Goal: Information Seeking & Learning: Learn about a topic

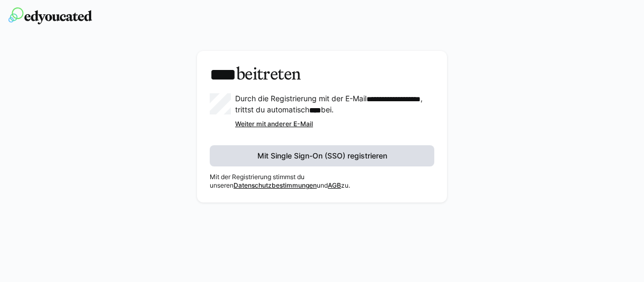
click at [282, 155] on span "Mit Single Sign-On (SSO) registrieren" at bounding box center [322, 156] width 133 height 11
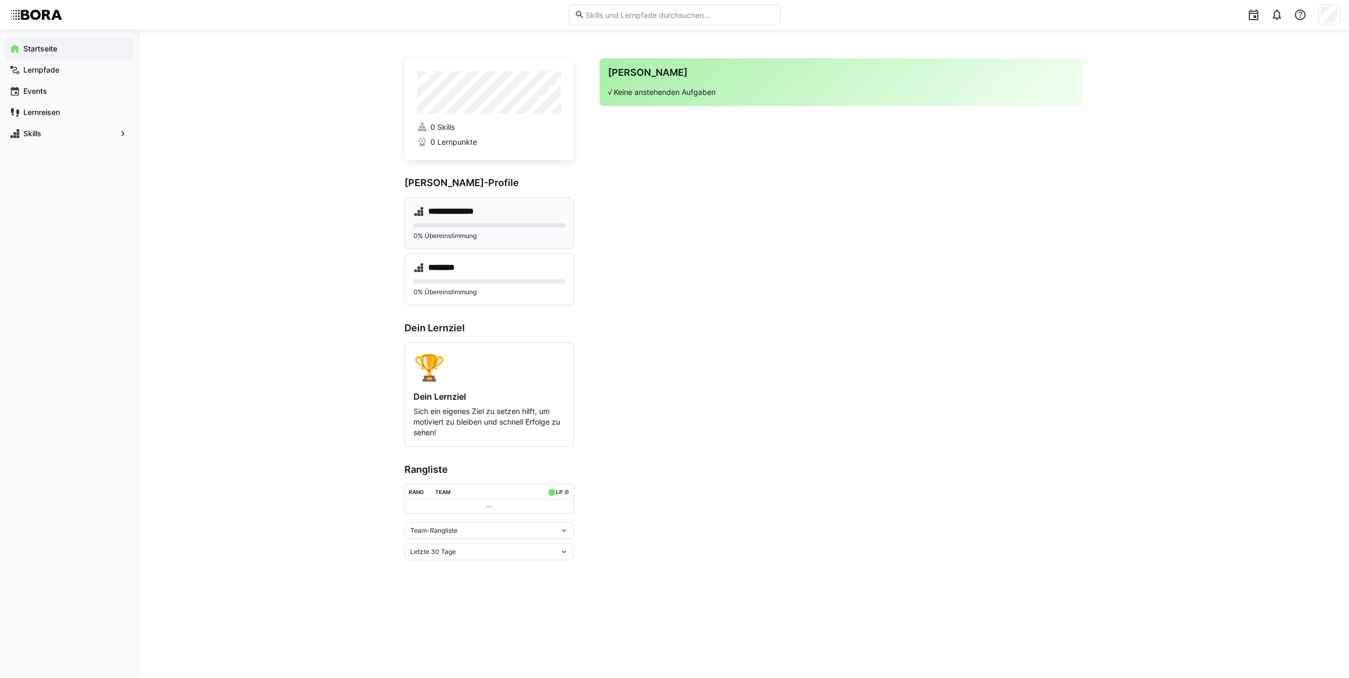
click at [469, 220] on div "**********" at bounding box center [489, 223] width 170 height 52
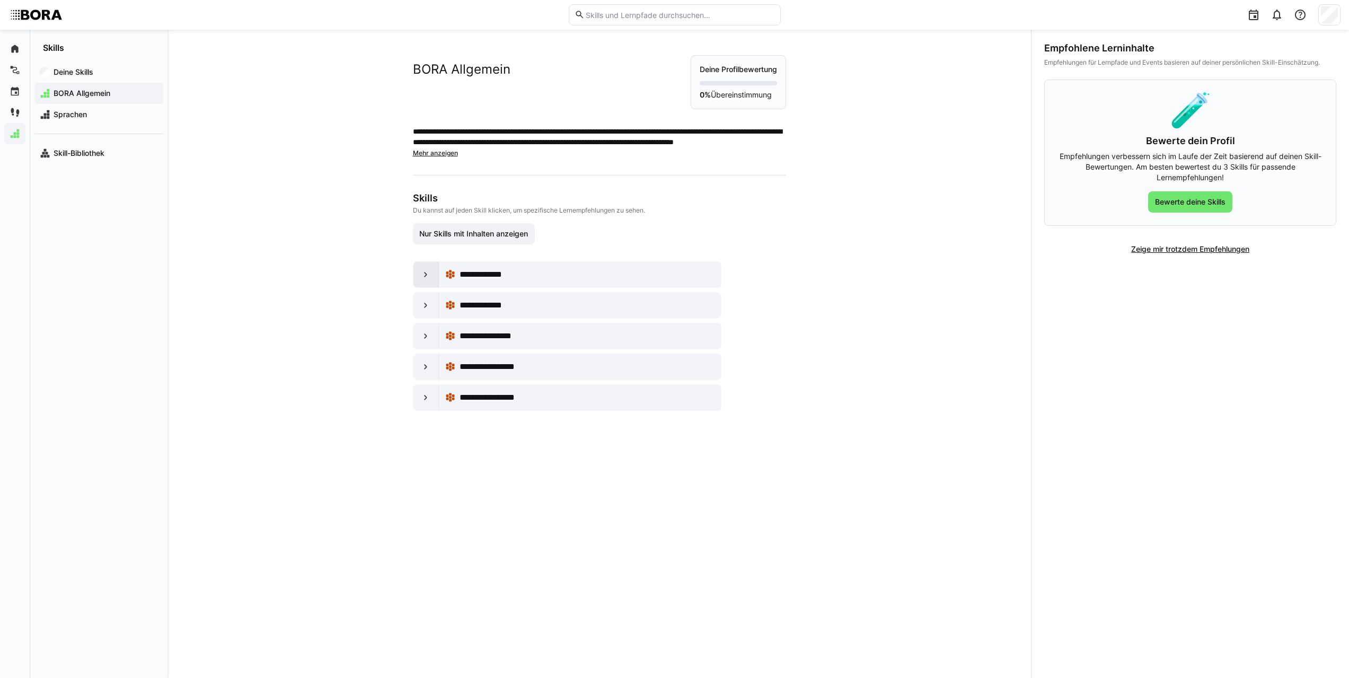
click at [422, 278] on eds-icon at bounding box center [425, 274] width 11 height 11
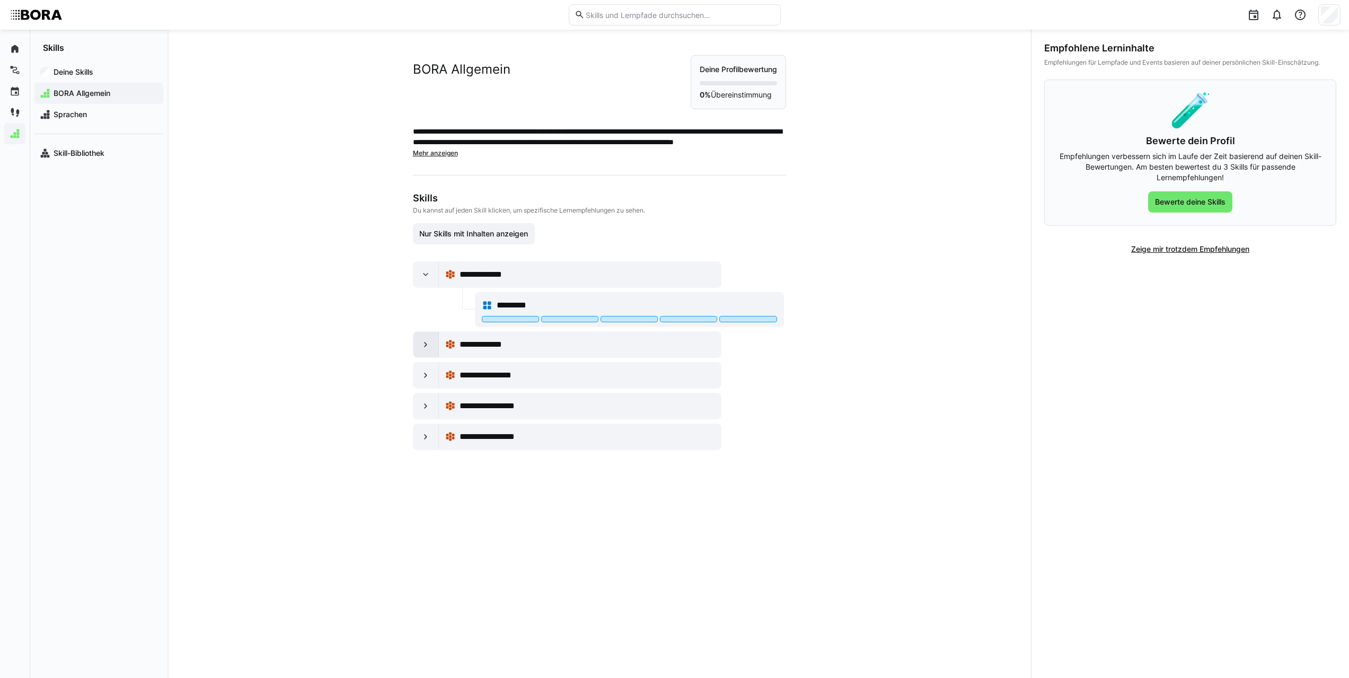
click at [420, 348] on eds-icon at bounding box center [425, 344] width 11 height 11
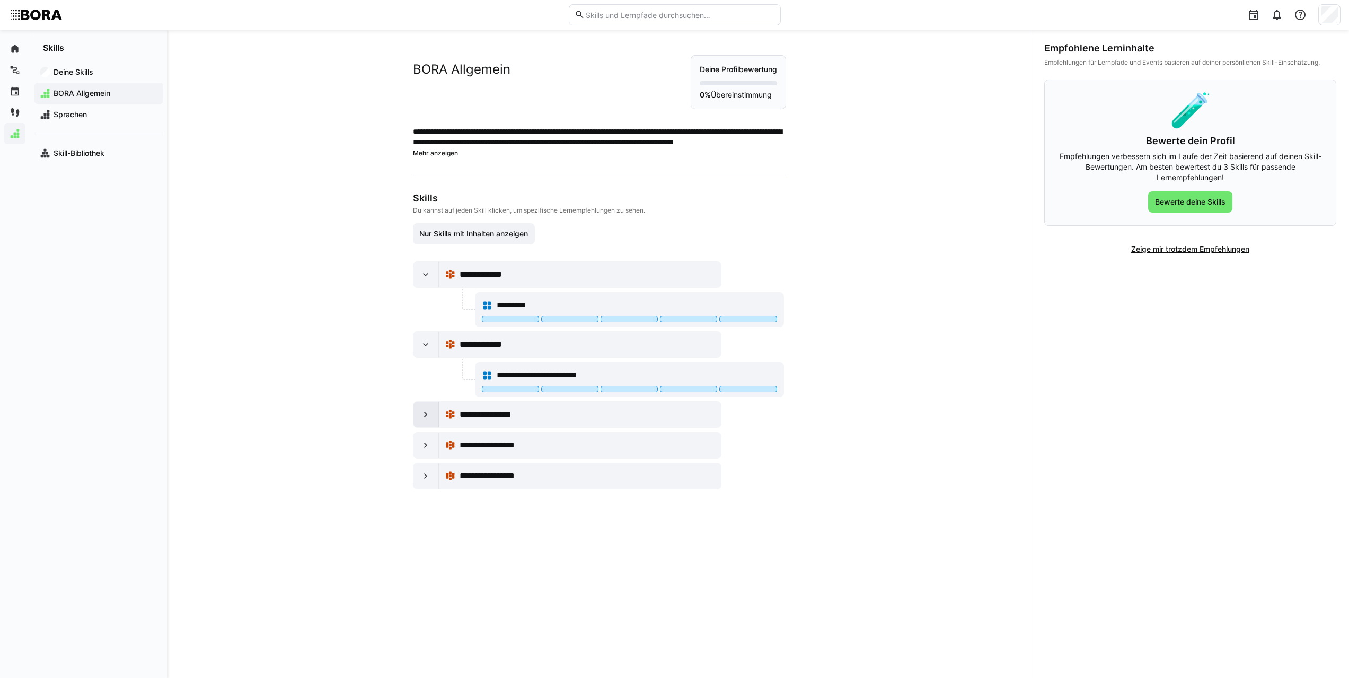
click at [414, 409] on div at bounding box center [425, 414] width 25 height 25
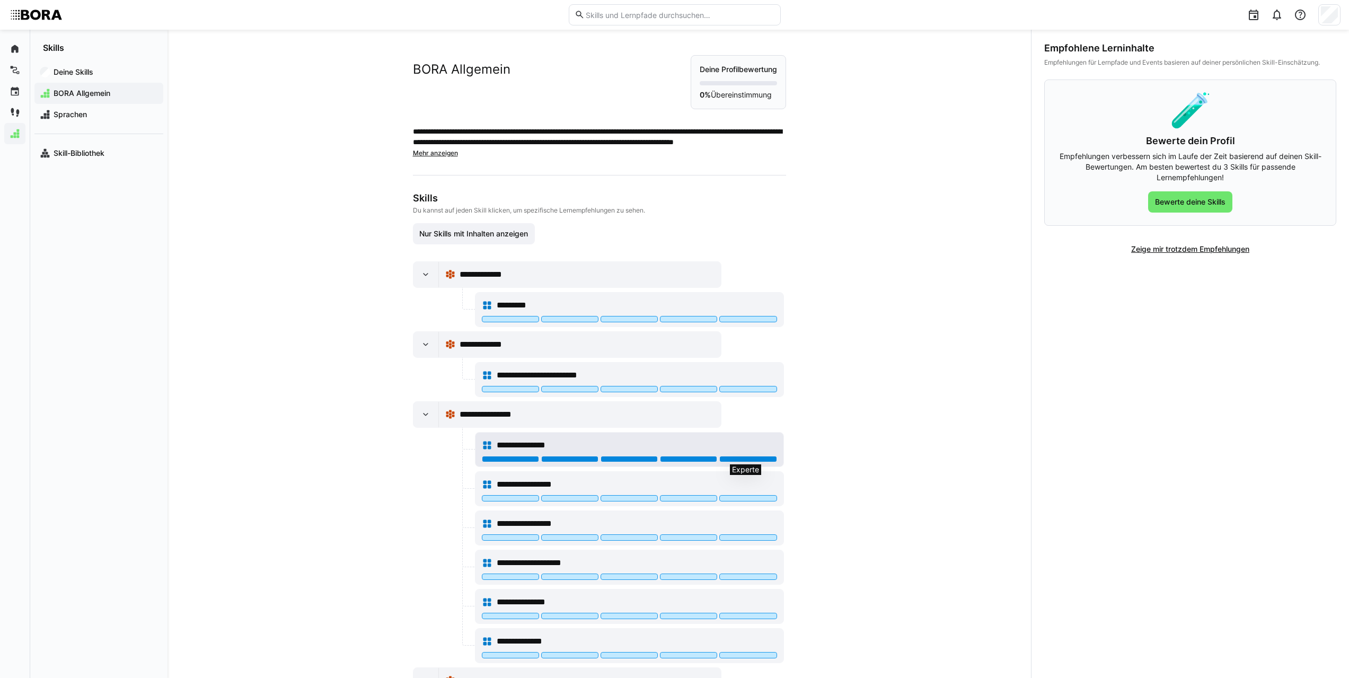
click at [739, 459] on div at bounding box center [747, 459] width 57 height 6
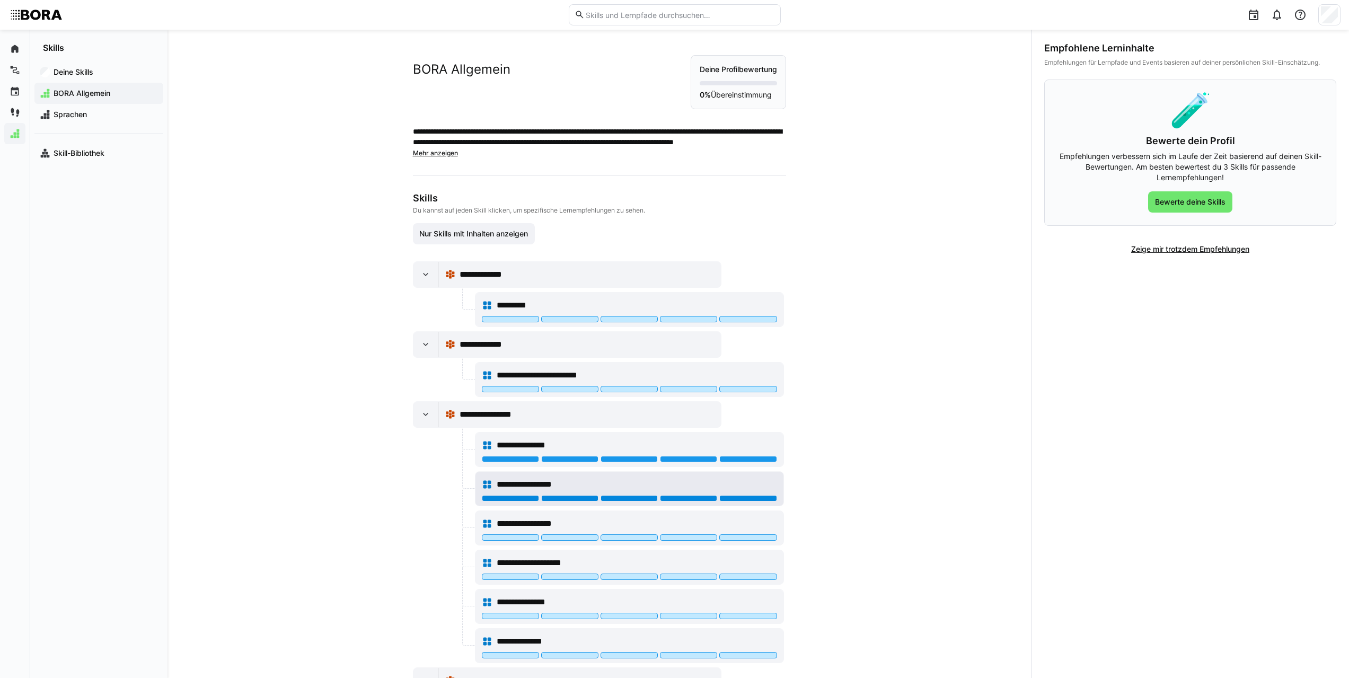
click at [740, 495] on div at bounding box center [747, 498] width 57 height 6
click at [678, 498] on div at bounding box center [688, 498] width 57 height 6
click at [623, 497] on div at bounding box center [629, 498] width 57 height 6
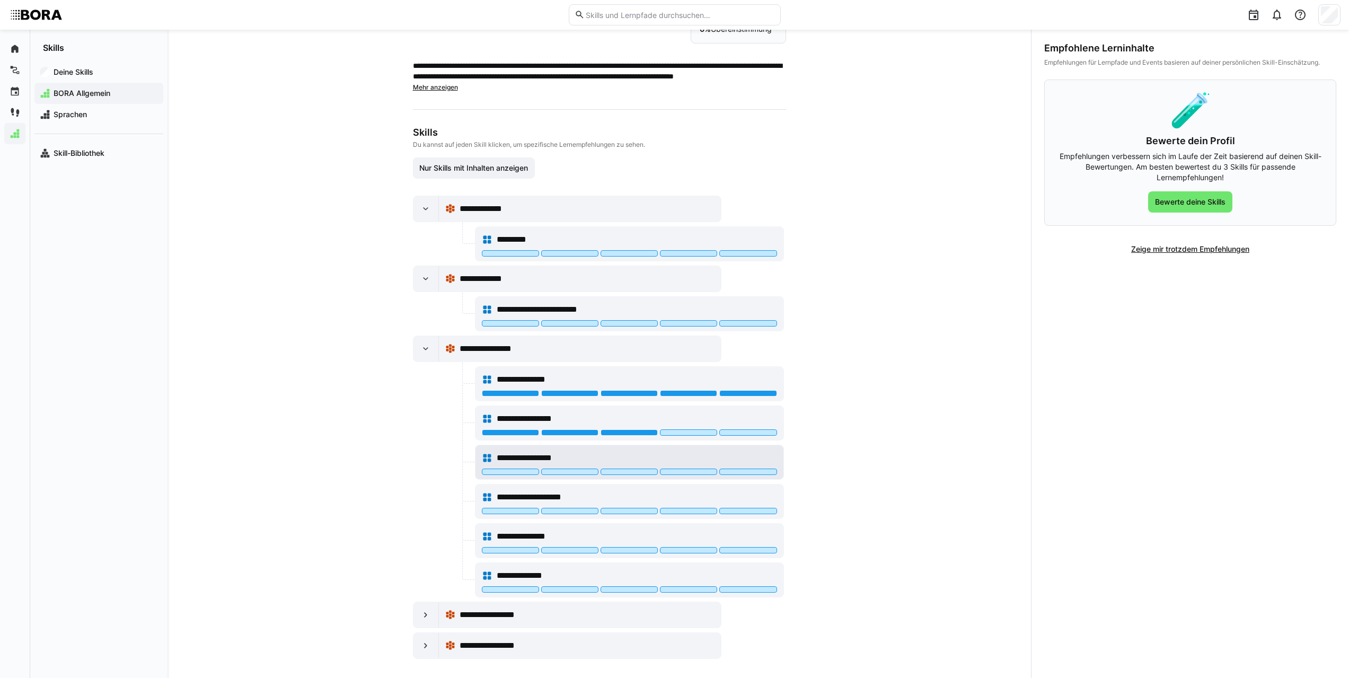
scroll to position [72, 0]
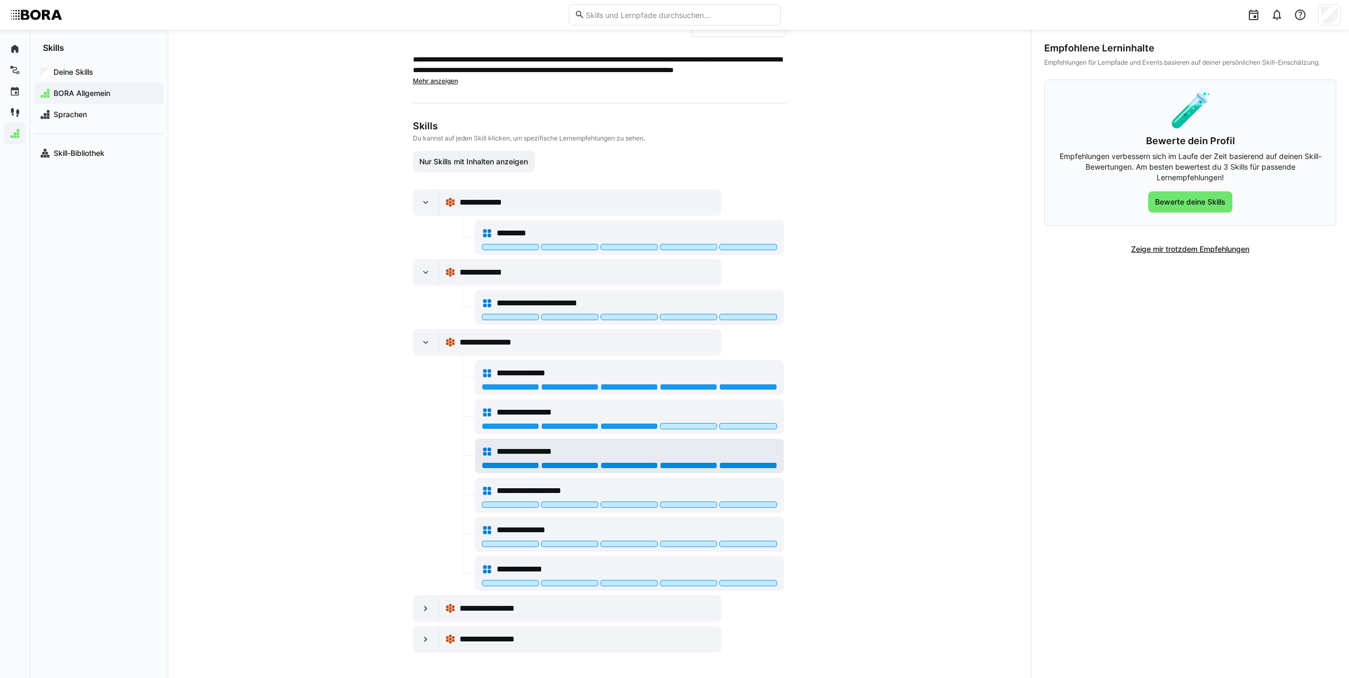
click at [755, 466] on div at bounding box center [747, 465] width 57 height 6
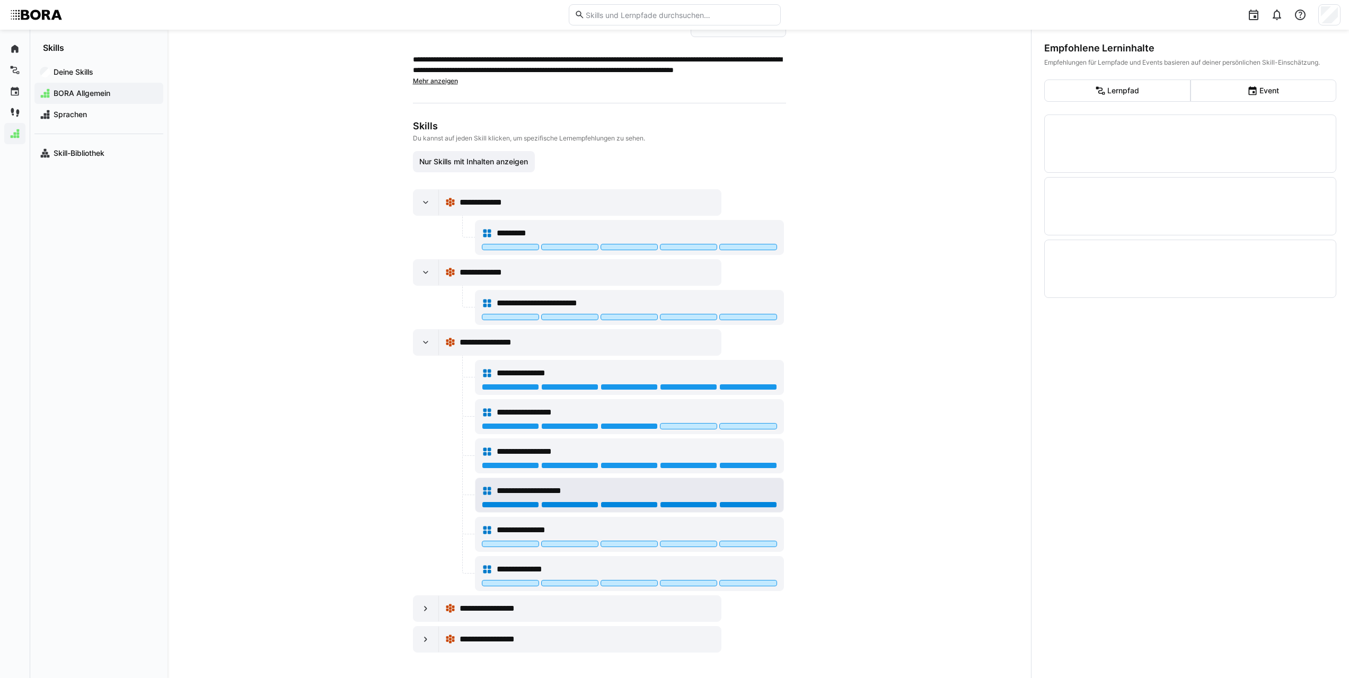
click at [736, 504] on div at bounding box center [747, 504] width 57 height 6
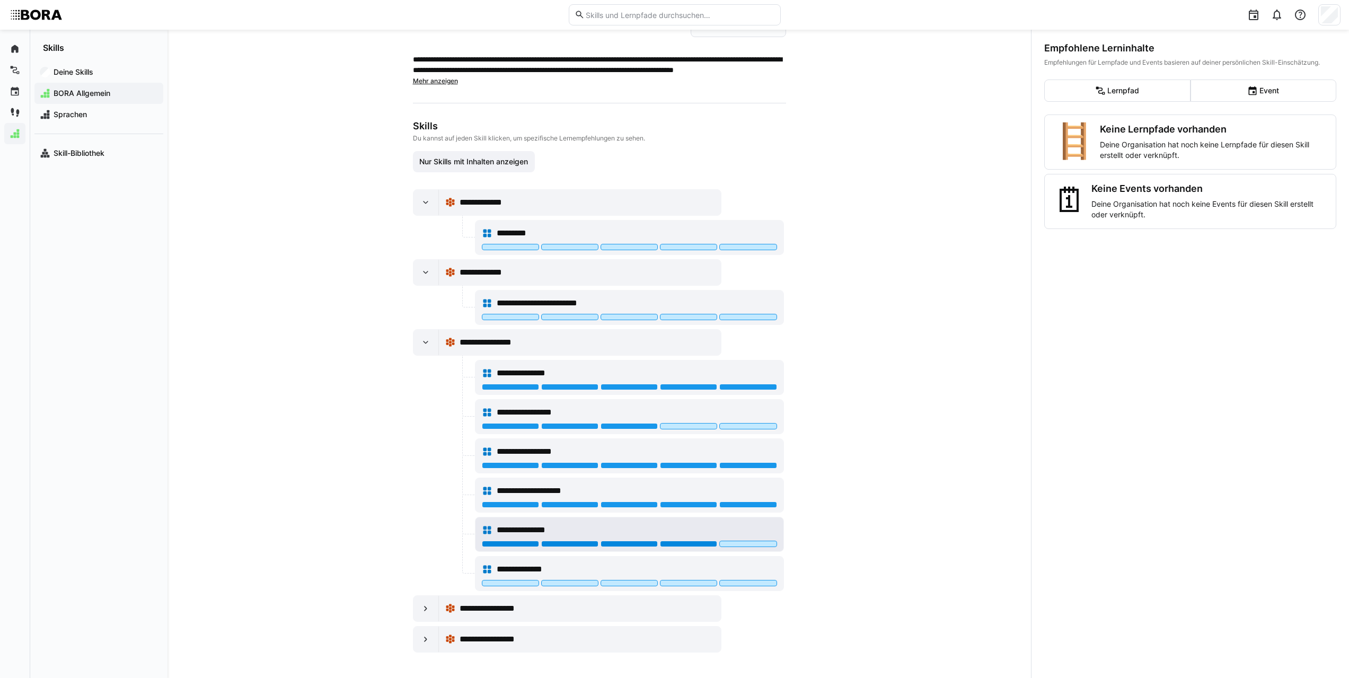
click at [685, 541] on div at bounding box center [688, 544] width 57 height 6
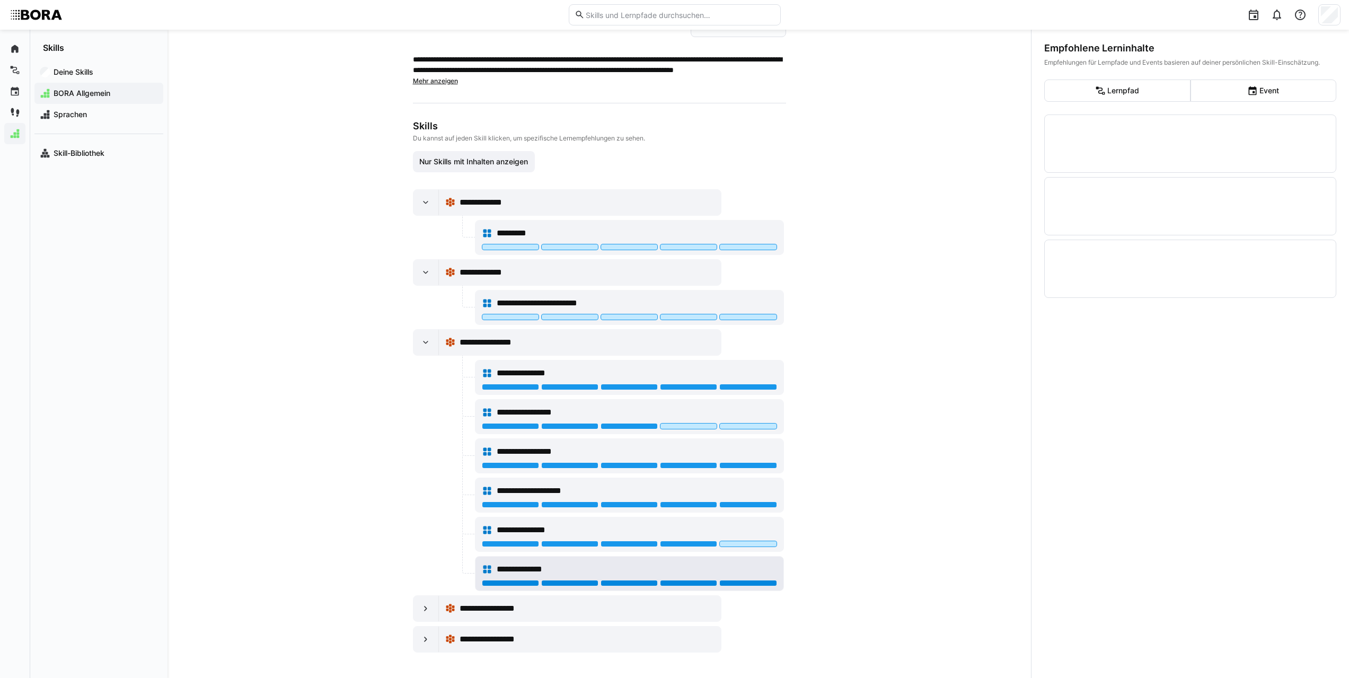
click at [763, 586] on div at bounding box center [747, 583] width 57 height 6
click at [585, 601] on div "**********" at bounding box center [580, 608] width 270 height 21
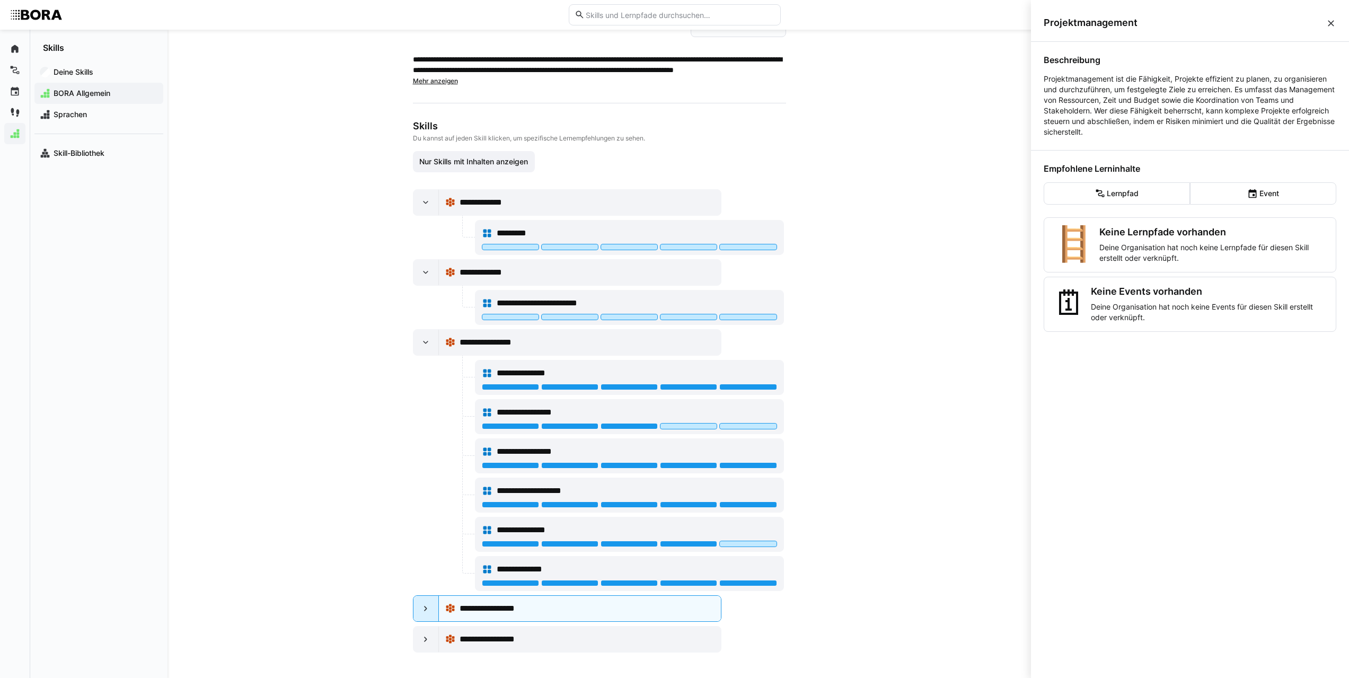
click at [429, 609] on div at bounding box center [425, 608] width 25 height 25
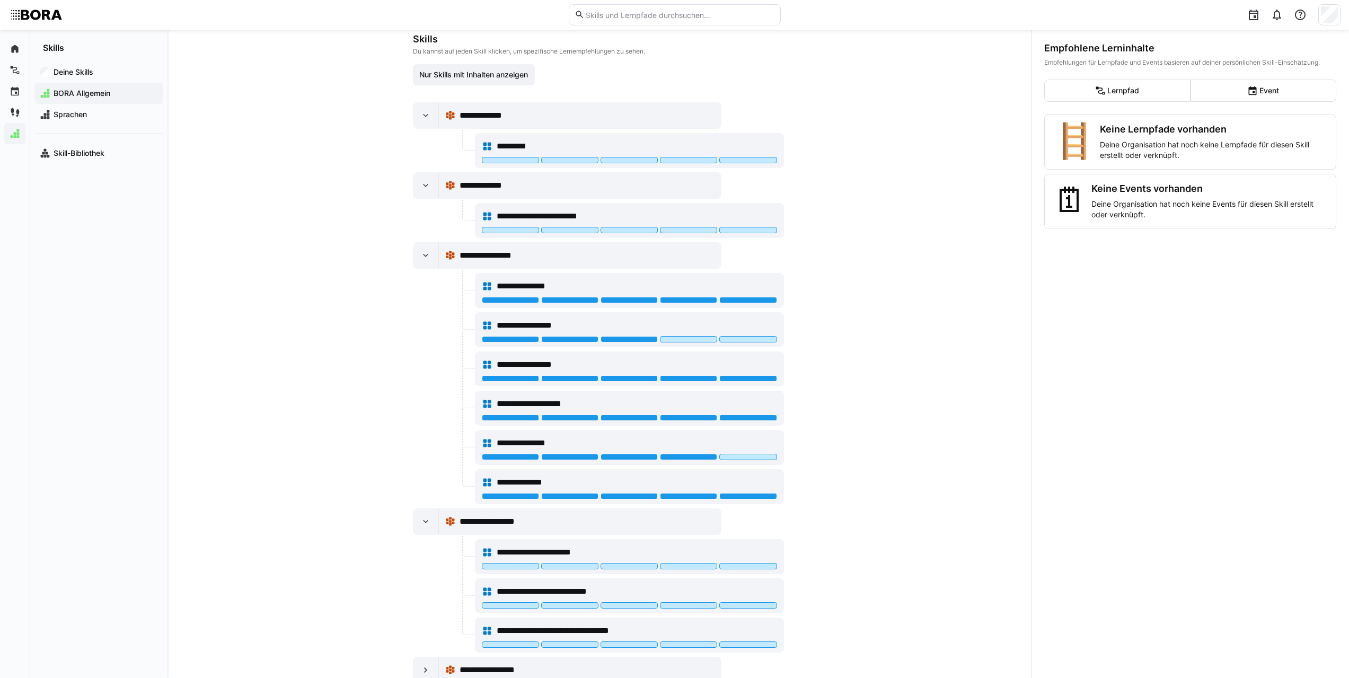
scroll to position [190, 0]
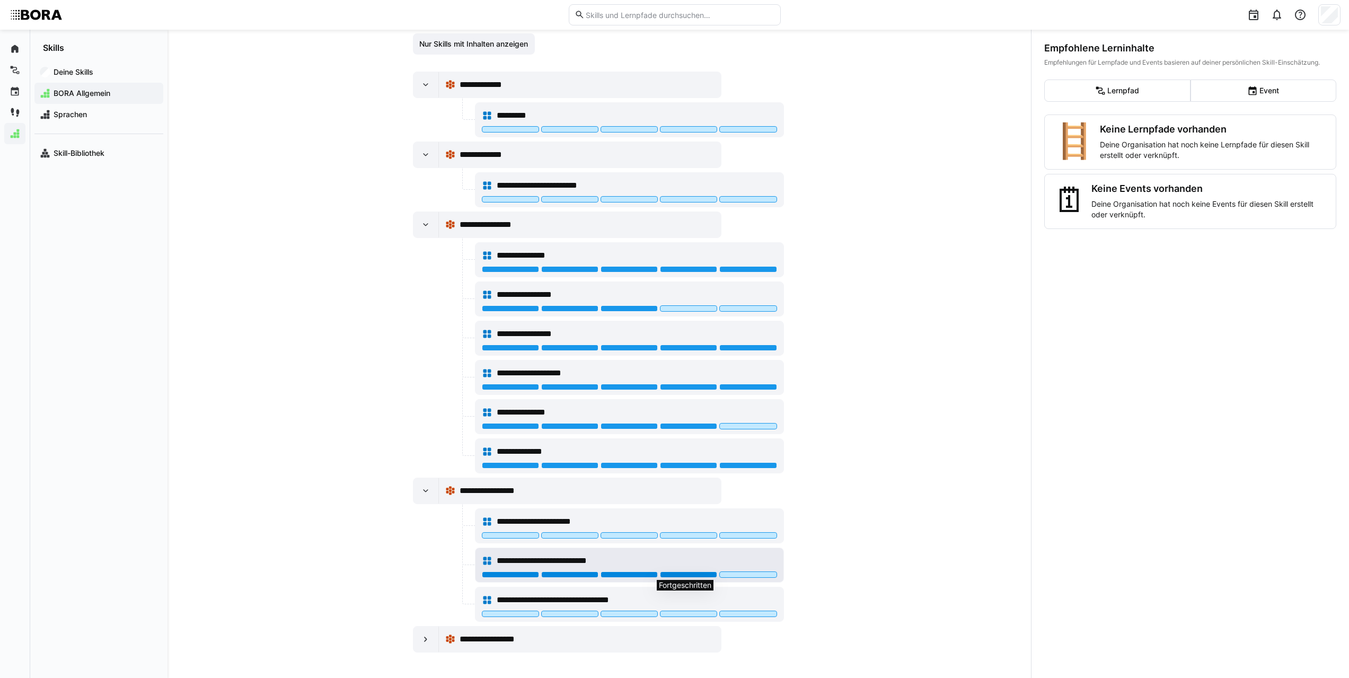
click at [670, 573] on div at bounding box center [688, 574] width 57 height 6
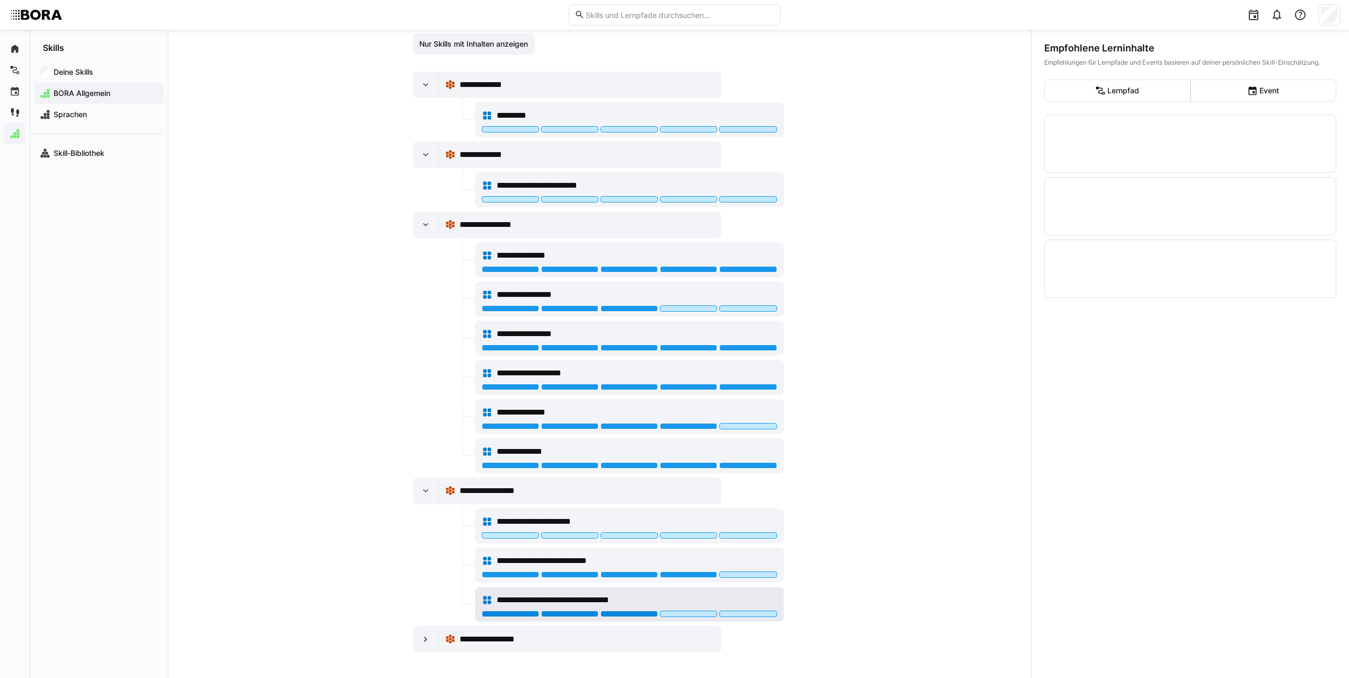
click at [629, 612] on div at bounding box center [629, 614] width 57 height 6
click at [689, 535] on div at bounding box center [688, 535] width 57 height 6
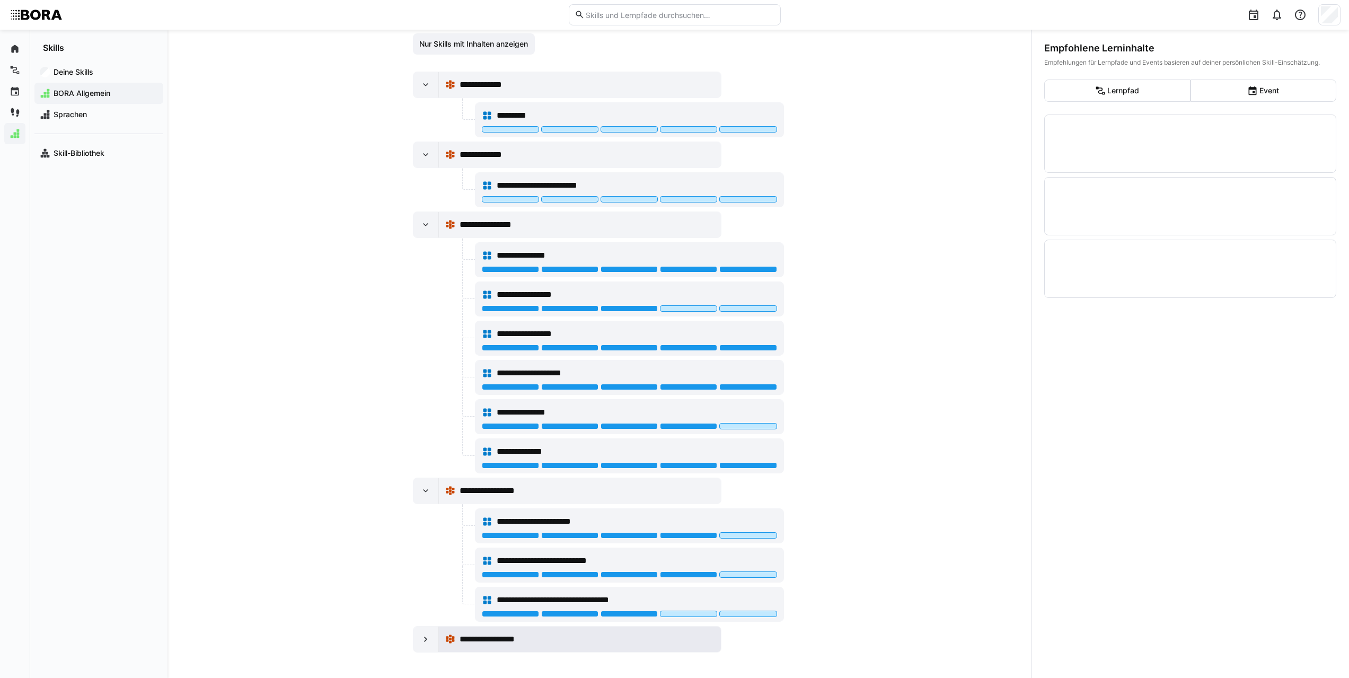
click at [498, 639] on span "**********" at bounding box center [502, 639] width 85 height 13
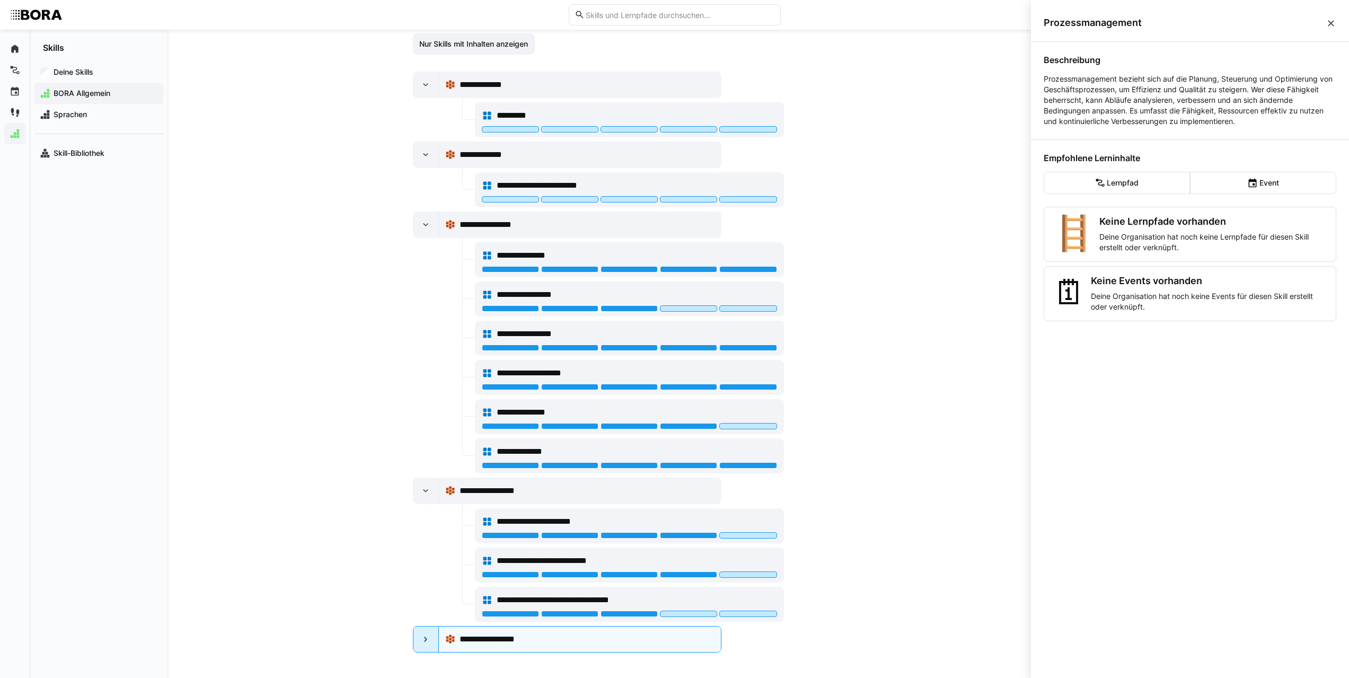
click at [423, 638] on eds-icon at bounding box center [425, 639] width 11 height 11
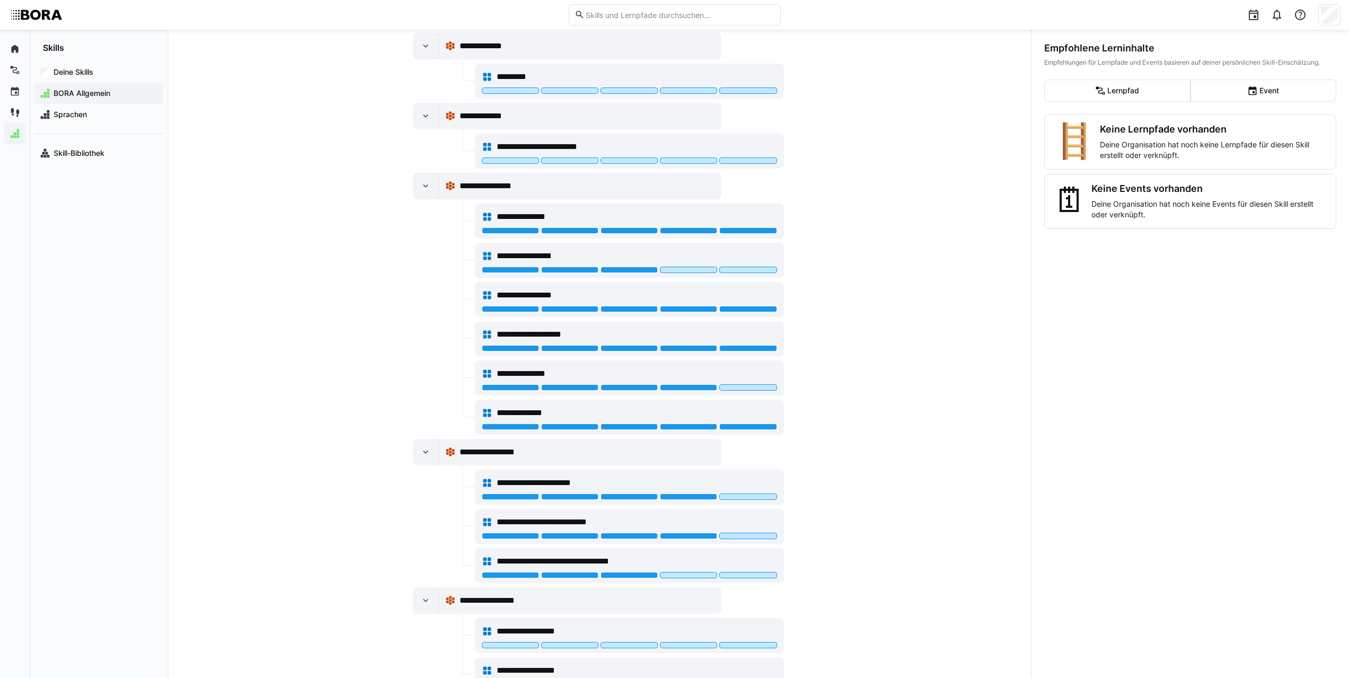
scroll to position [268, 0]
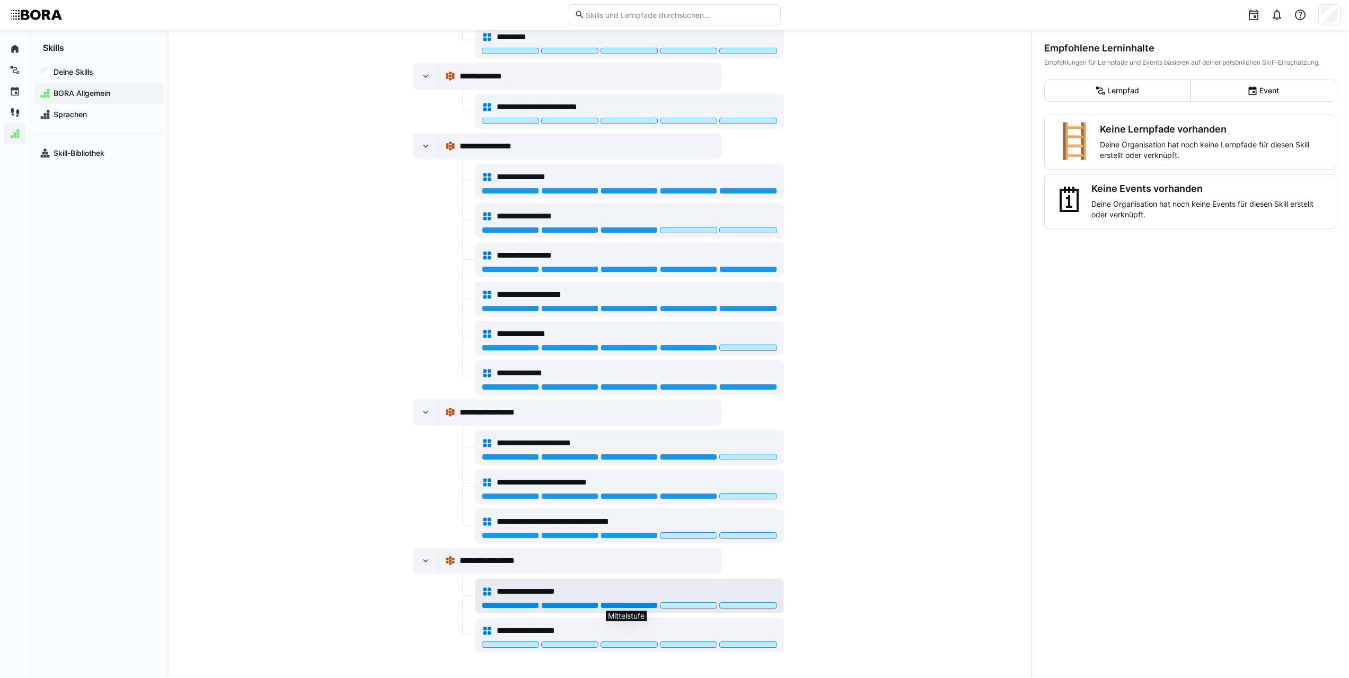
click at [622, 606] on div at bounding box center [629, 605] width 57 height 6
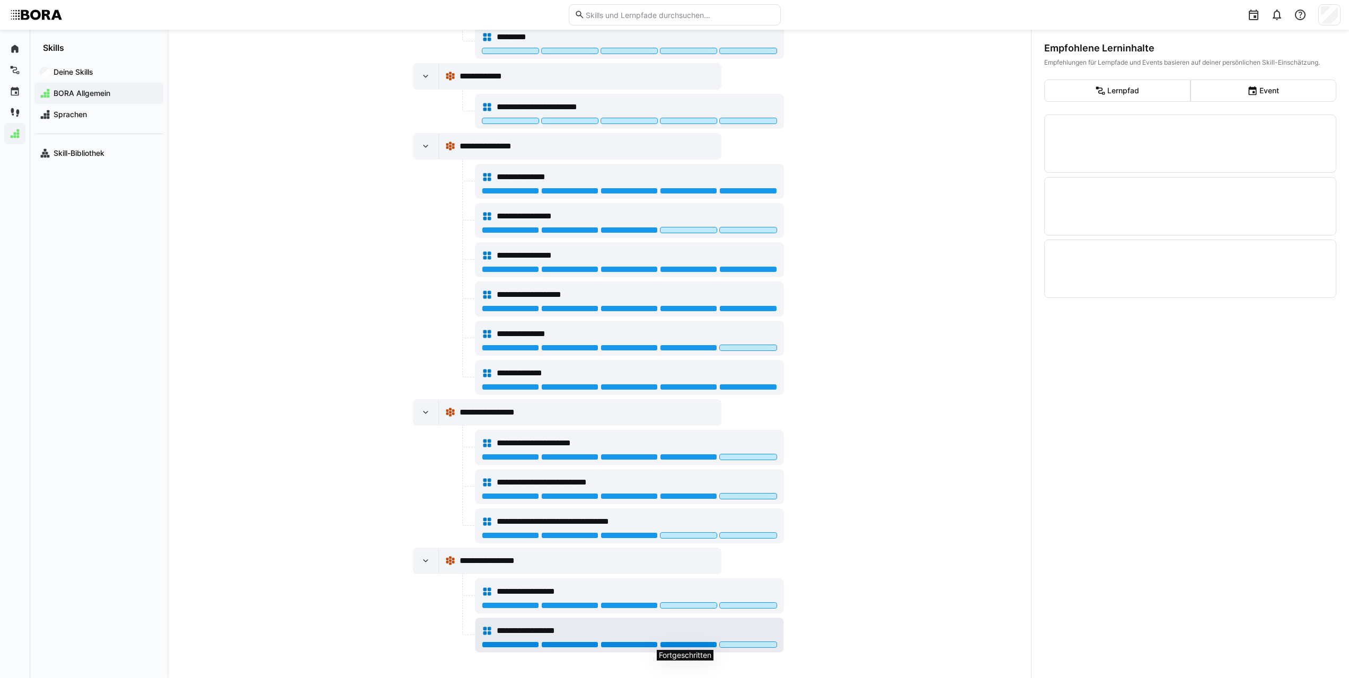
click at [710, 644] on div at bounding box center [688, 644] width 57 height 6
click at [902, 604] on div "**********" at bounding box center [598, 354] width 863 height 648
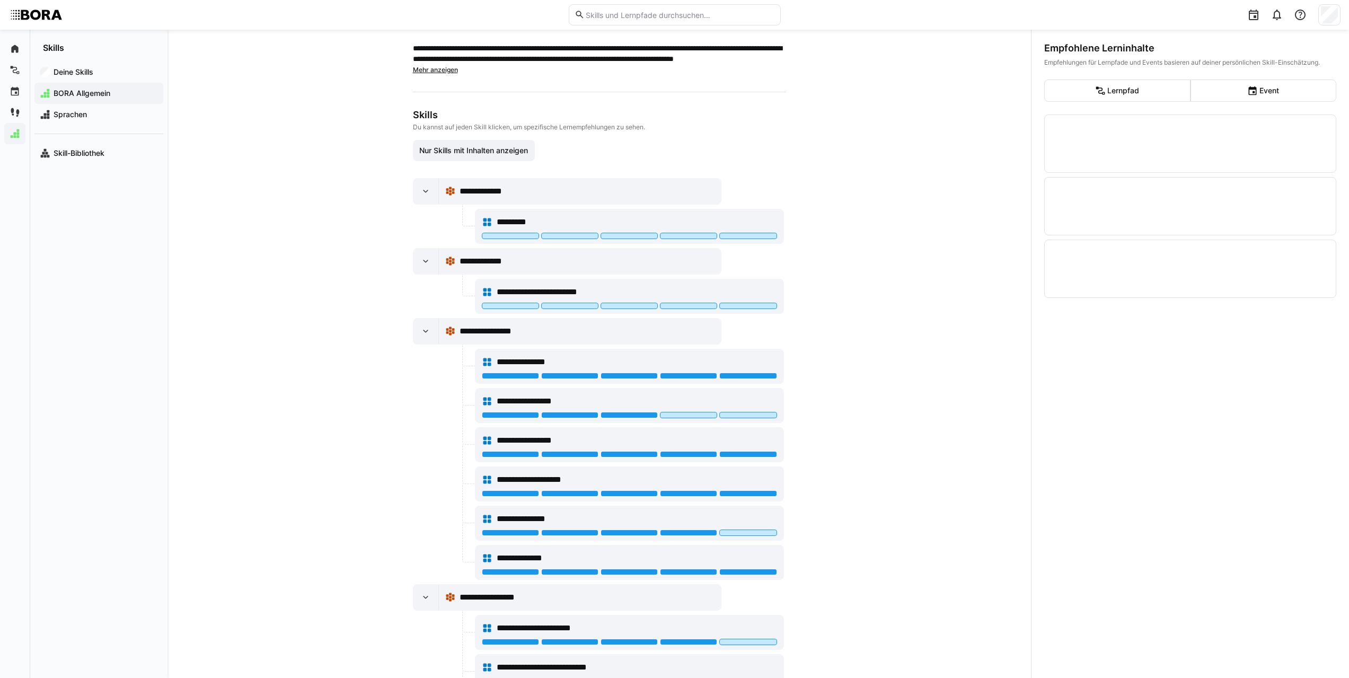
scroll to position [0, 0]
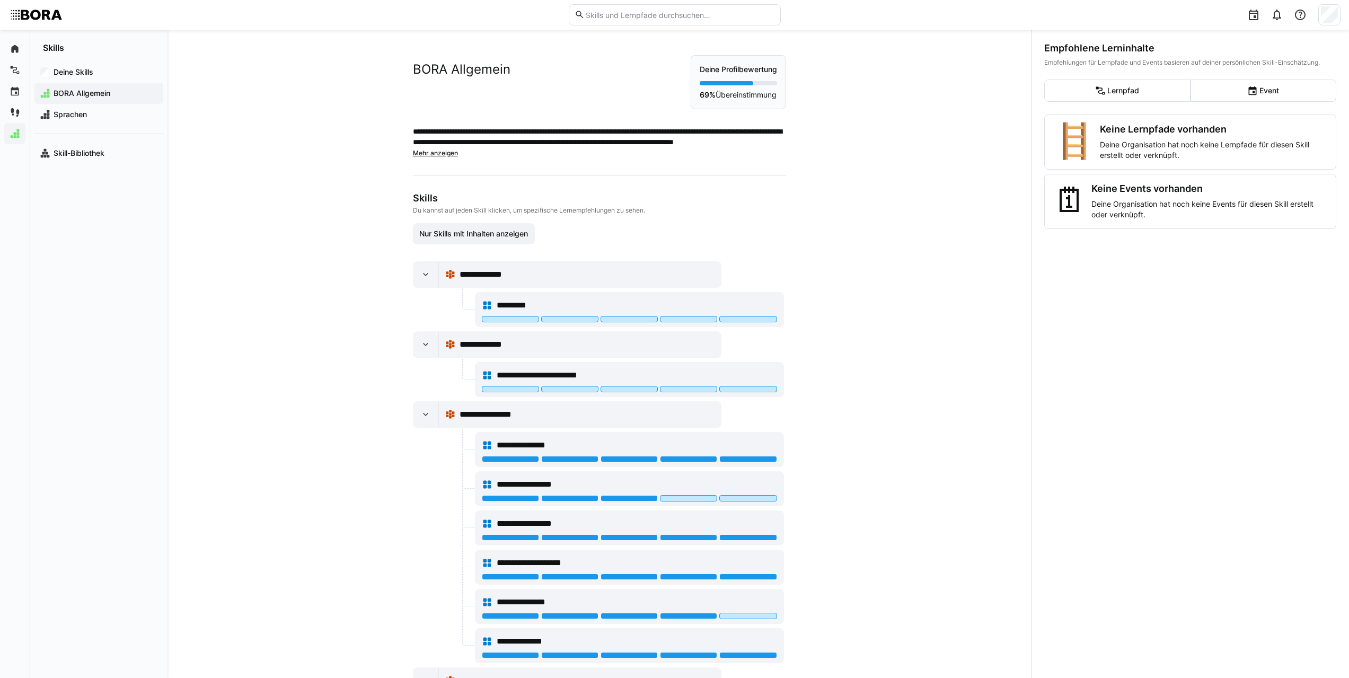
click at [440, 154] on span "Mehr anzeigen" at bounding box center [435, 153] width 45 height 8
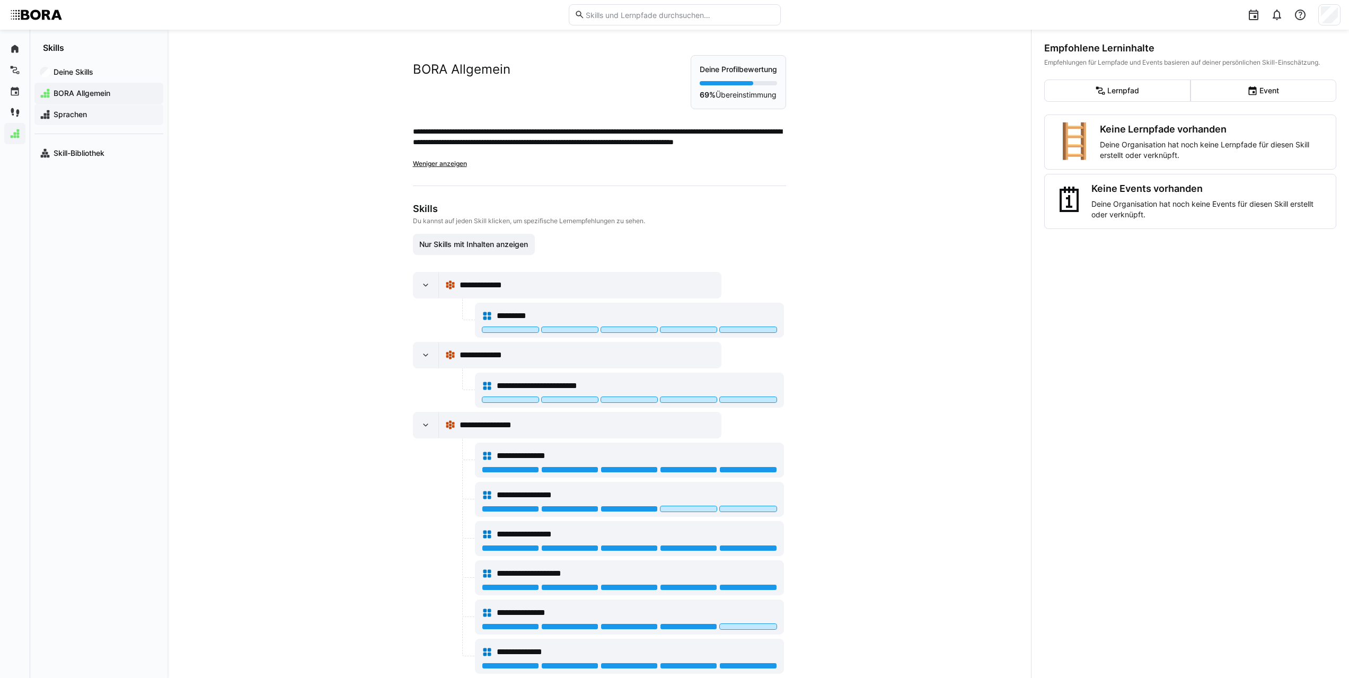
click at [87, 112] on span "Sprachen" at bounding box center [105, 114] width 106 height 11
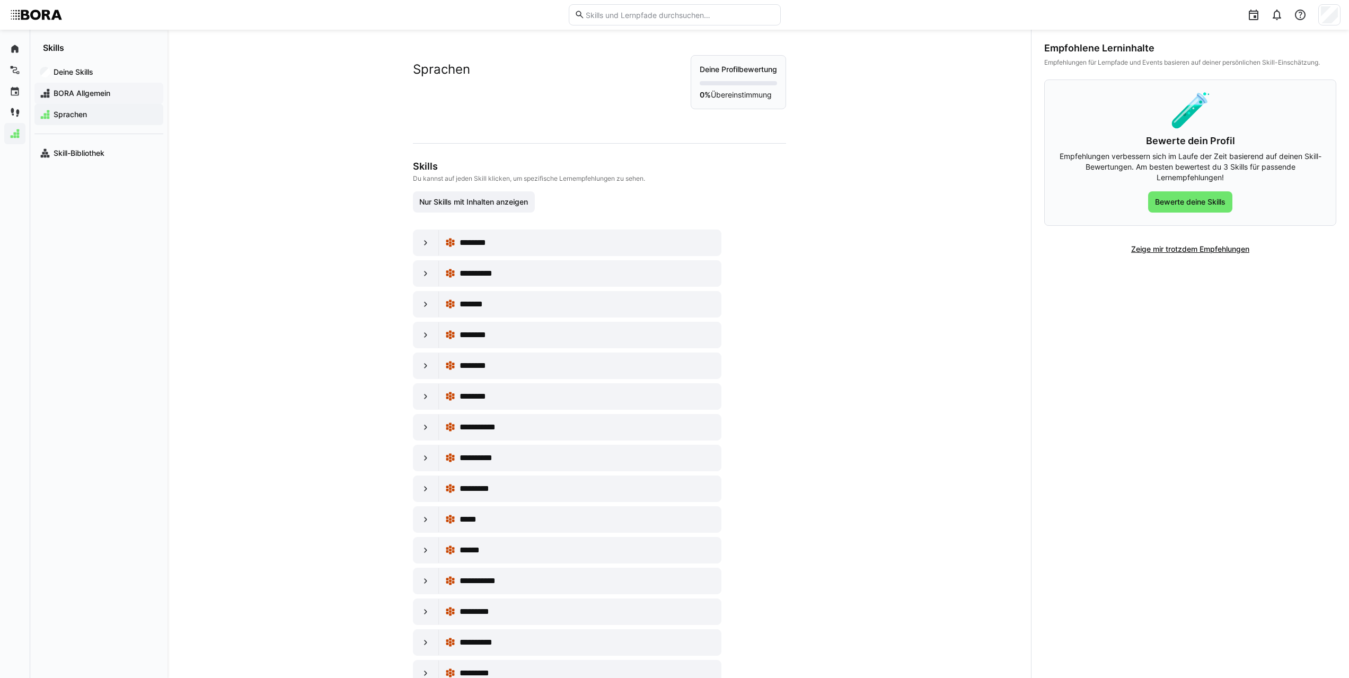
click at [114, 94] on span "BORA Allgemein" at bounding box center [105, 93] width 106 height 11
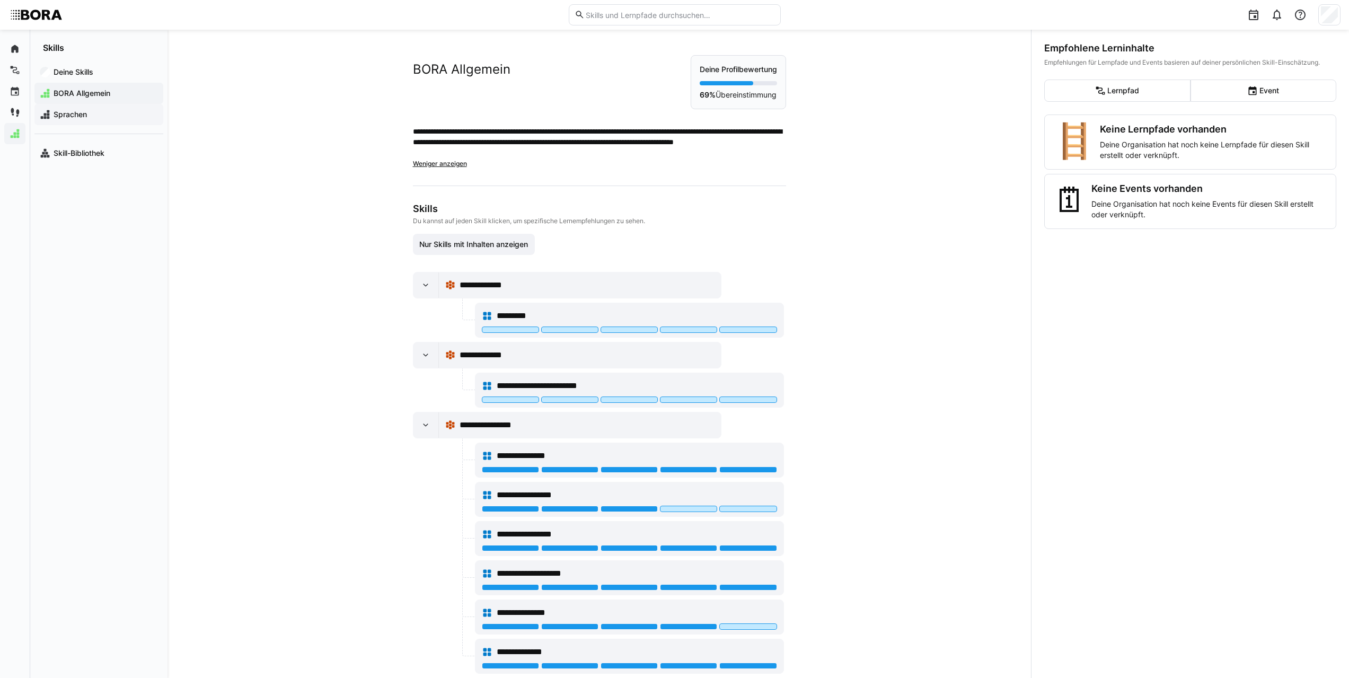
click at [101, 115] on span "Sprachen" at bounding box center [105, 114] width 106 height 11
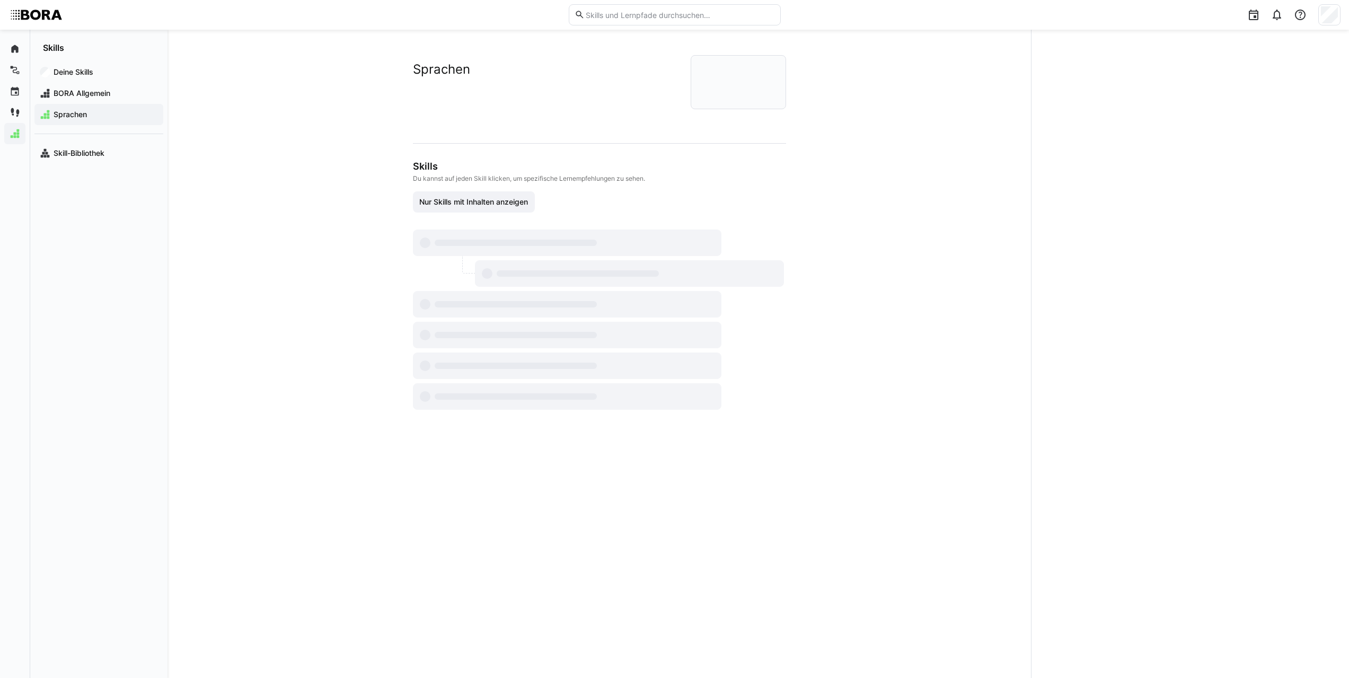
click at [101, 115] on span "Sprachen" at bounding box center [105, 114] width 106 height 11
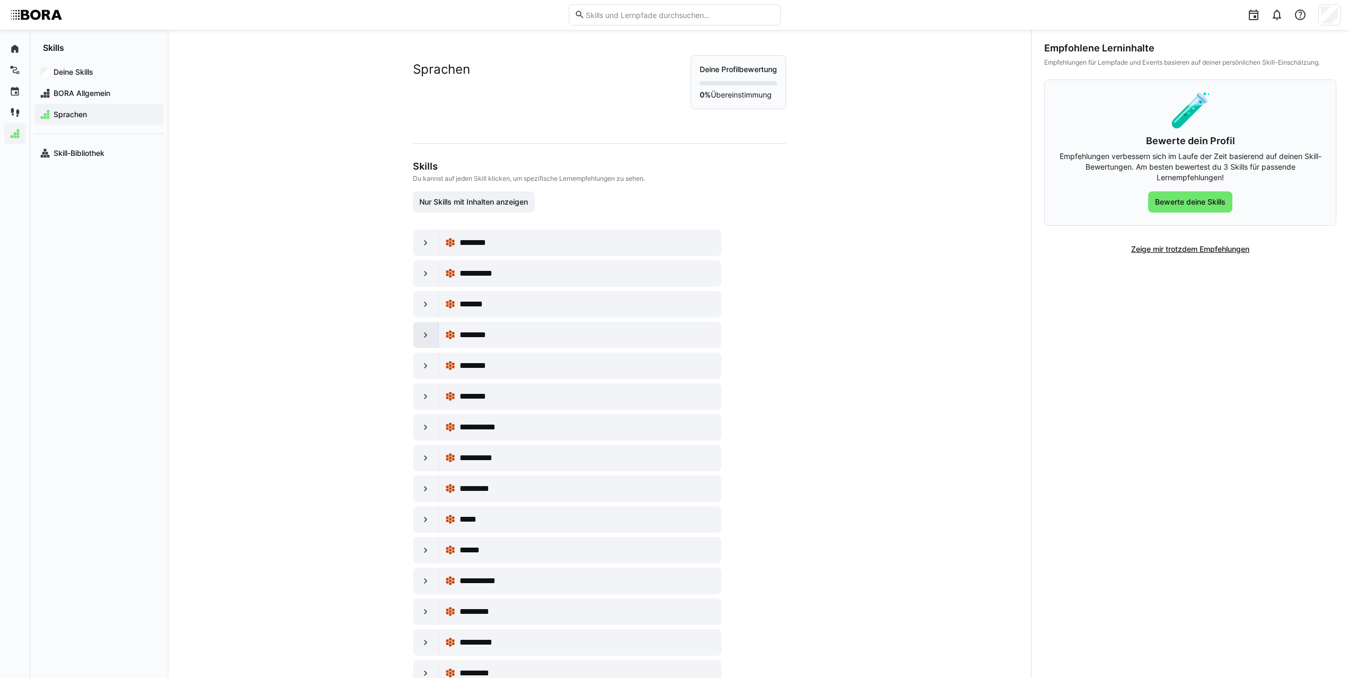
click at [427, 334] on eds-icon at bounding box center [425, 335] width 11 height 11
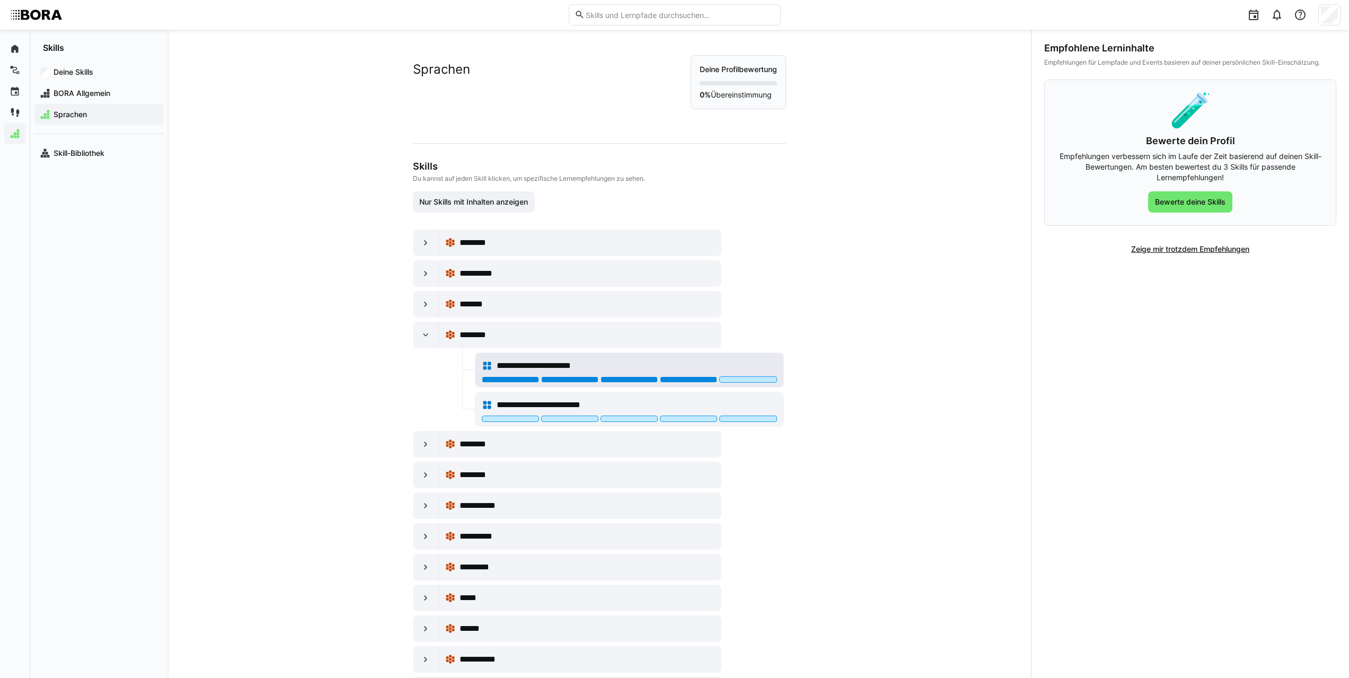
click at [702, 379] on div at bounding box center [688, 379] width 57 height 6
click at [675, 418] on div at bounding box center [688, 419] width 57 height 6
click at [875, 468] on div "**********" at bounding box center [598, 354] width 863 height 648
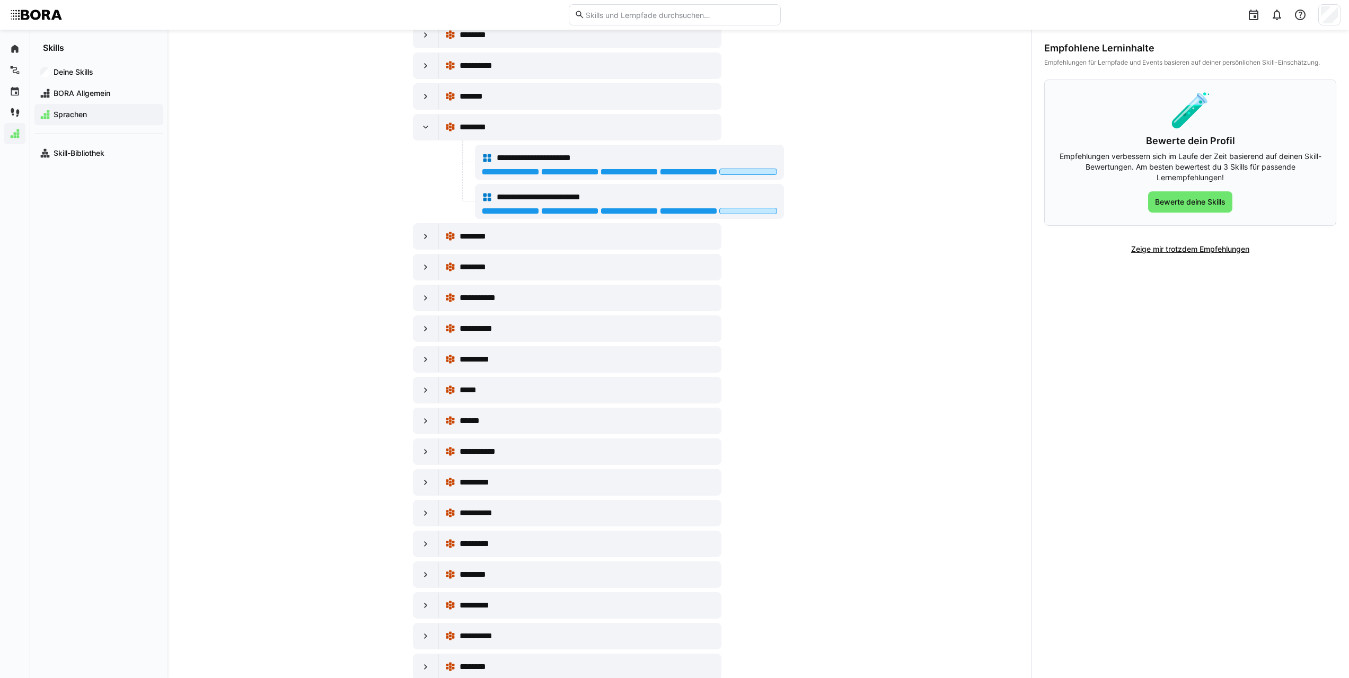
scroll to position [212, 0]
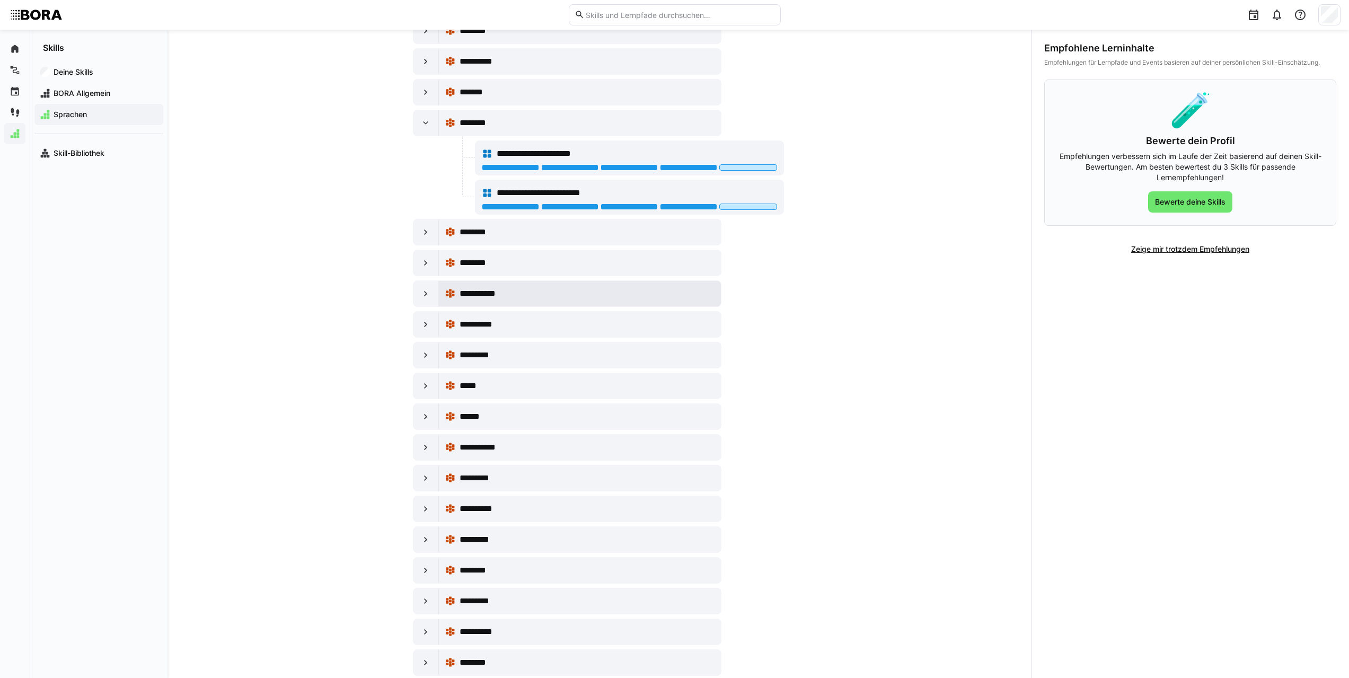
click at [502, 304] on div "**********" at bounding box center [580, 293] width 270 height 21
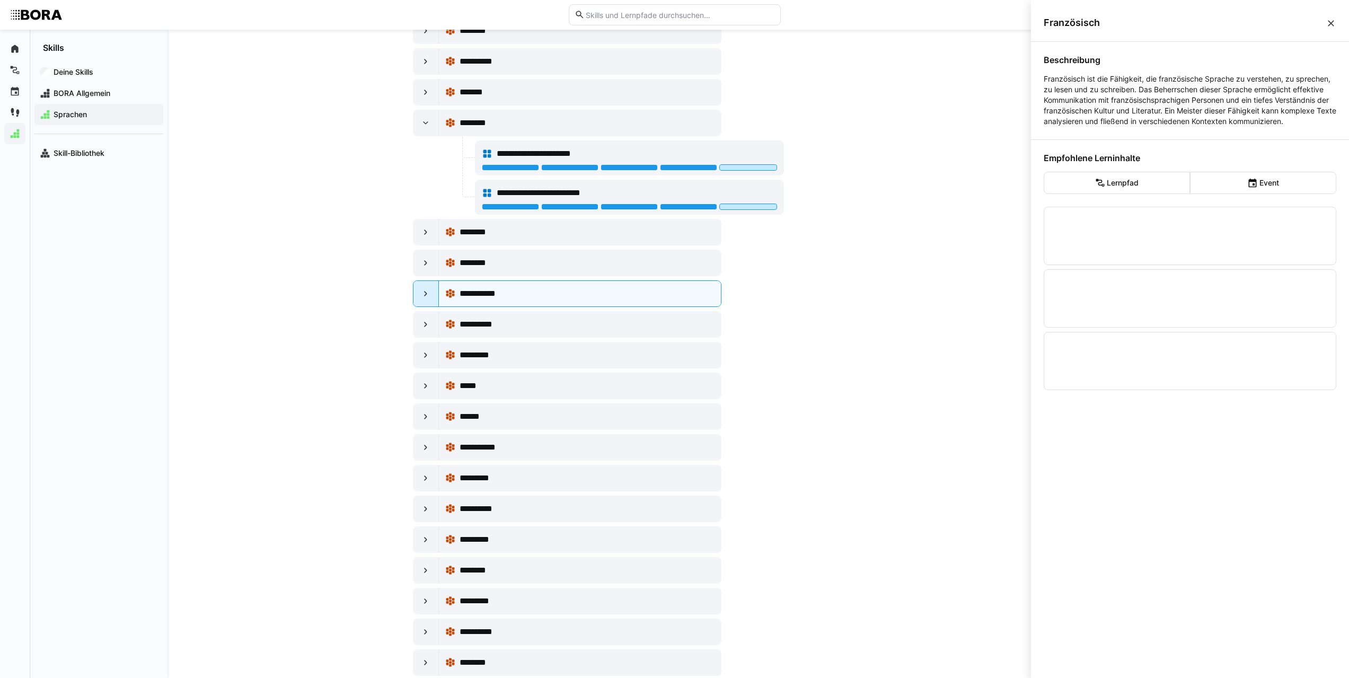
click at [427, 296] on eds-icon at bounding box center [425, 293] width 11 height 11
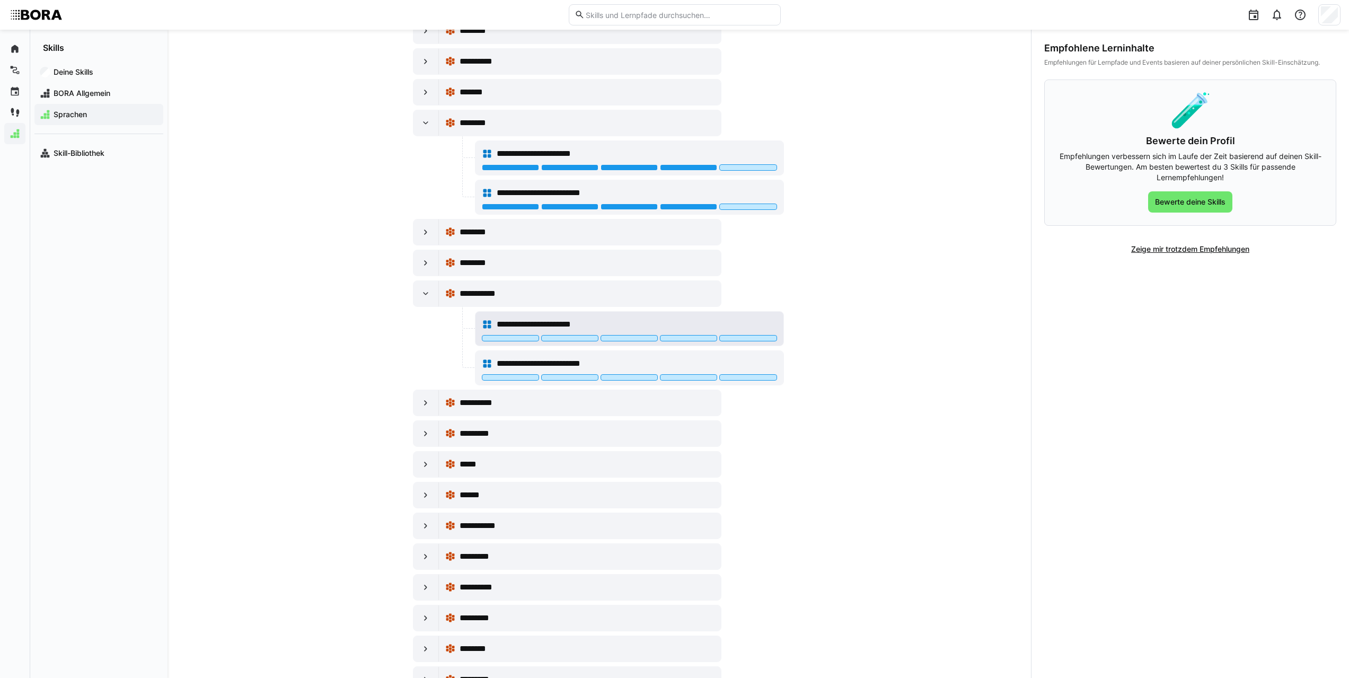
click at [524, 343] on div "**********" at bounding box center [629, 329] width 308 height 34
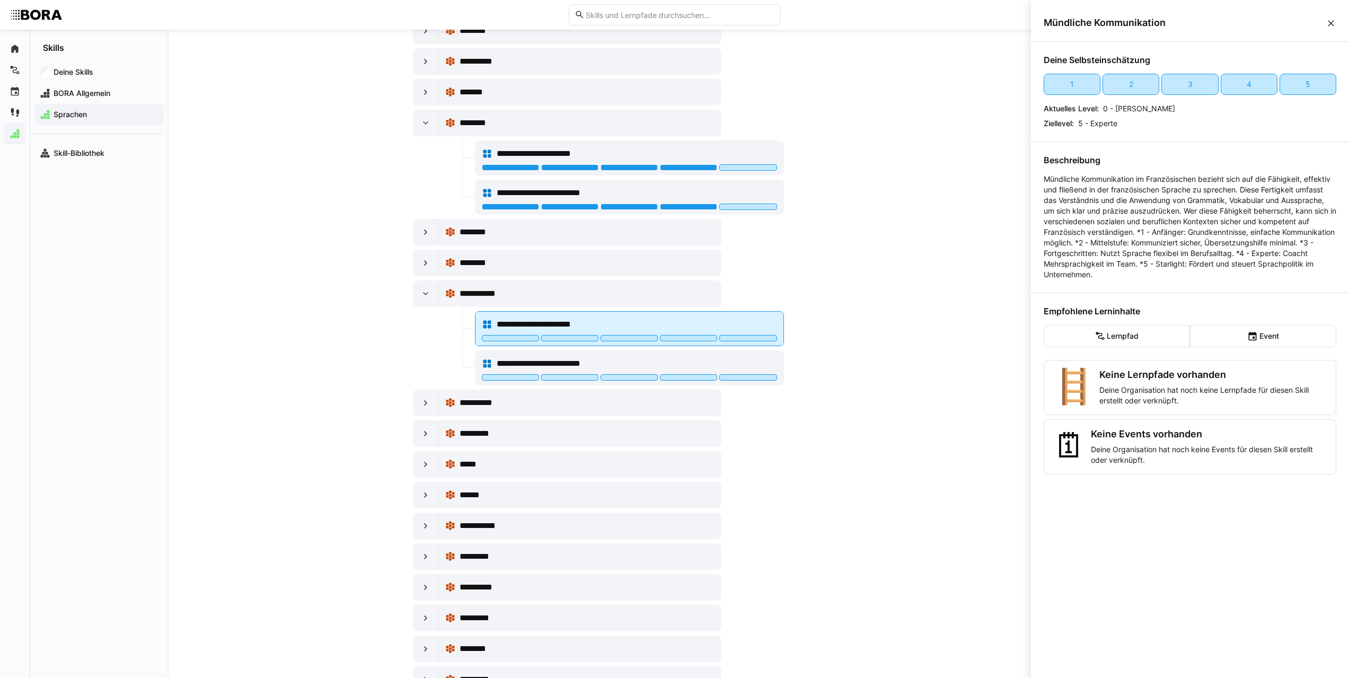
click at [524, 341] on div at bounding box center [510, 338] width 57 height 6
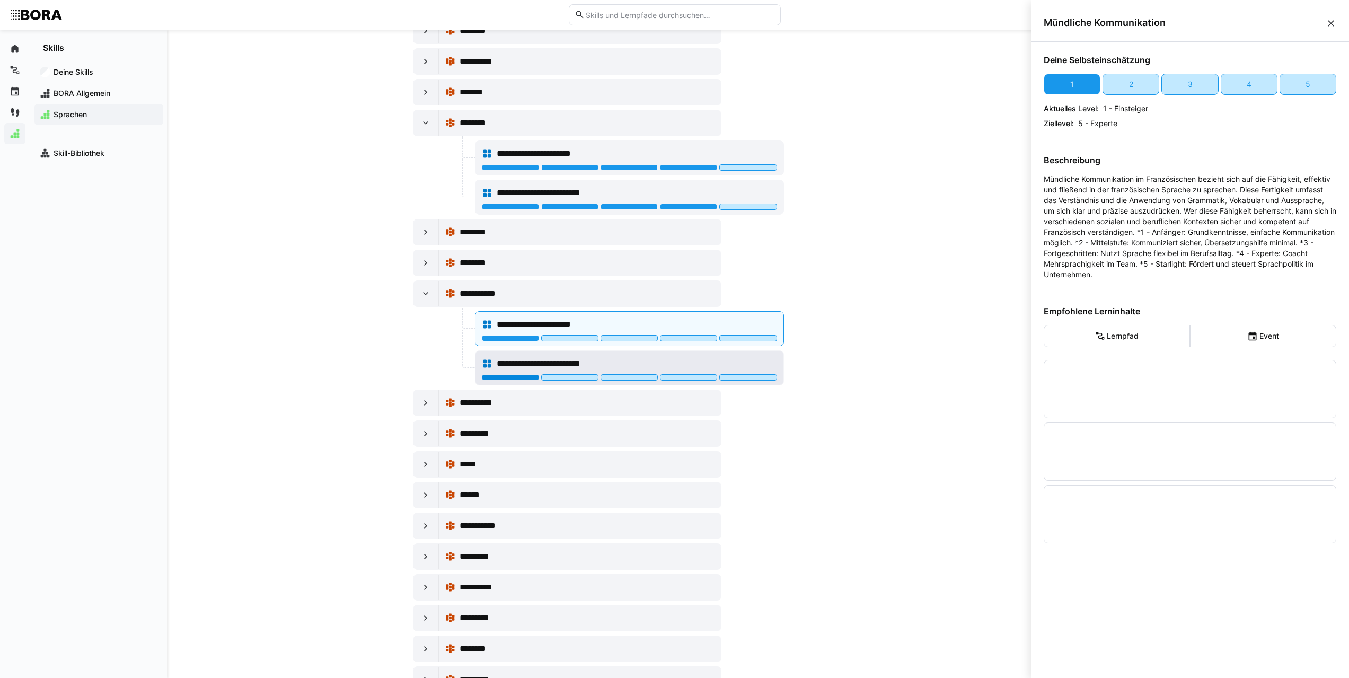
click at [511, 377] on div at bounding box center [510, 377] width 57 height 6
click at [528, 339] on div at bounding box center [510, 338] width 57 height 6
click at [505, 378] on div at bounding box center [510, 377] width 57 height 6
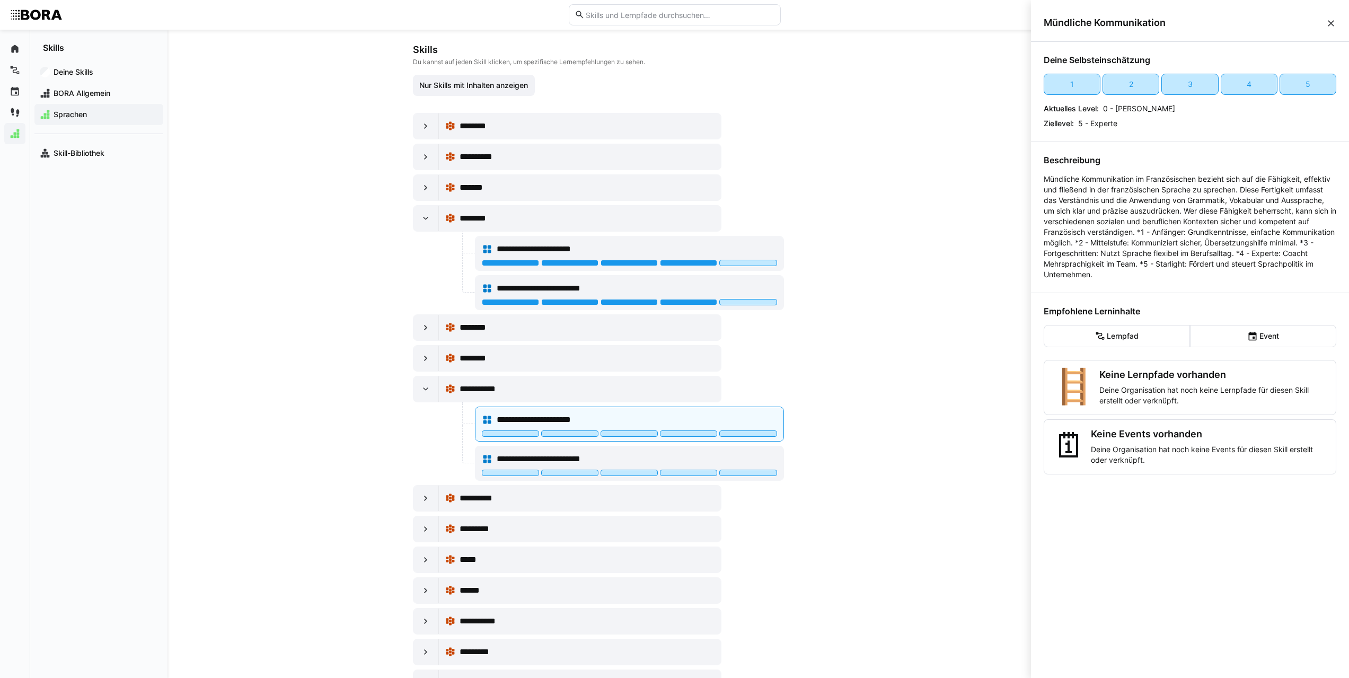
scroll to position [0, 0]
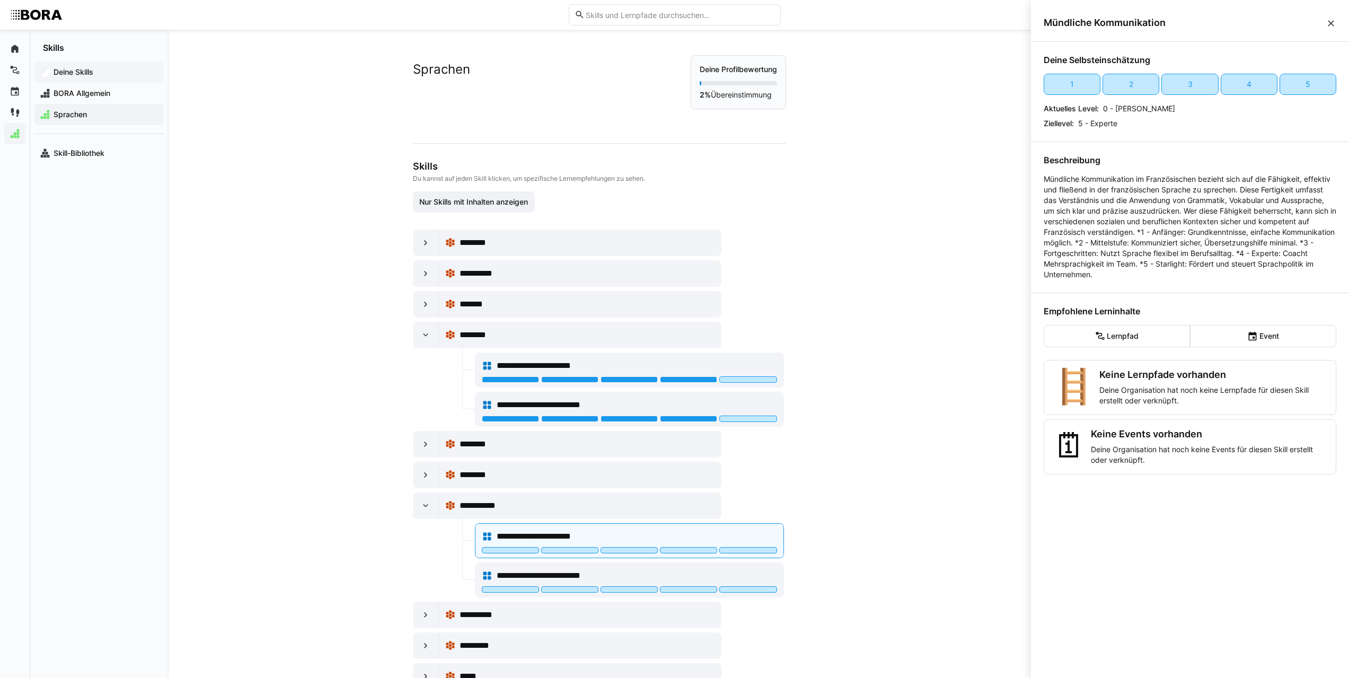
click at [0, 0] on app-navigation-label "Deine Skills" at bounding box center [0, 0] width 0 height 0
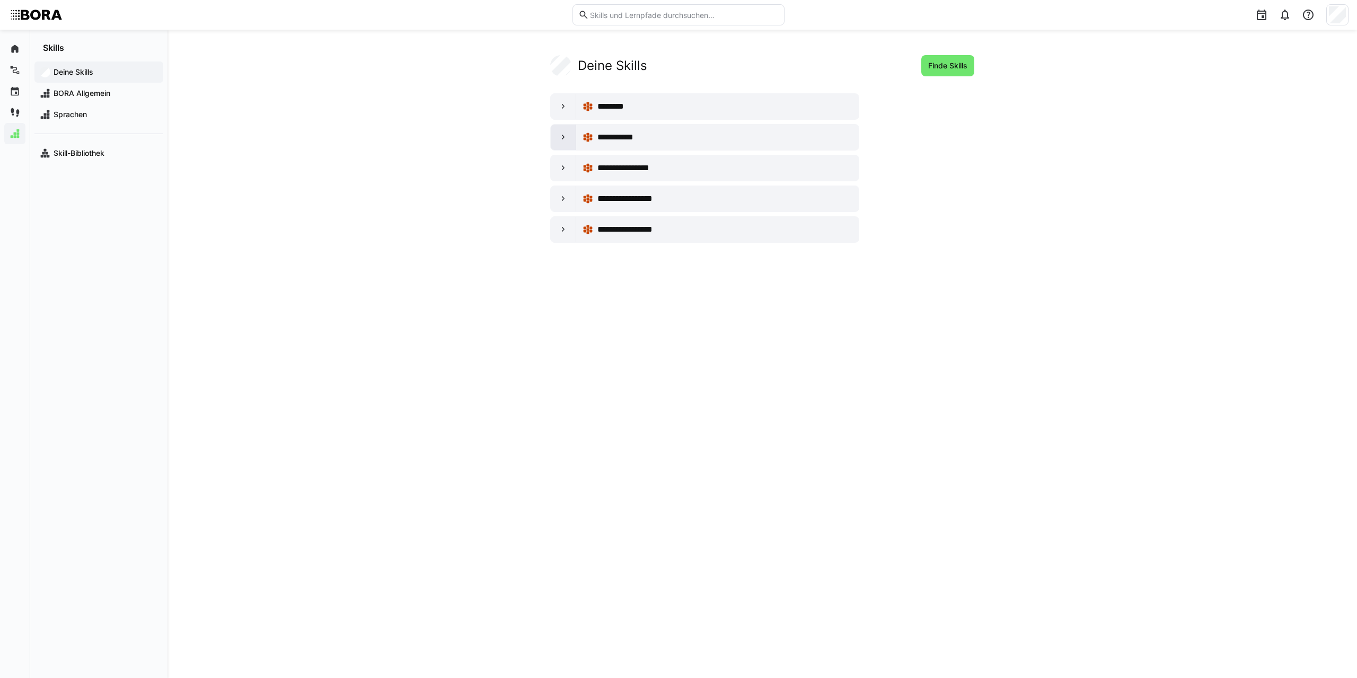
click at [560, 138] on eds-icon at bounding box center [563, 137] width 11 height 11
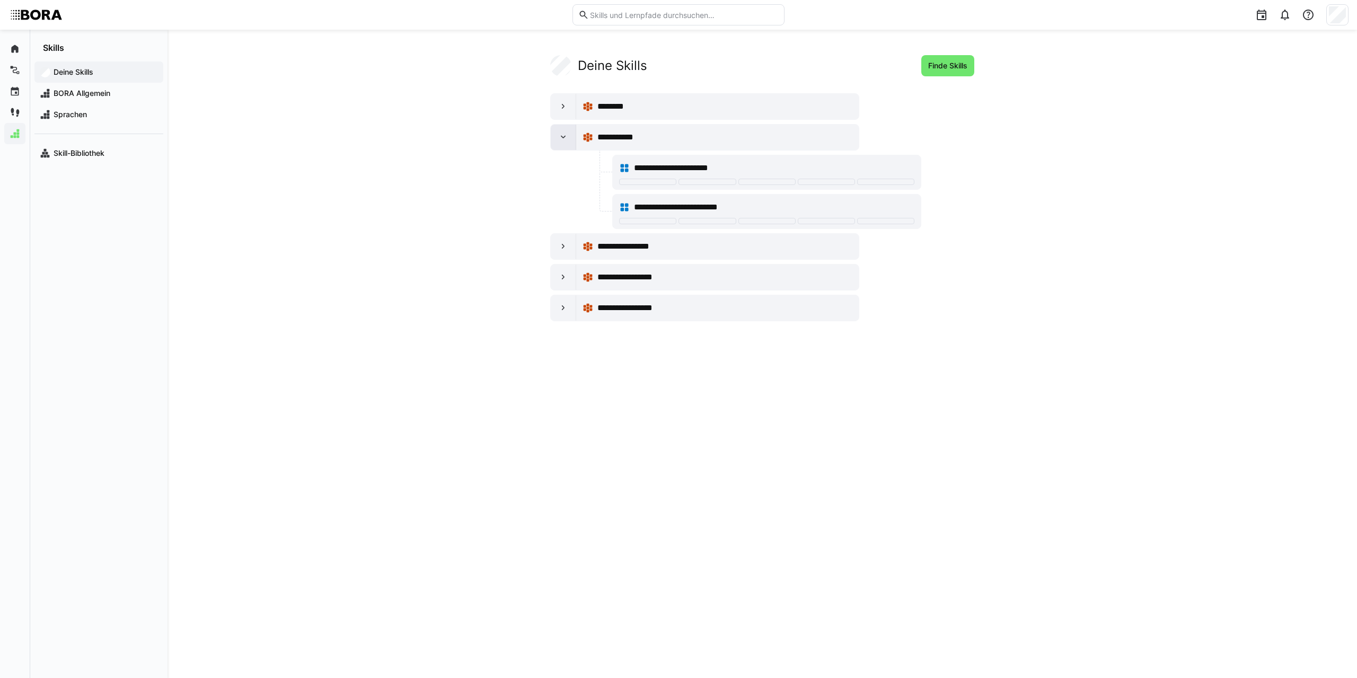
click at [560, 138] on eds-icon at bounding box center [563, 137] width 11 height 11
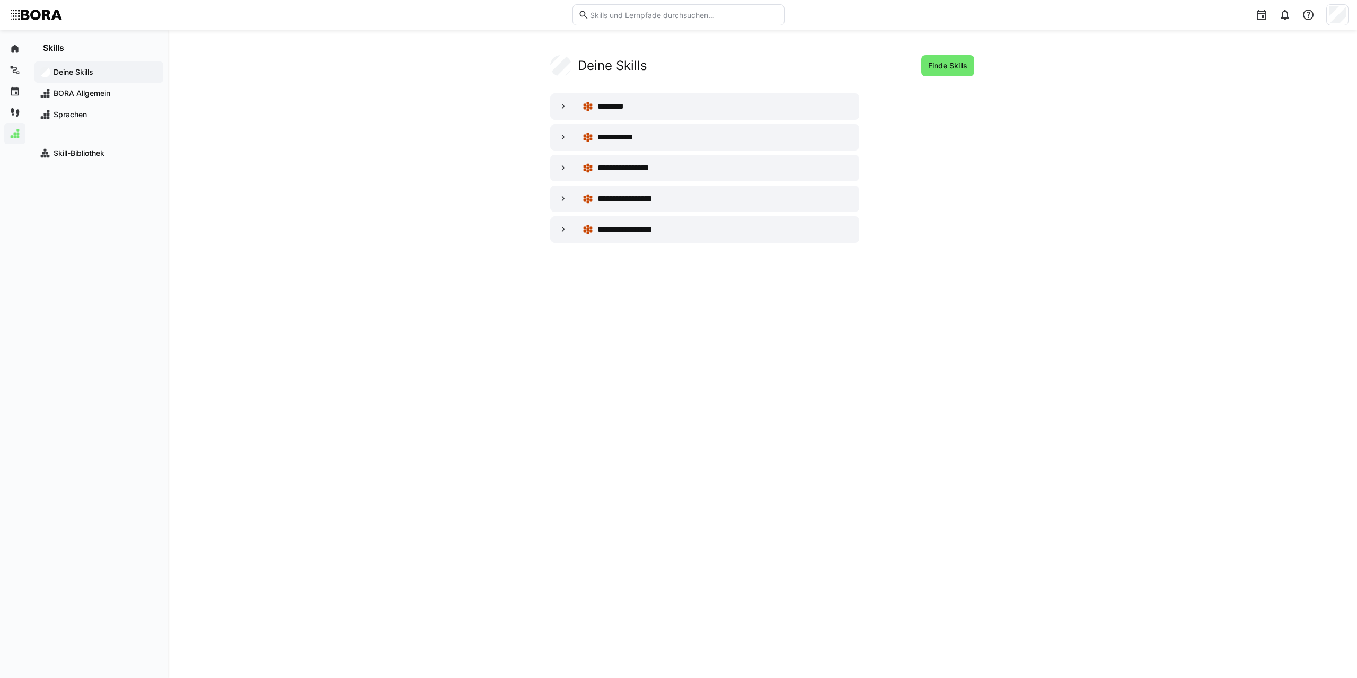
click at [82, 77] on span "Deine Skills" at bounding box center [105, 72] width 106 height 11
click at [0, 0] on app-navigation-label "Skill-Bibliothek" at bounding box center [0, 0] width 0 height 0
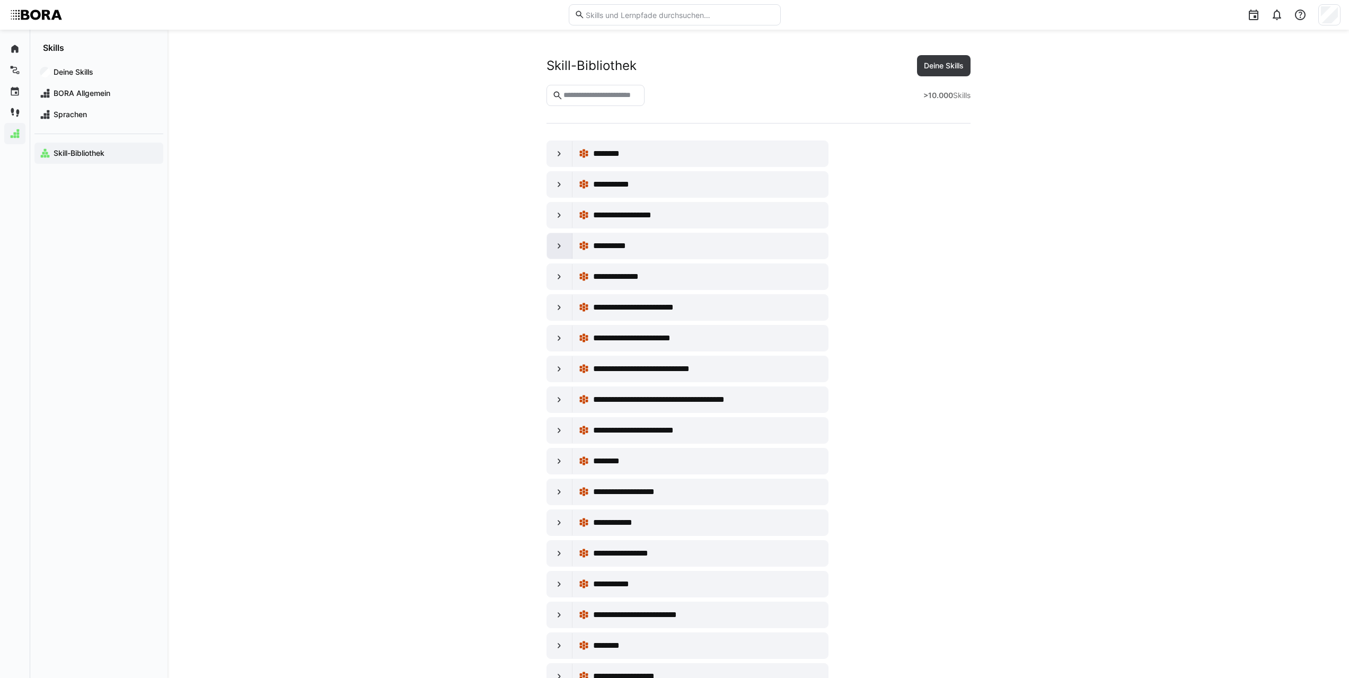
click at [565, 254] on div at bounding box center [559, 245] width 25 height 25
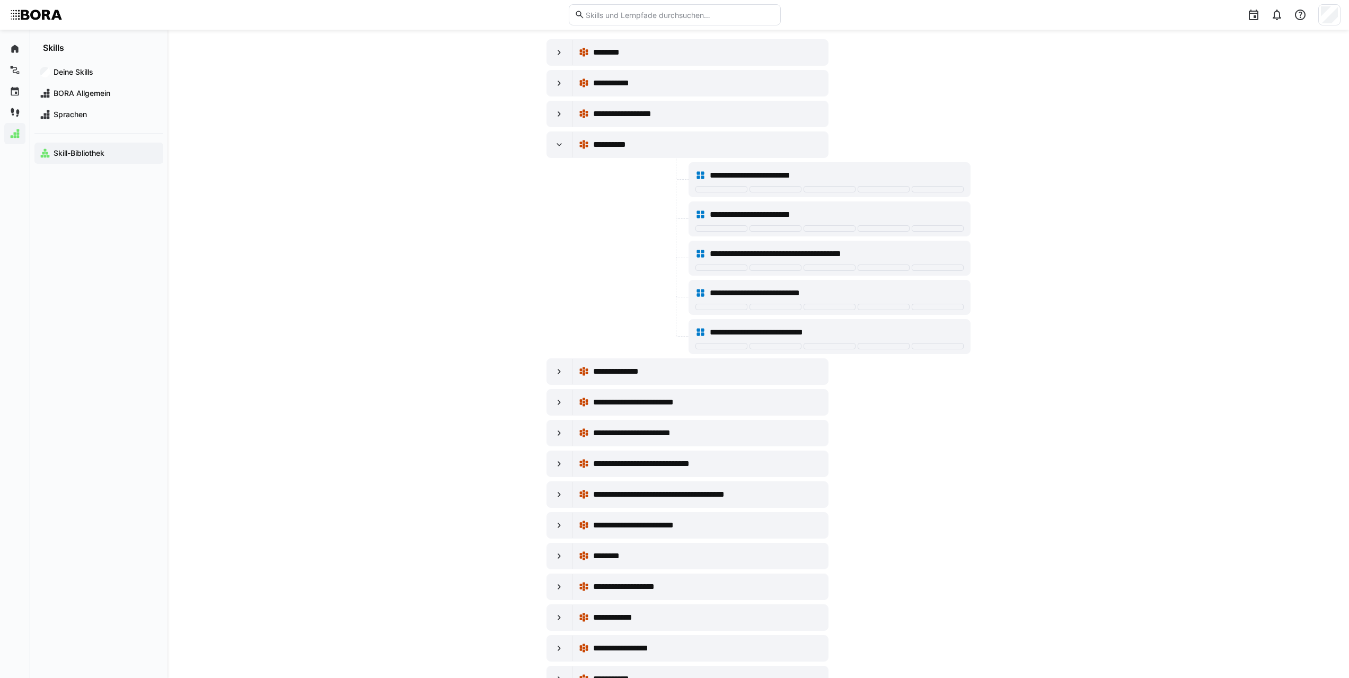
scroll to position [106, 0]
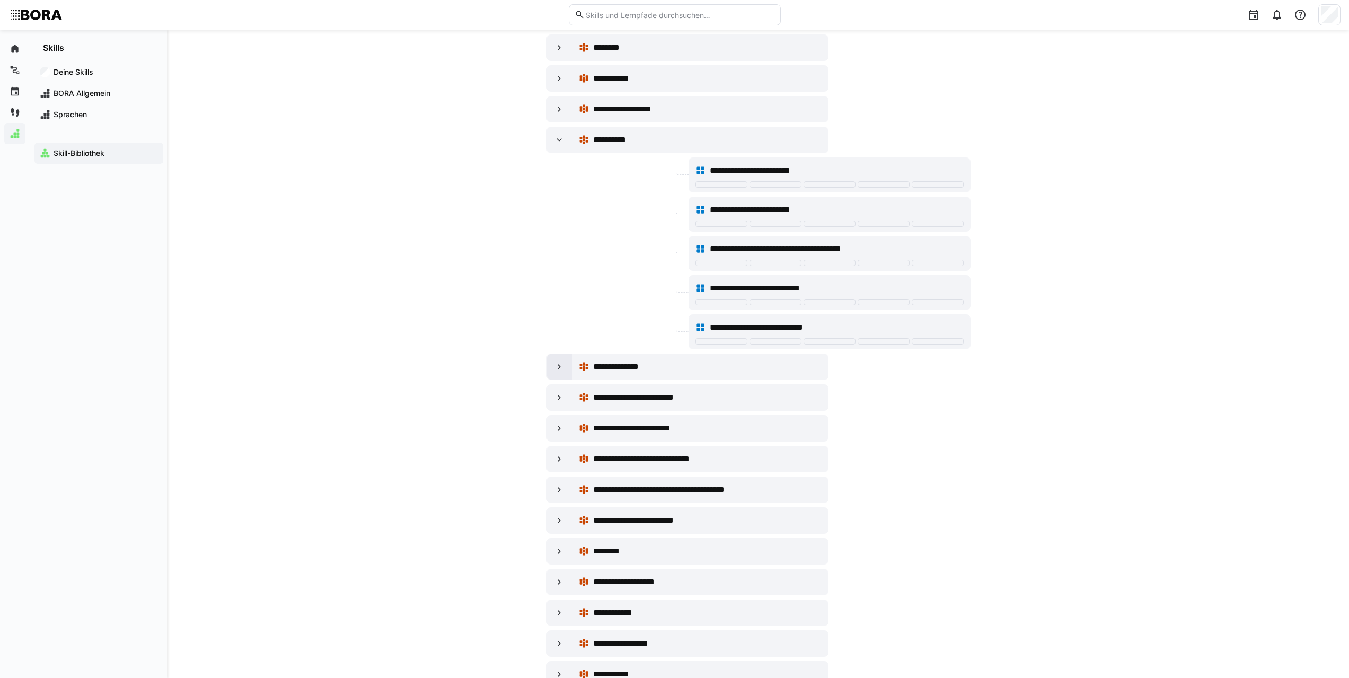
click at [554, 367] on eds-icon at bounding box center [559, 366] width 11 height 11
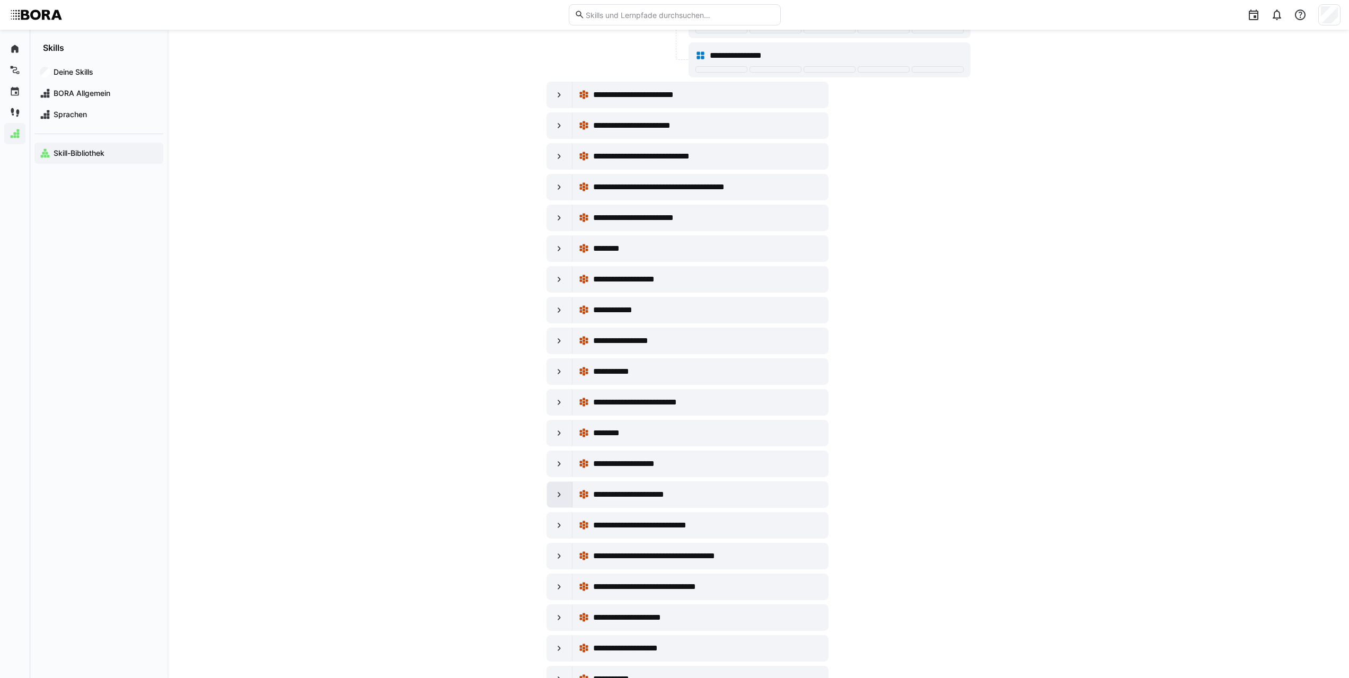
scroll to position [583, 0]
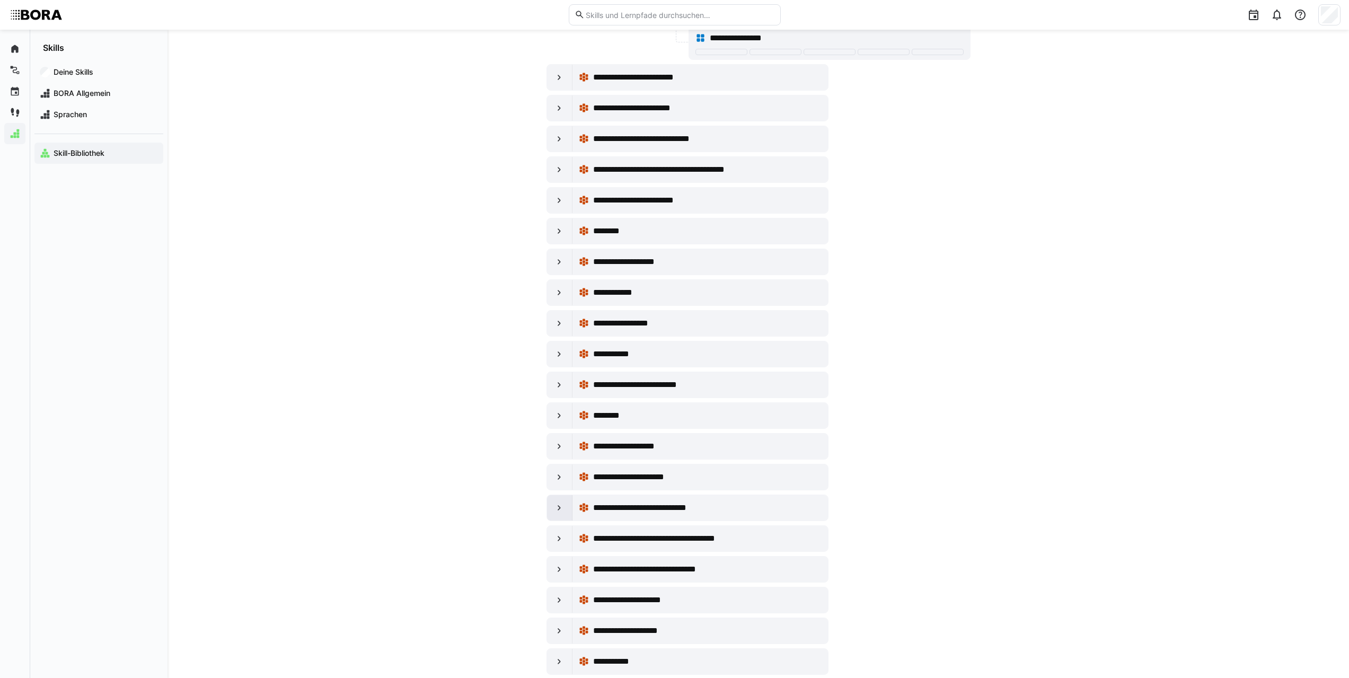
click at [563, 514] on div at bounding box center [559, 507] width 25 height 25
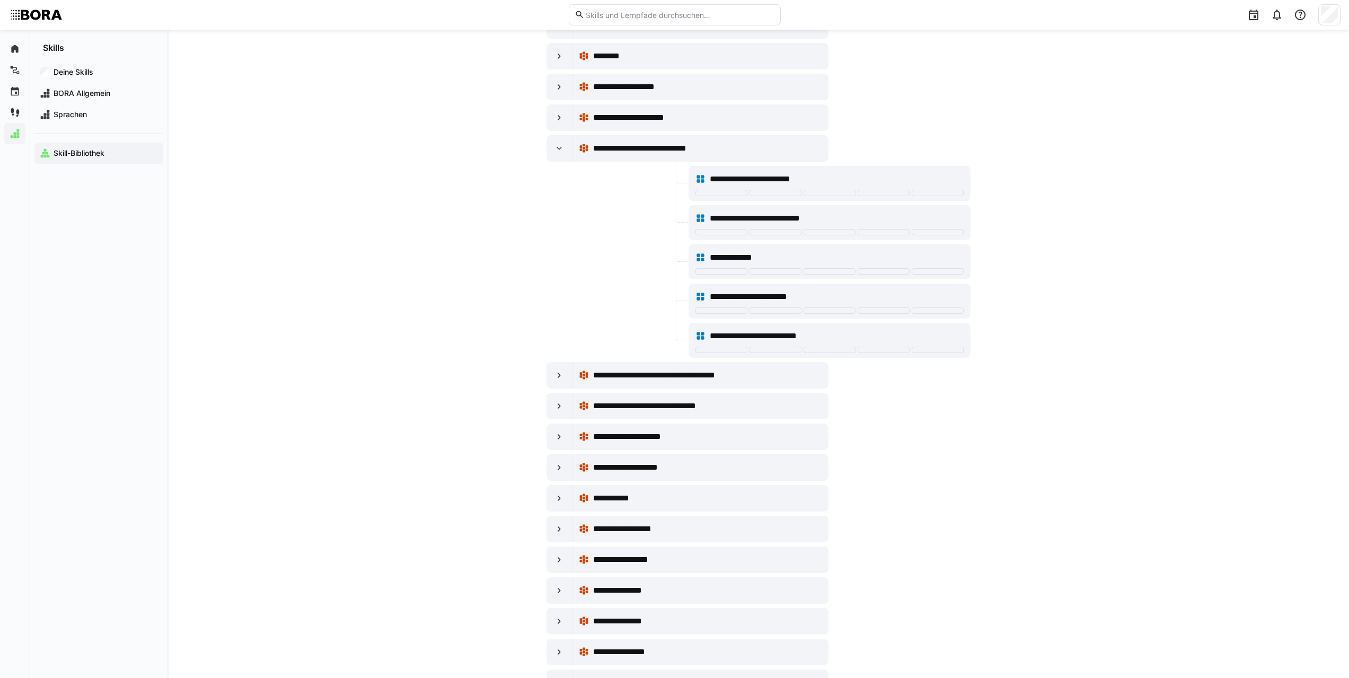
scroll to position [954, 0]
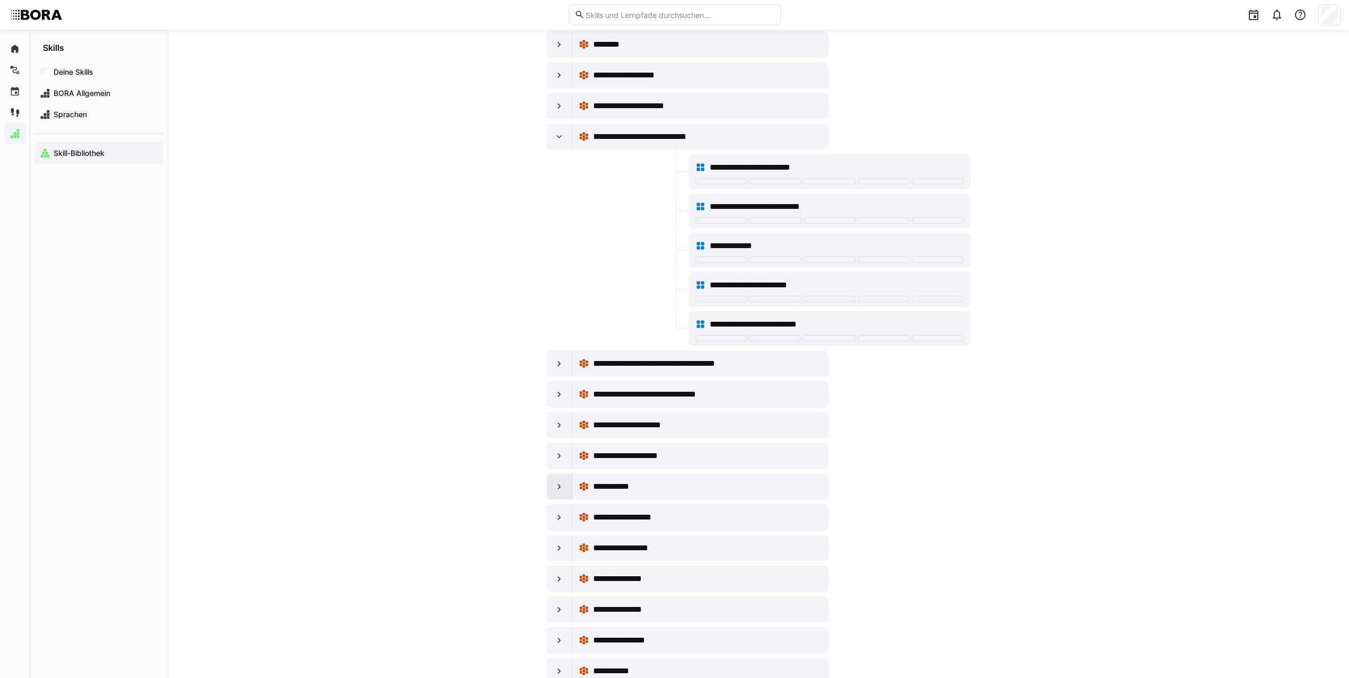
click at [563, 485] on eds-icon at bounding box center [559, 486] width 11 height 11
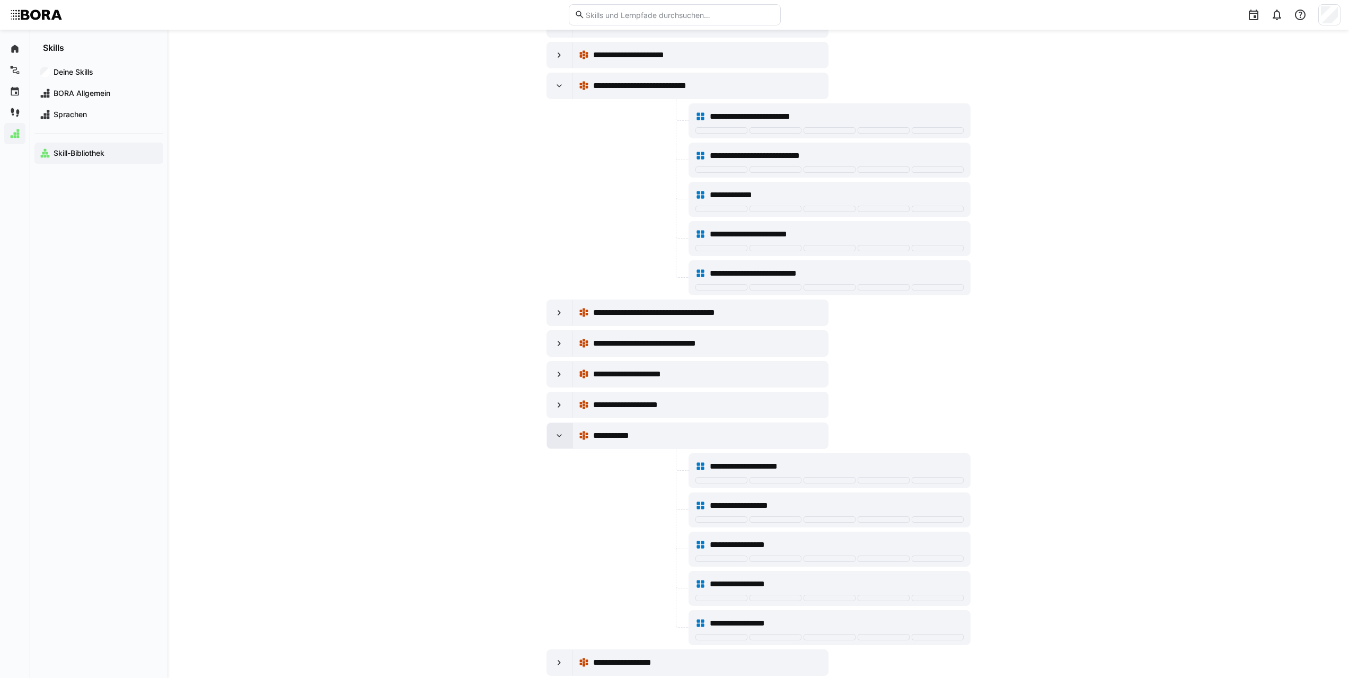
scroll to position [1060, 0]
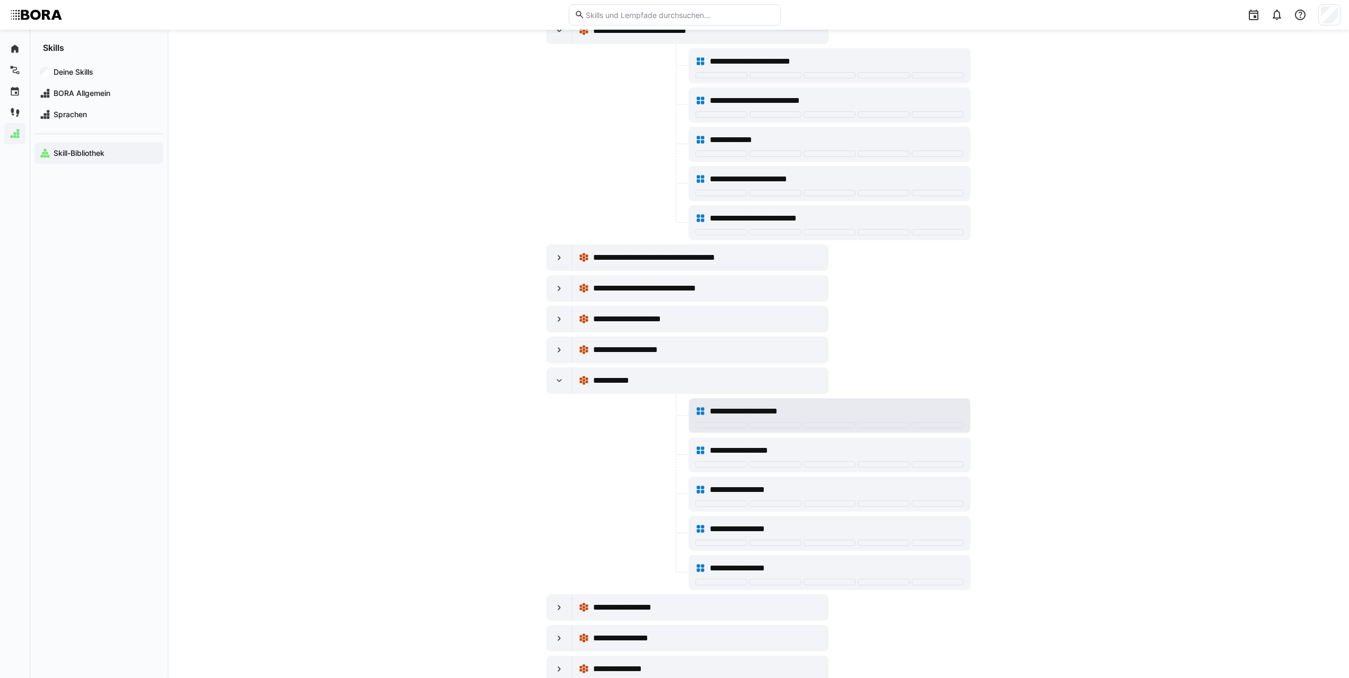
click at [934, 428] on div at bounding box center [829, 426] width 268 height 8
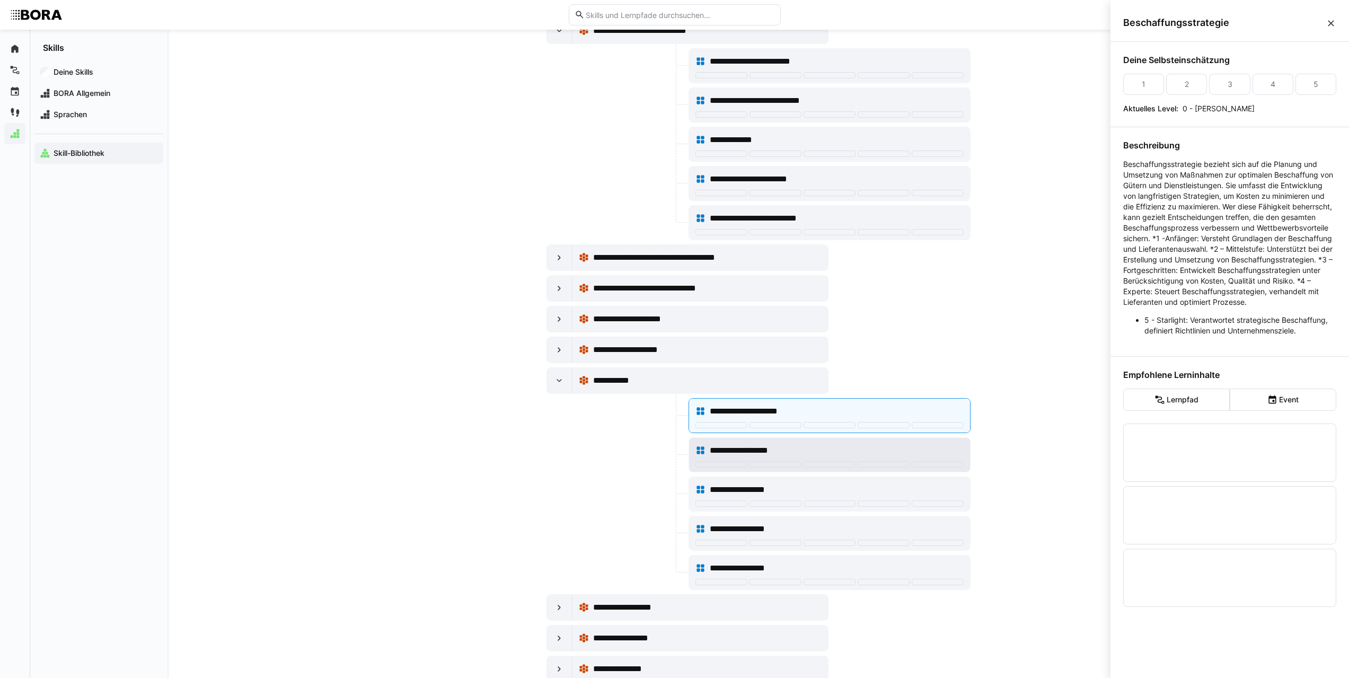
scroll to position [0, 0]
click at [923, 460] on div "**********" at bounding box center [829, 450] width 268 height 21
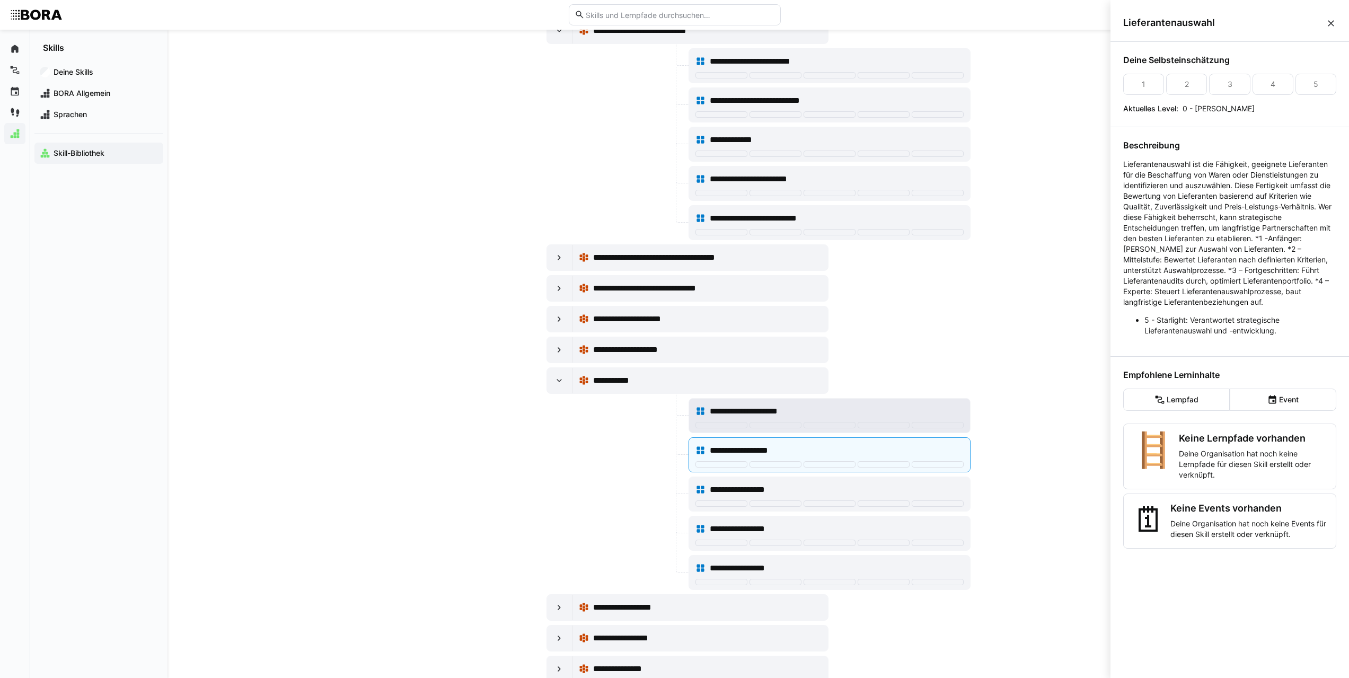
click at [932, 425] on div at bounding box center [938, 425] width 52 height 6
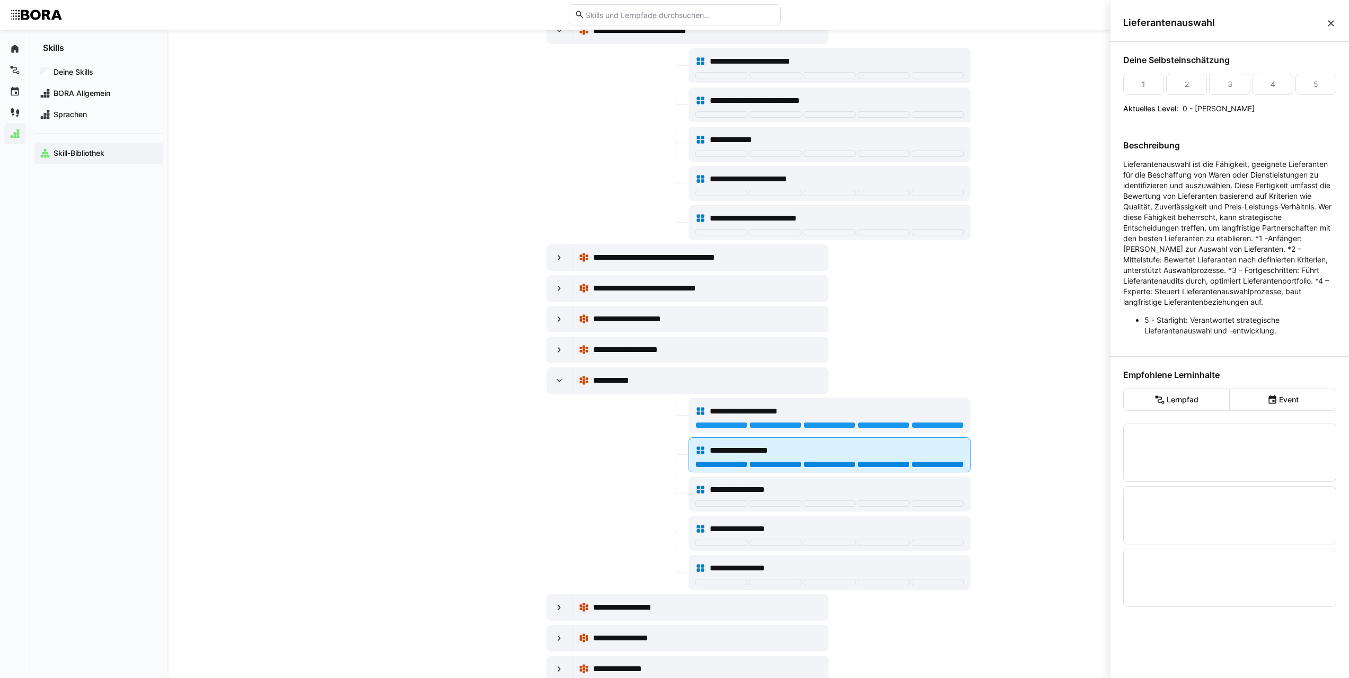
click at [936, 464] on div at bounding box center [938, 464] width 52 height 6
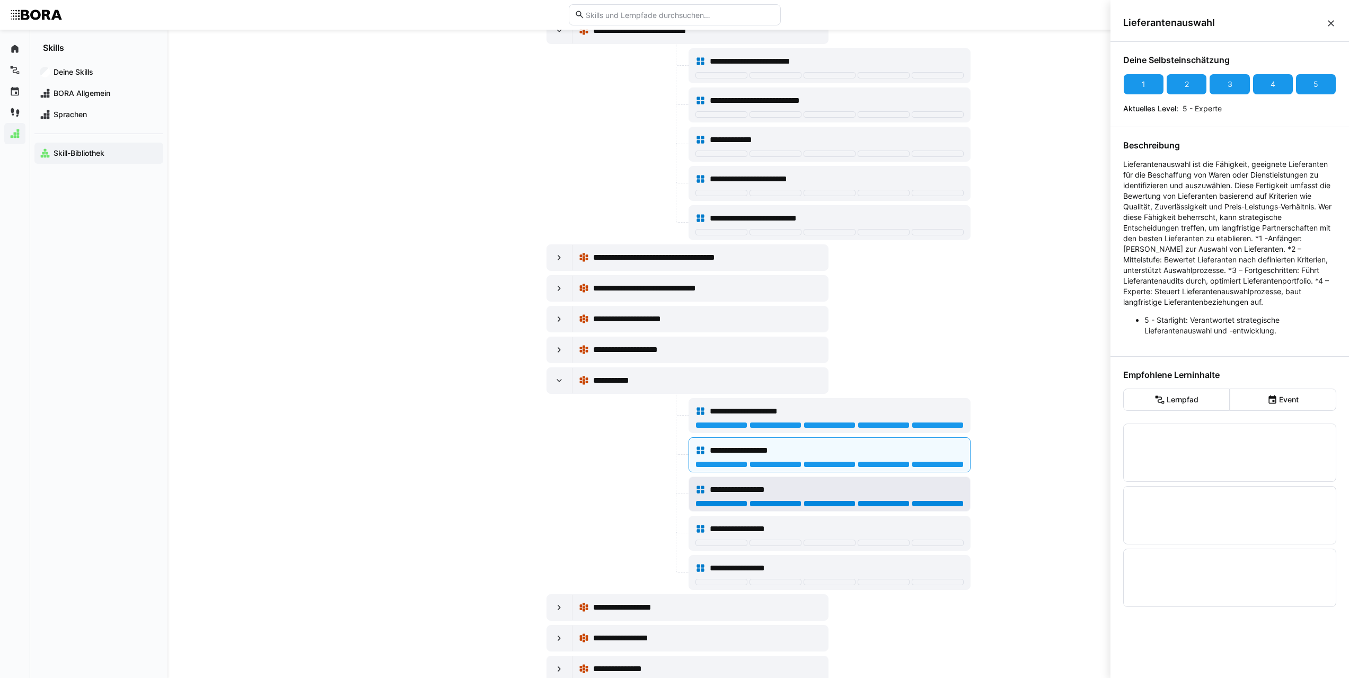
click at [929, 505] on div at bounding box center [938, 503] width 52 height 6
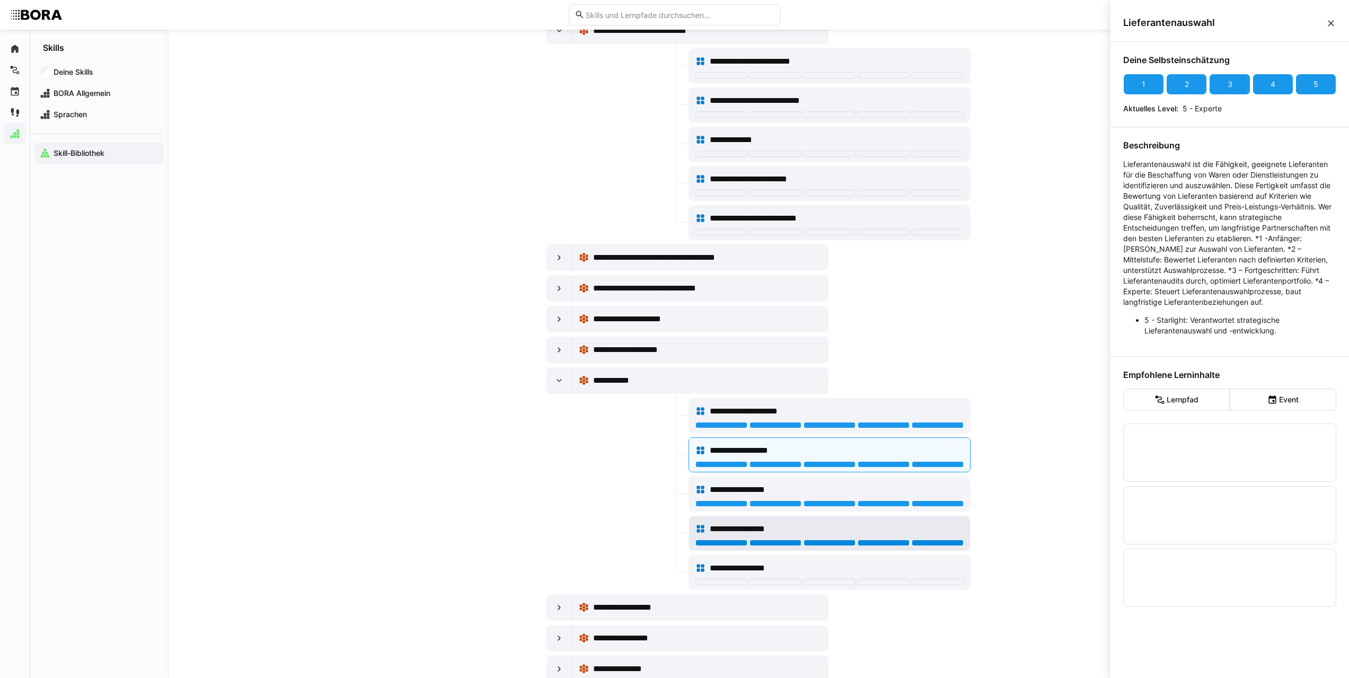
click at [927, 540] on div at bounding box center [938, 543] width 52 height 6
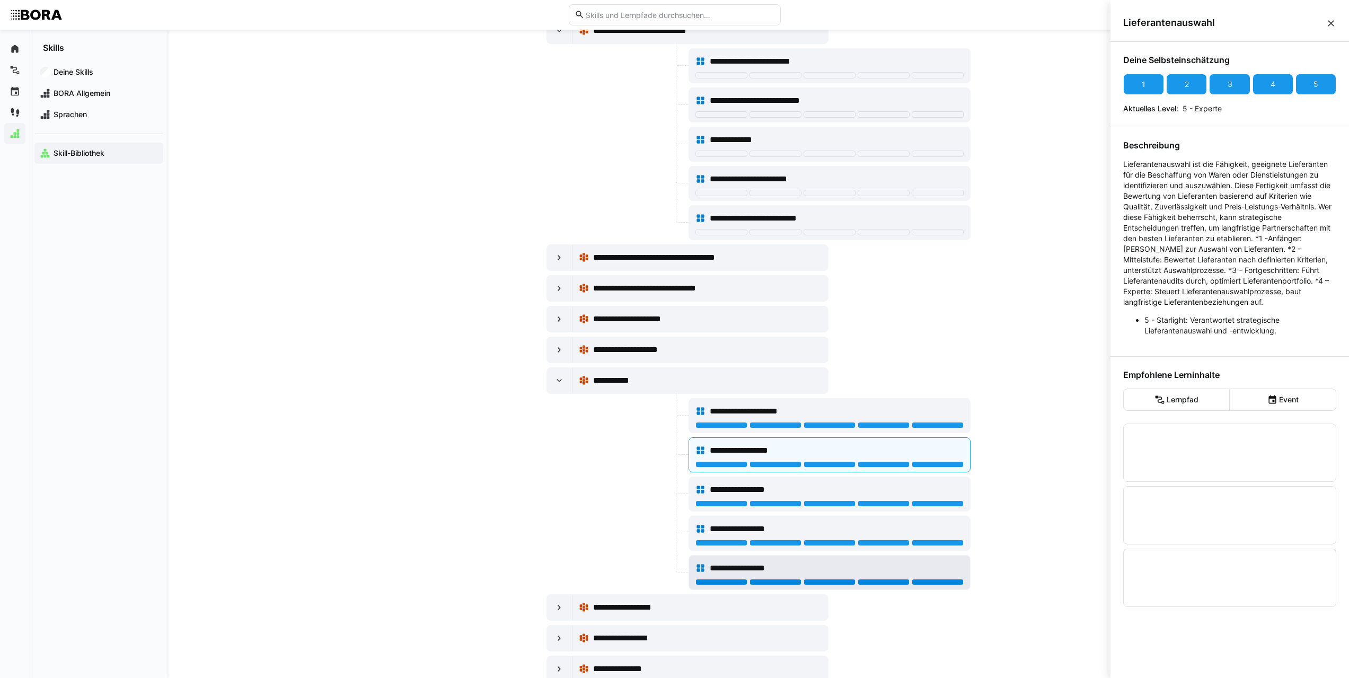
click at [931, 579] on div at bounding box center [938, 582] width 52 height 6
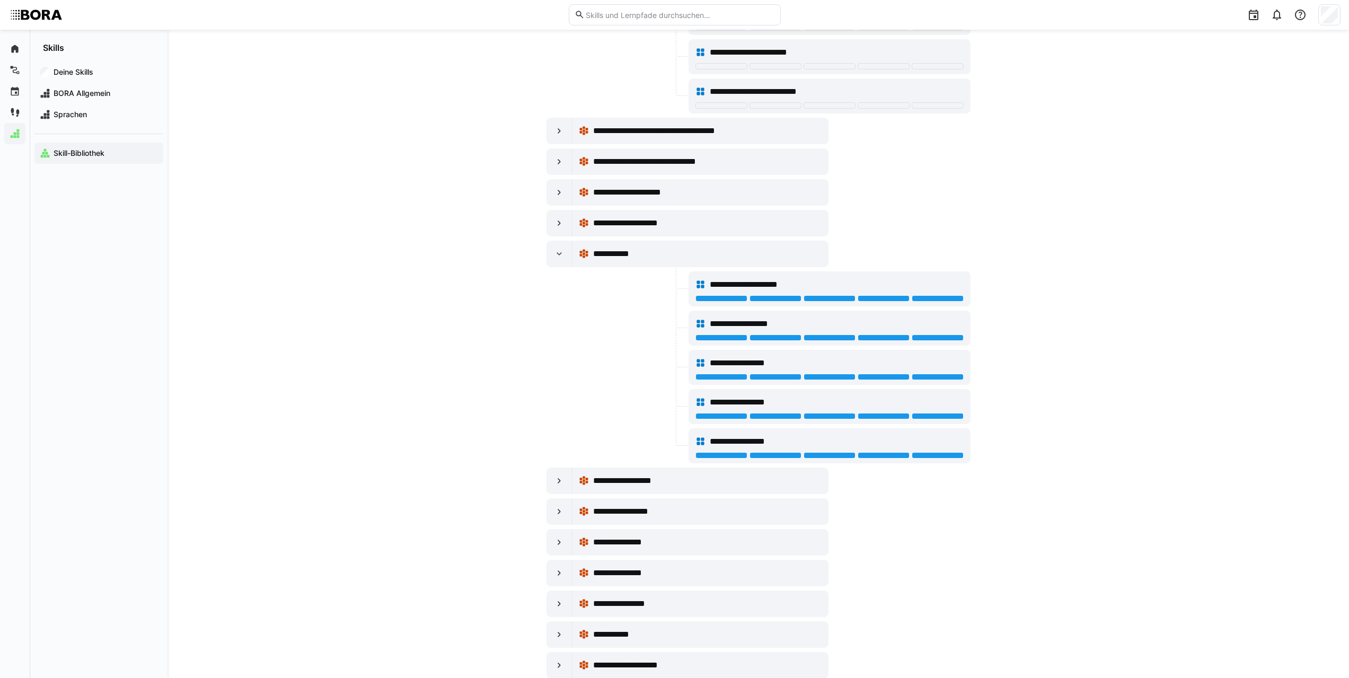
scroll to position [1272, 0]
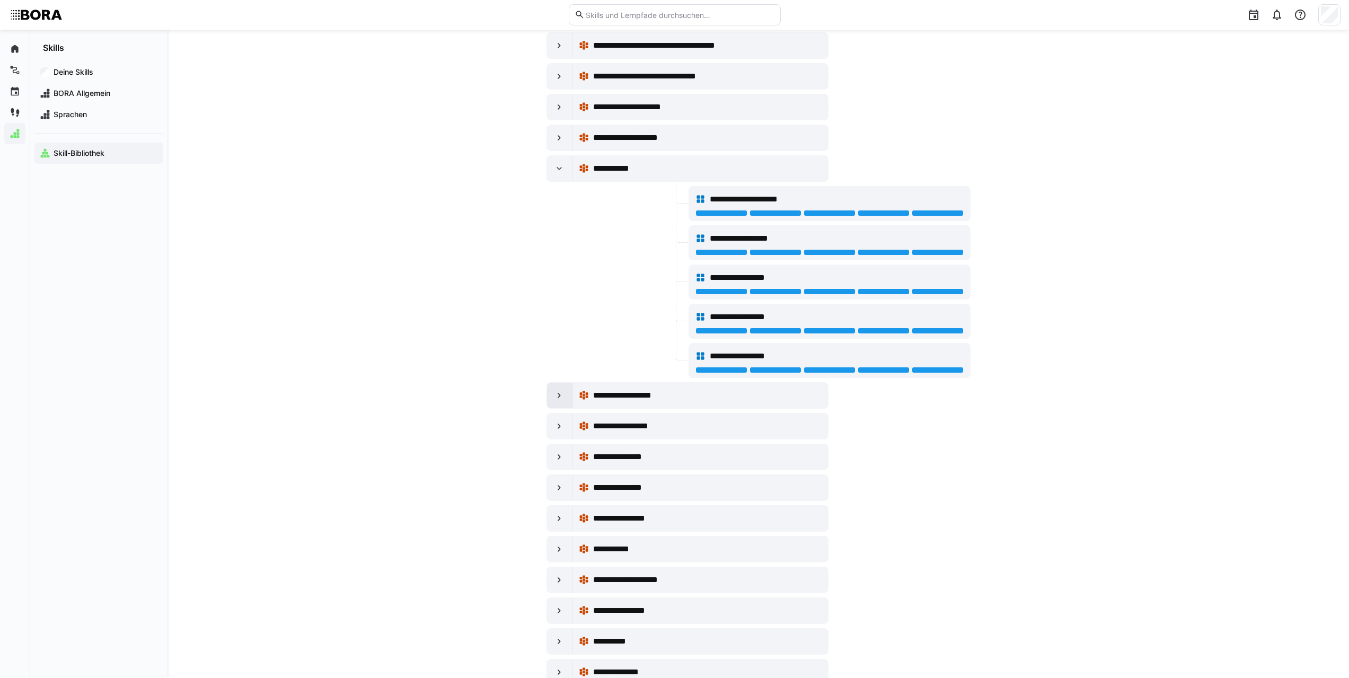
click at [552, 396] on div at bounding box center [559, 395] width 25 height 25
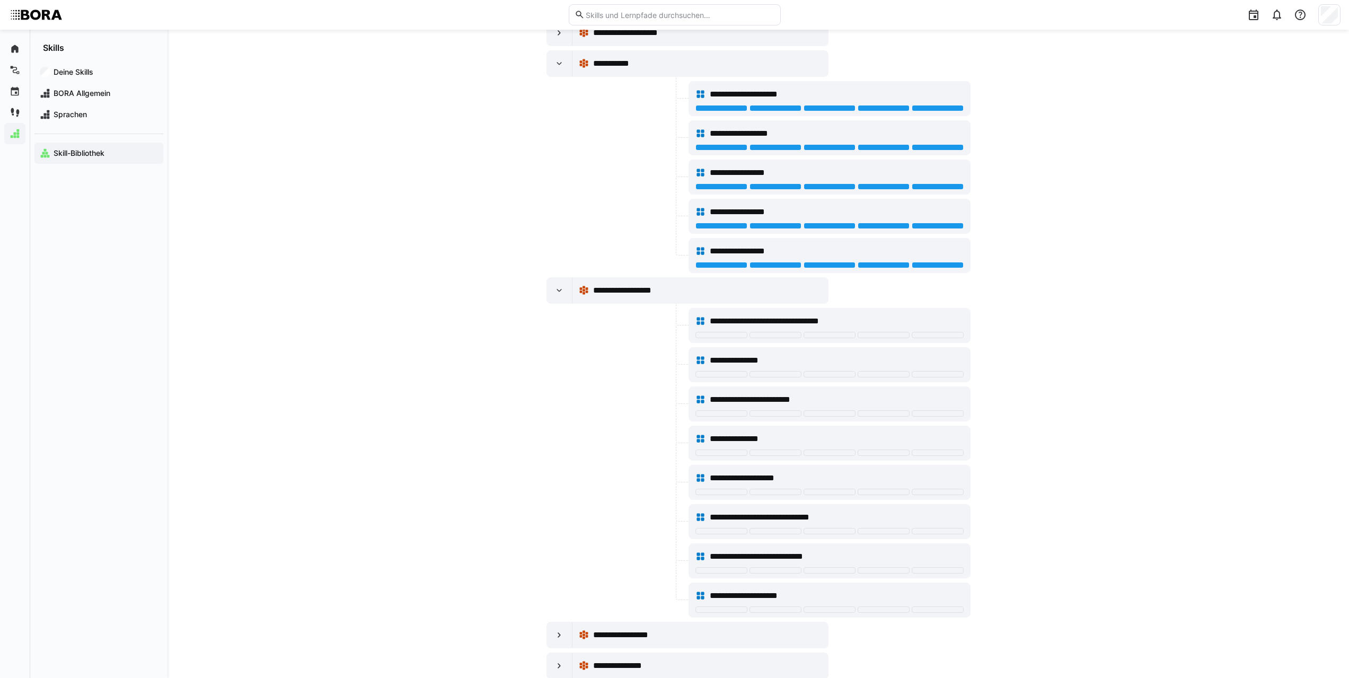
scroll to position [1378, 0]
click at [895, 334] on div at bounding box center [884, 334] width 52 height 6
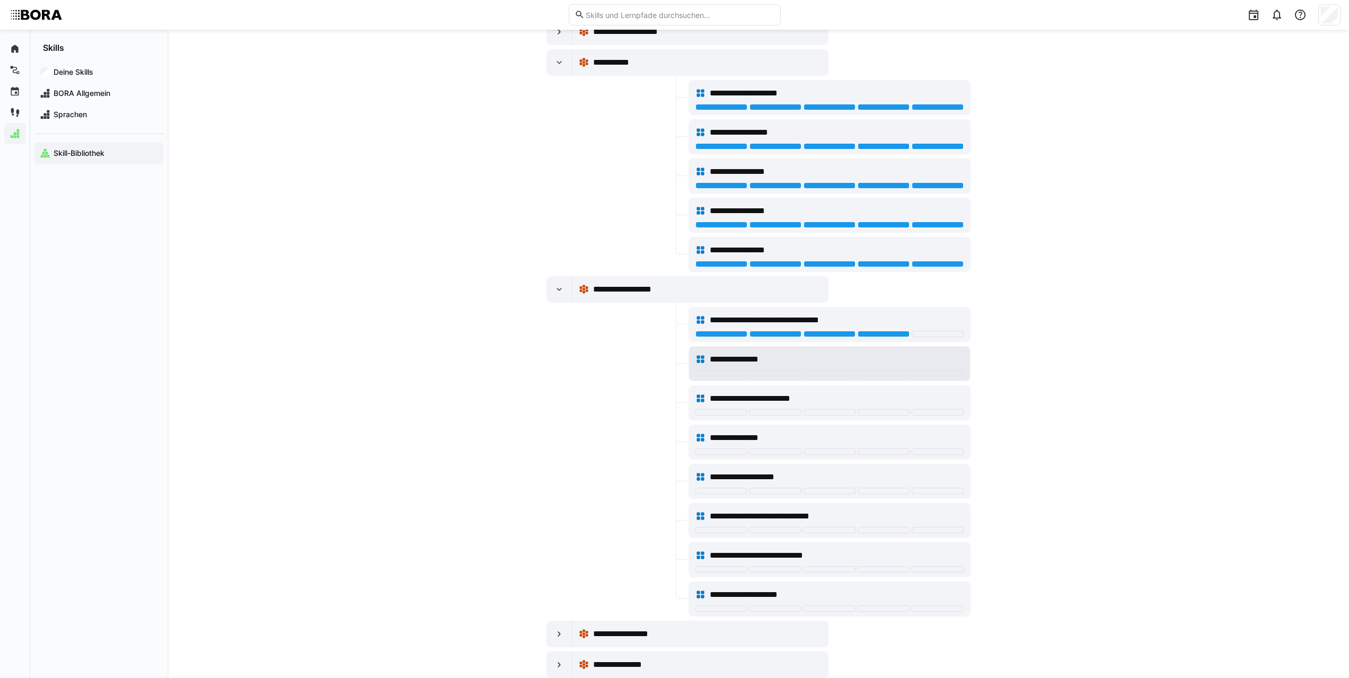
click at [877, 376] on div at bounding box center [829, 374] width 268 height 8
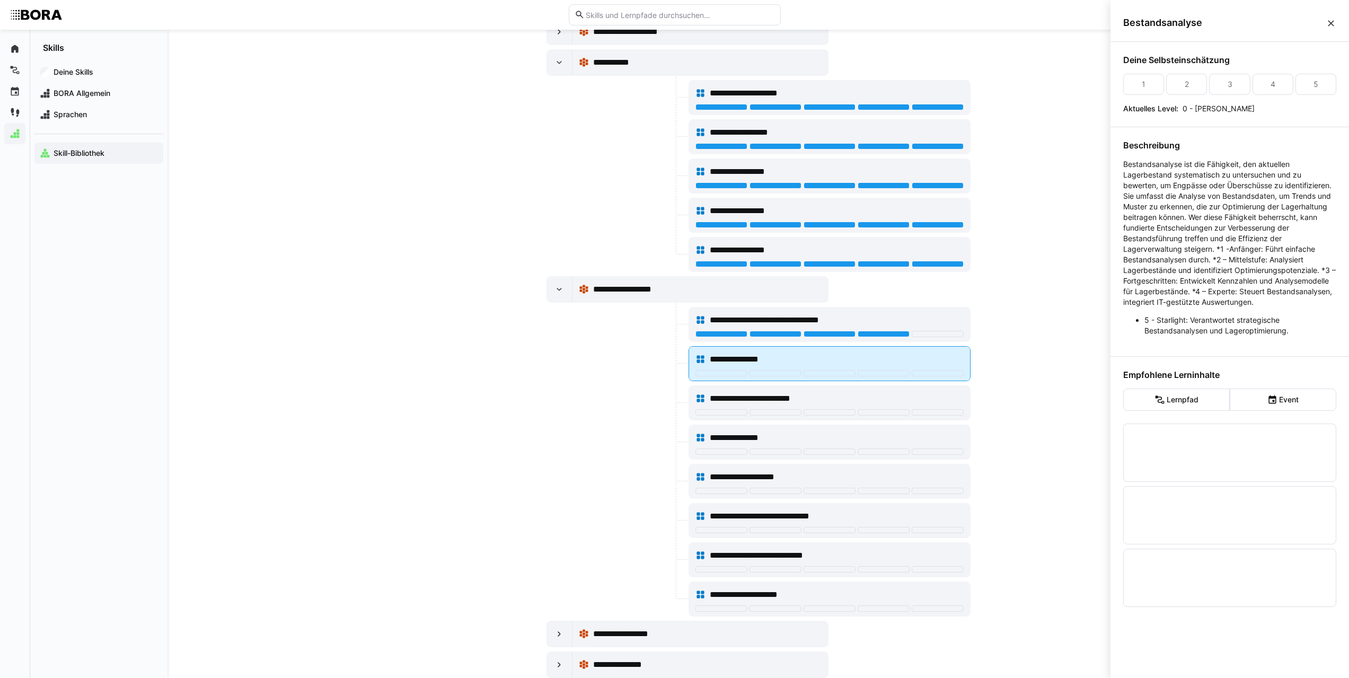
scroll to position [0, 0]
click at [879, 373] on div at bounding box center [884, 373] width 52 height 6
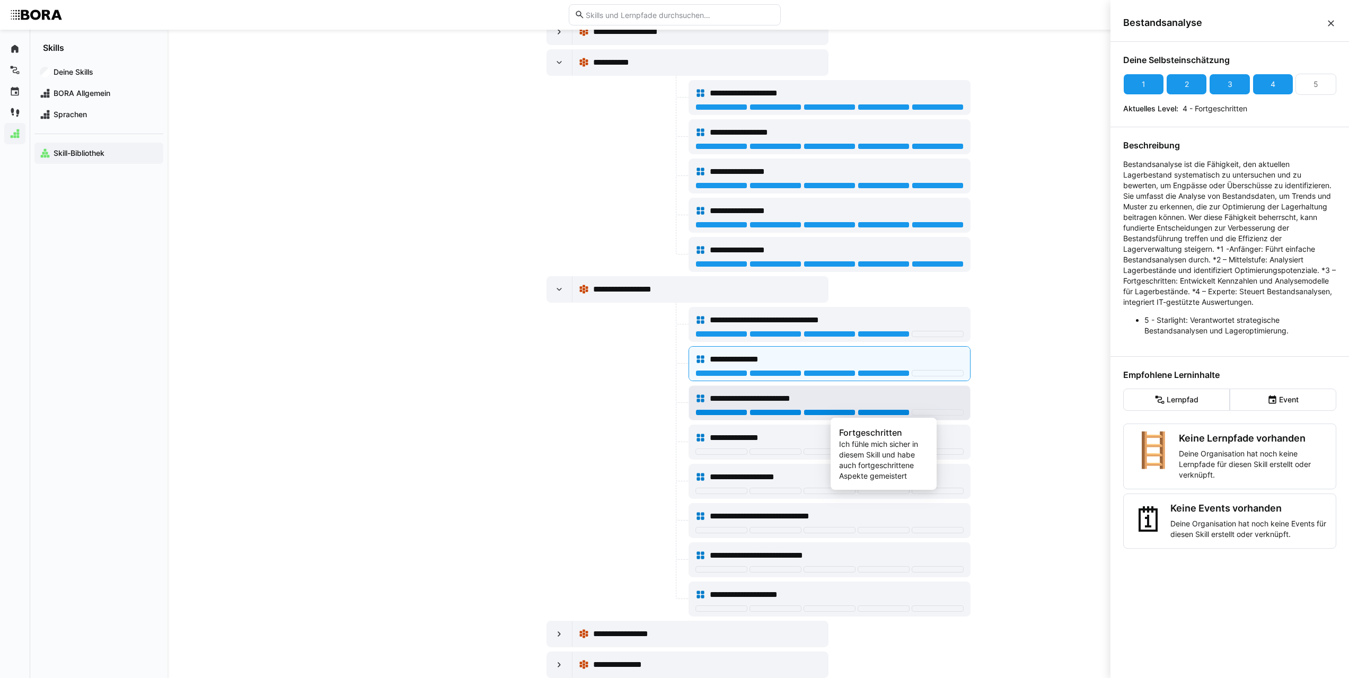
click at [880, 409] on div at bounding box center [884, 412] width 52 height 6
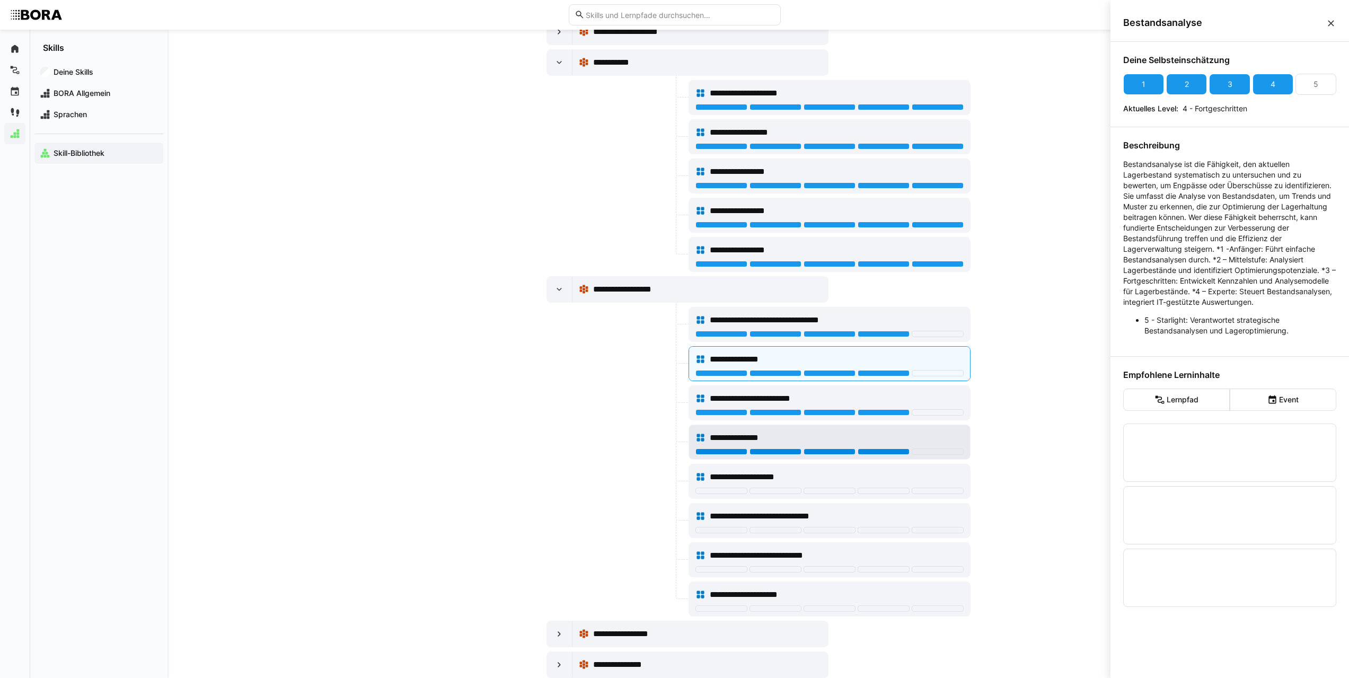
click at [872, 449] on div at bounding box center [884, 451] width 52 height 6
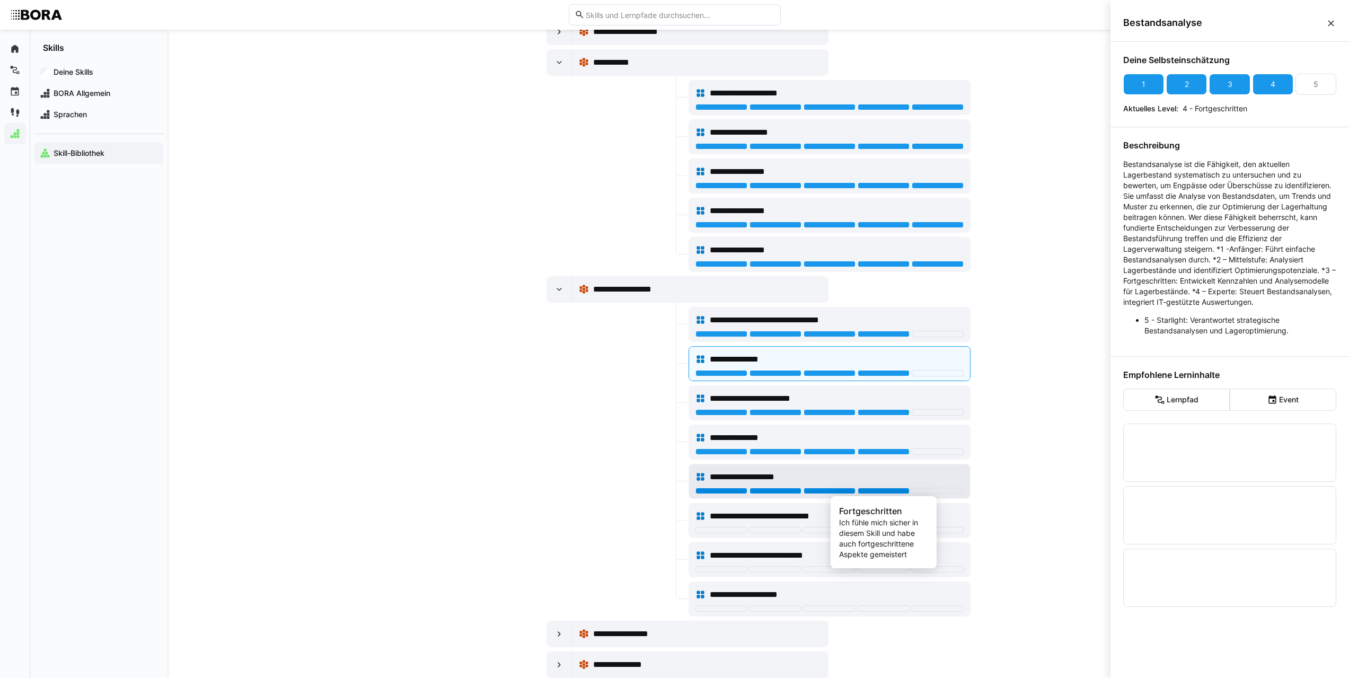
click at [874, 490] on div at bounding box center [884, 491] width 52 height 6
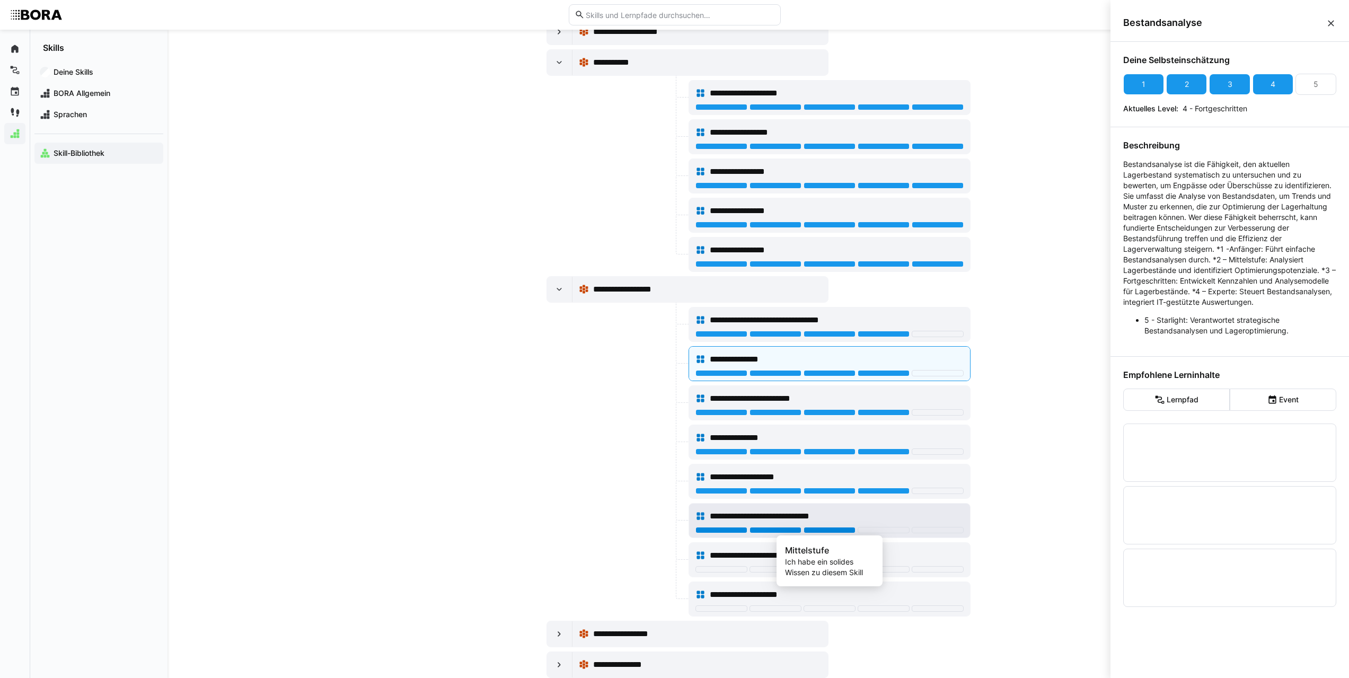
click at [825, 529] on div at bounding box center [829, 530] width 52 height 6
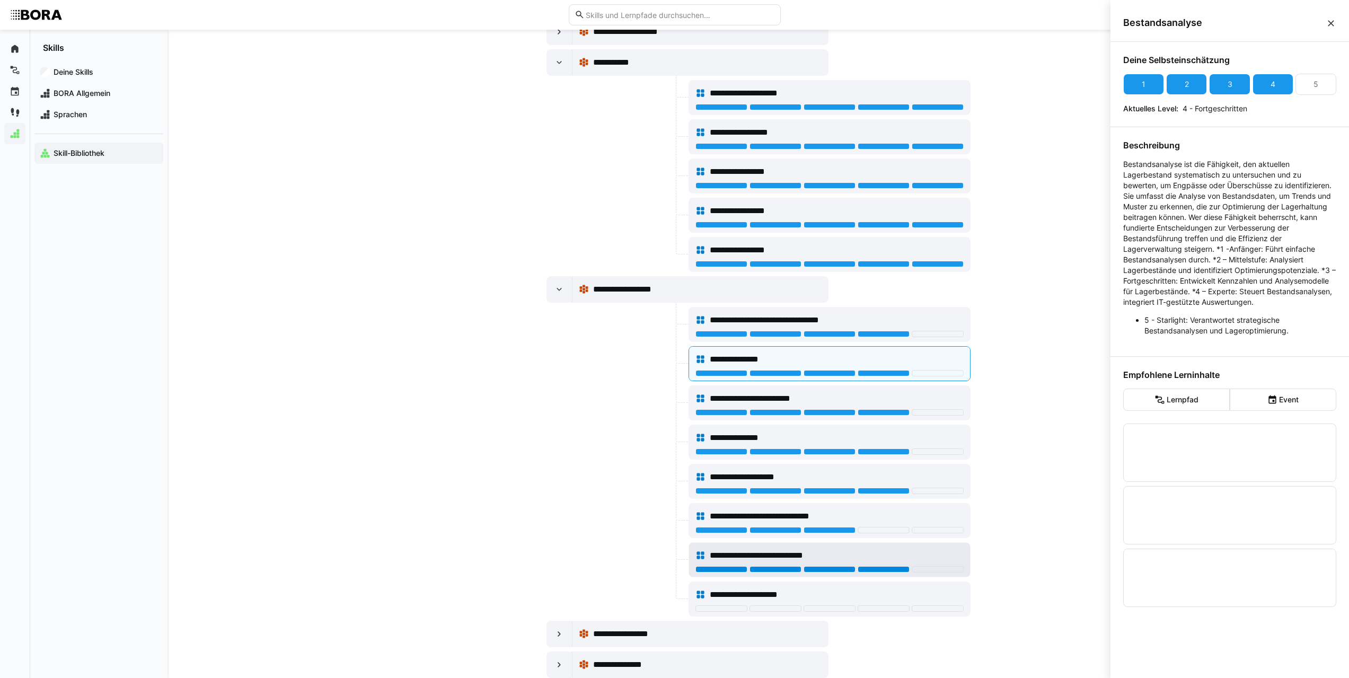
click at [864, 566] on div at bounding box center [884, 569] width 52 height 6
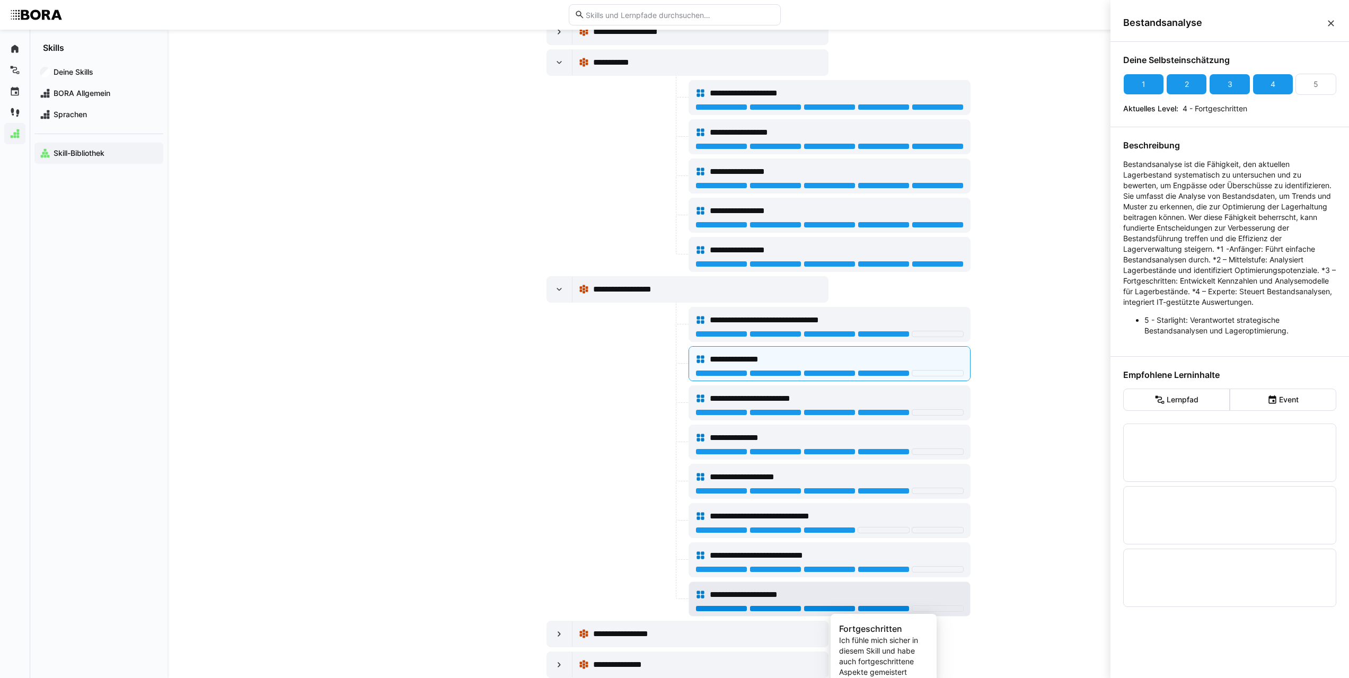
click at [877, 607] on div at bounding box center [884, 608] width 52 height 6
click at [832, 606] on div at bounding box center [829, 608] width 52 height 6
click at [787, 609] on div at bounding box center [775, 608] width 52 height 6
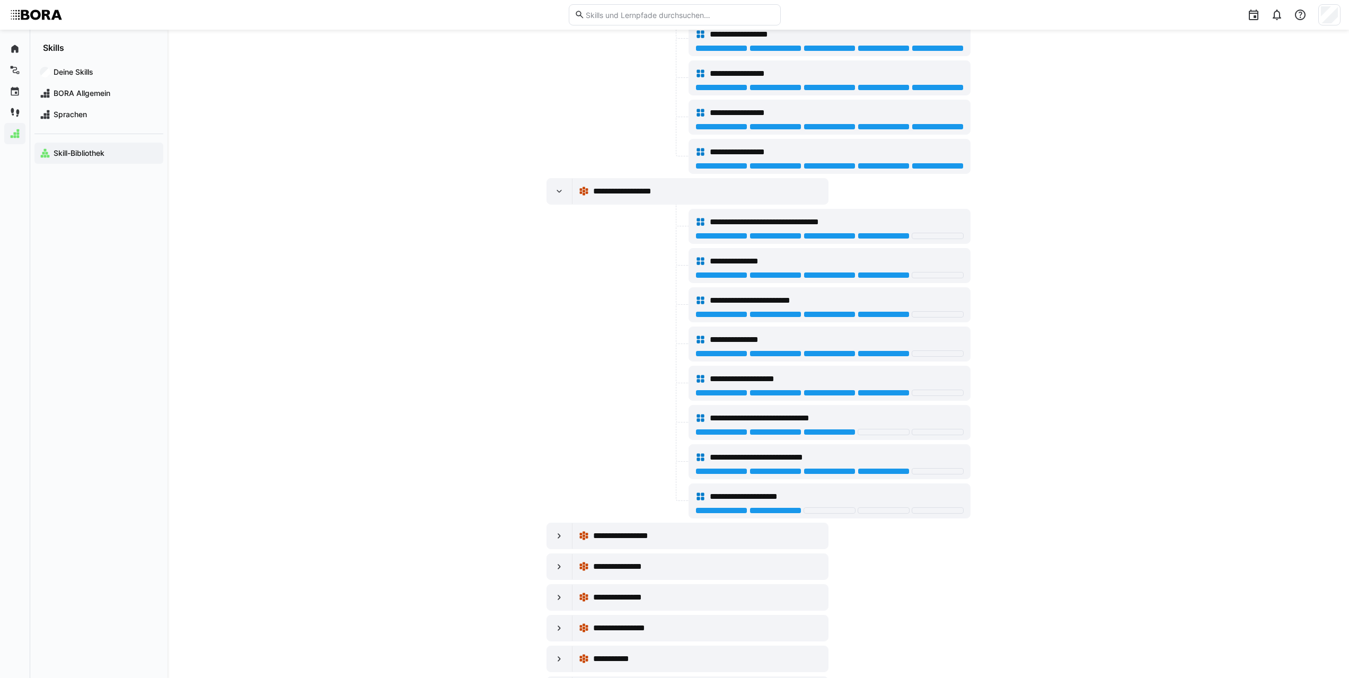
scroll to position [1537, 0]
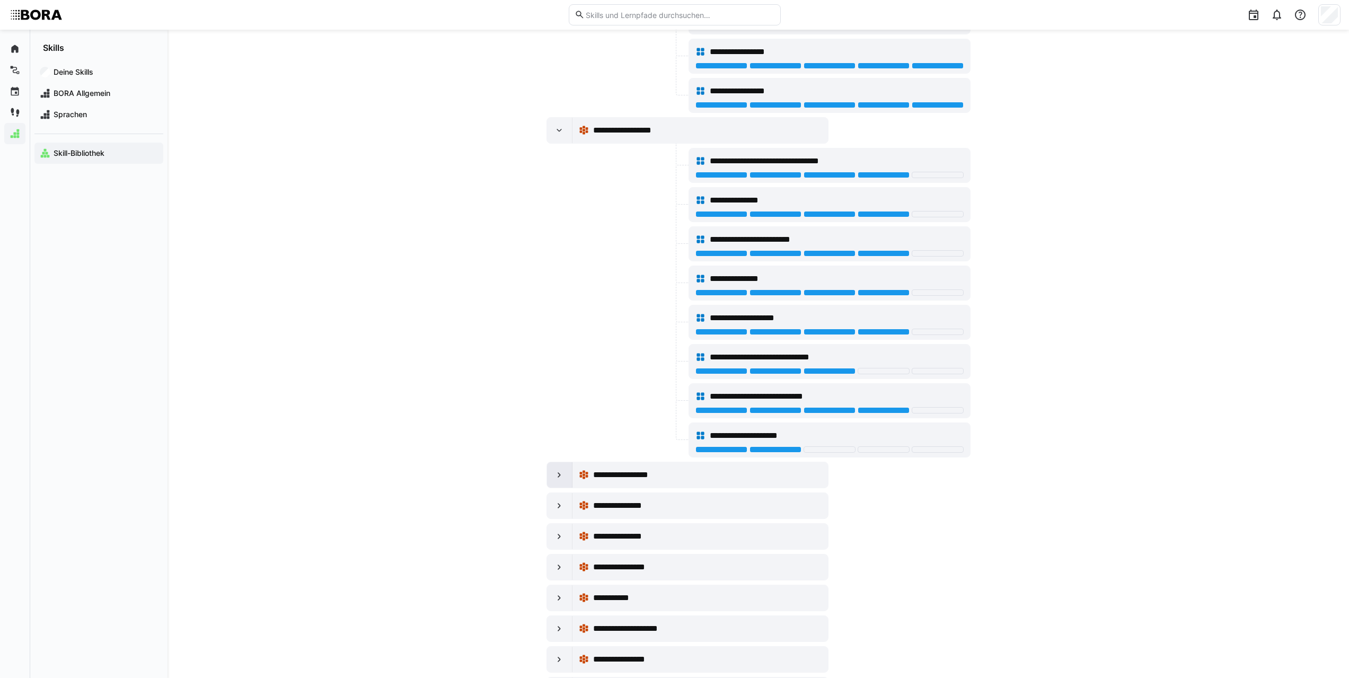
click at [554, 481] on div at bounding box center [559, 474] width 25 height 25
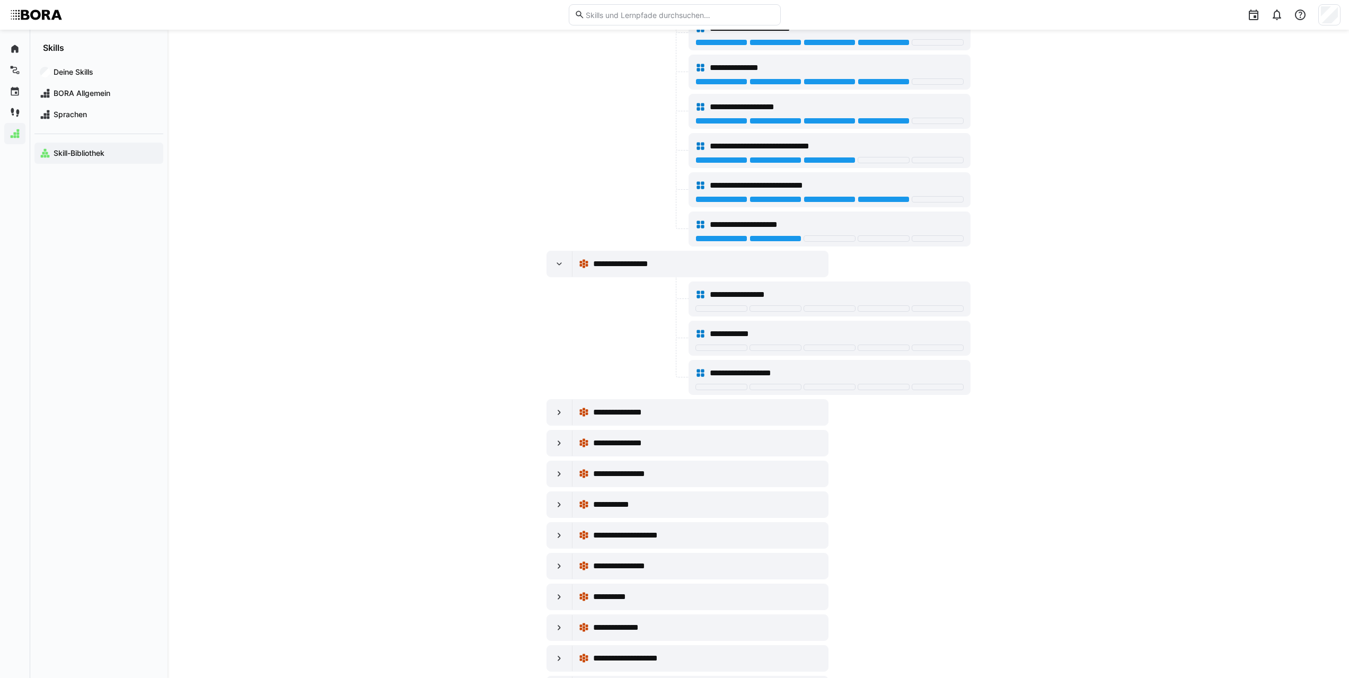
scroll to position [1749, 0]
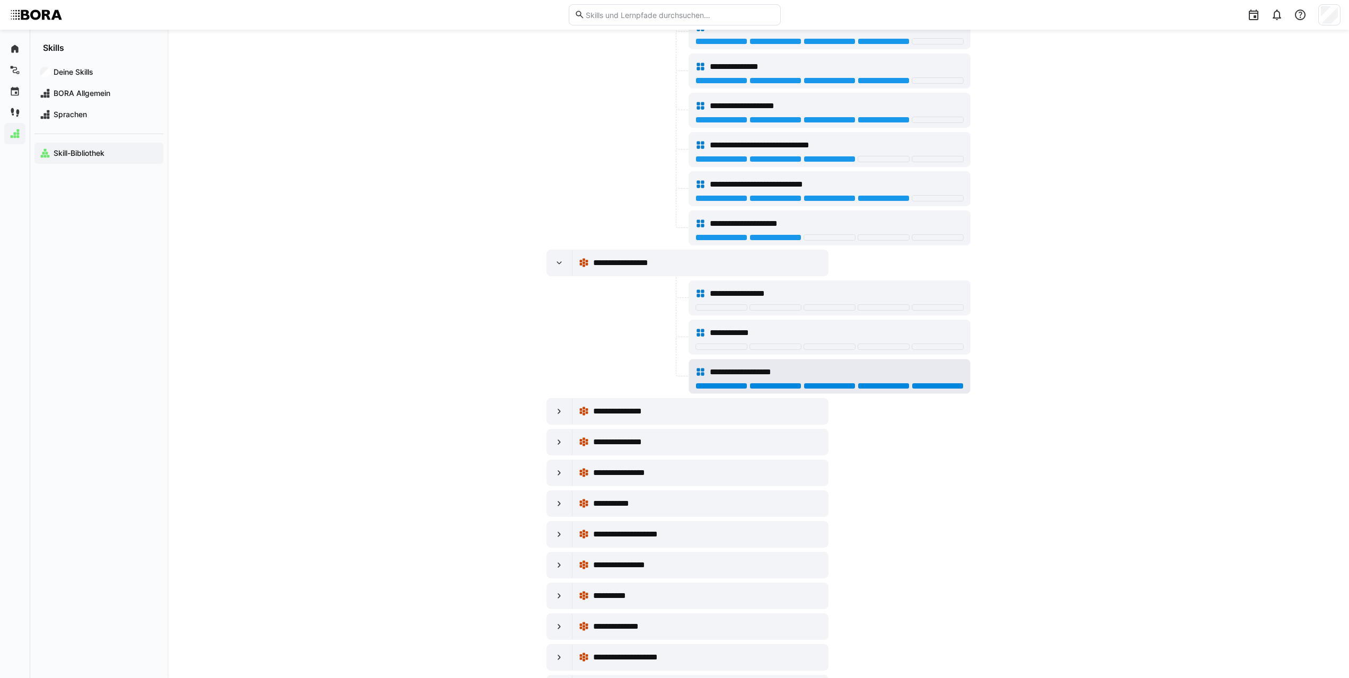
click at [948, 385] on div at bounding box center [938, 386] width 52 height 6
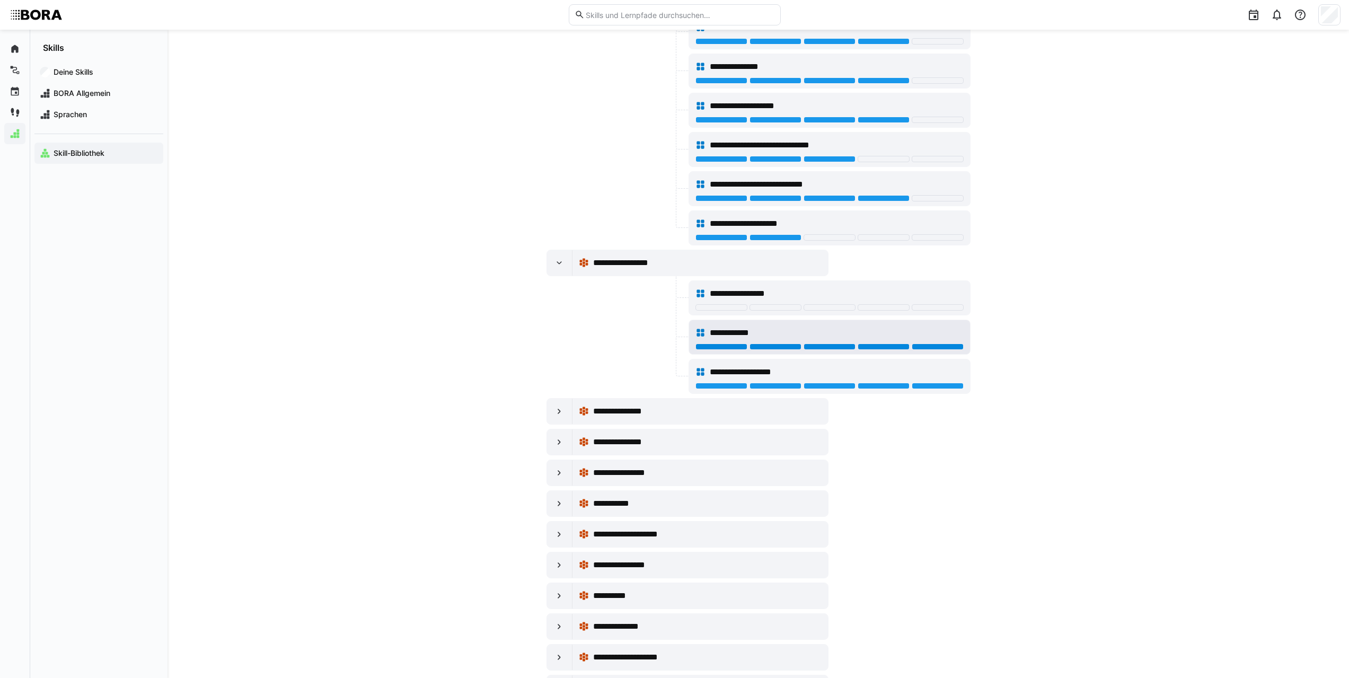
click at [931, 348] on div at bounding box center [938, 346] width 52 height 6
click at [923, 304] on div "**********" at bounding box center [829, 293] width 268 height 21
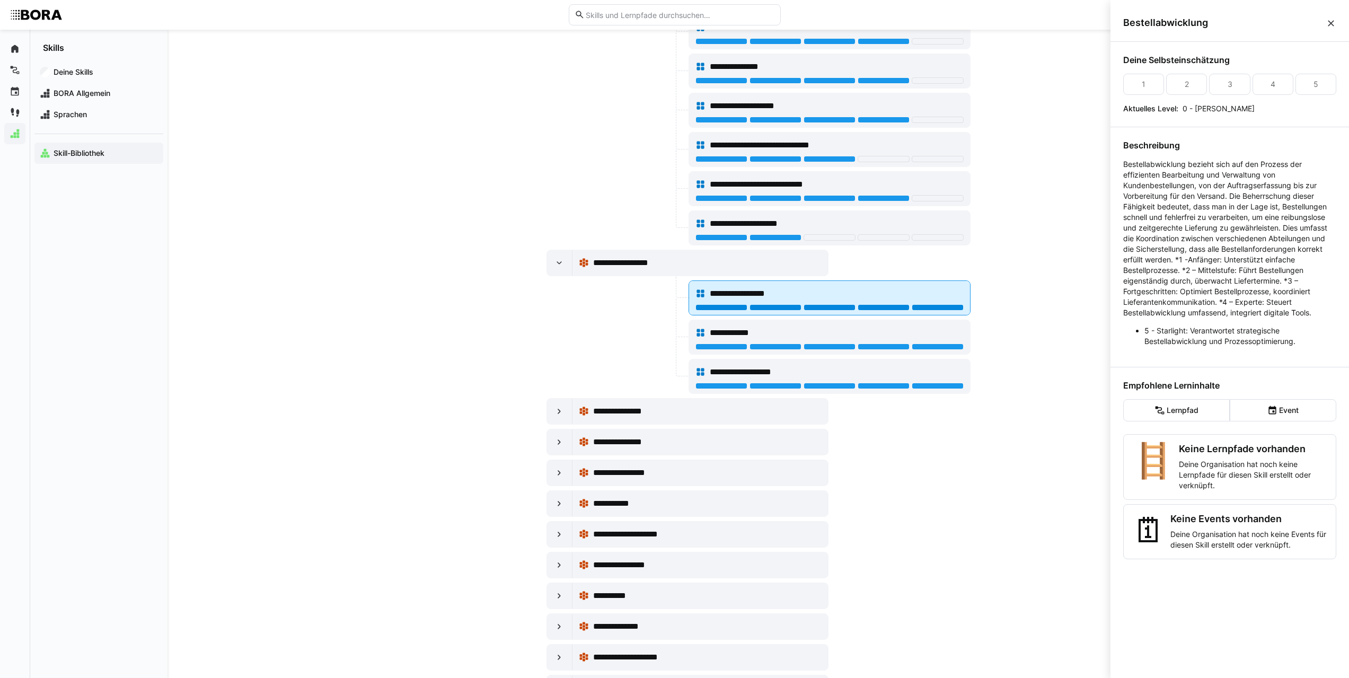
click at [932, 306] on div at bounding box center [938, 307] width 52 height 6
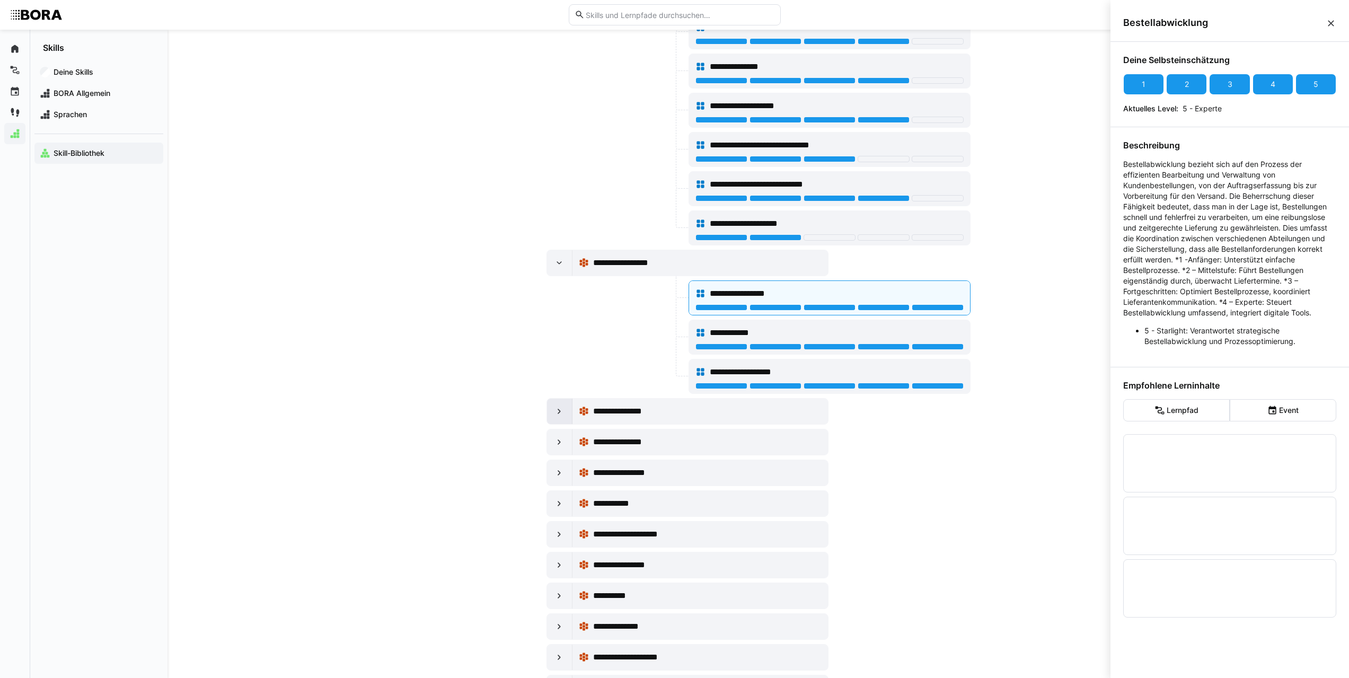
click at [550, 418] on div at bounding box center [559, 411] width 25 height 25
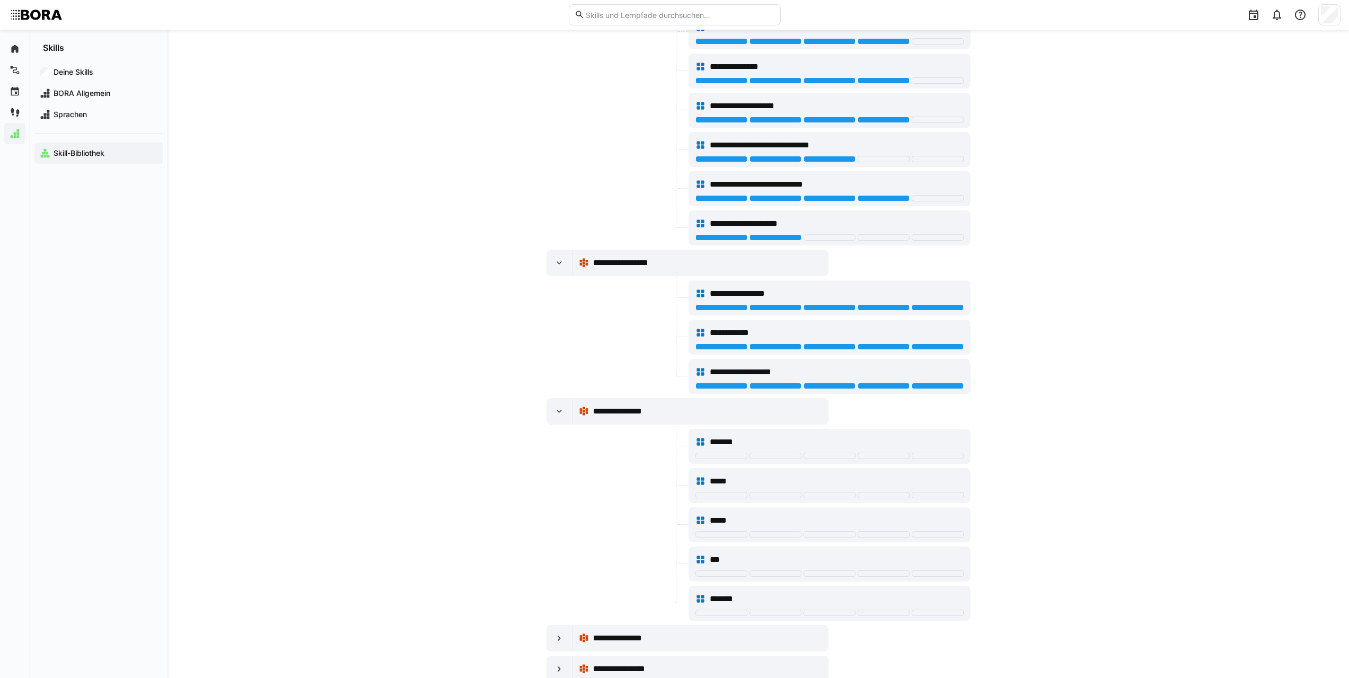
scroll to position [1908, 0]
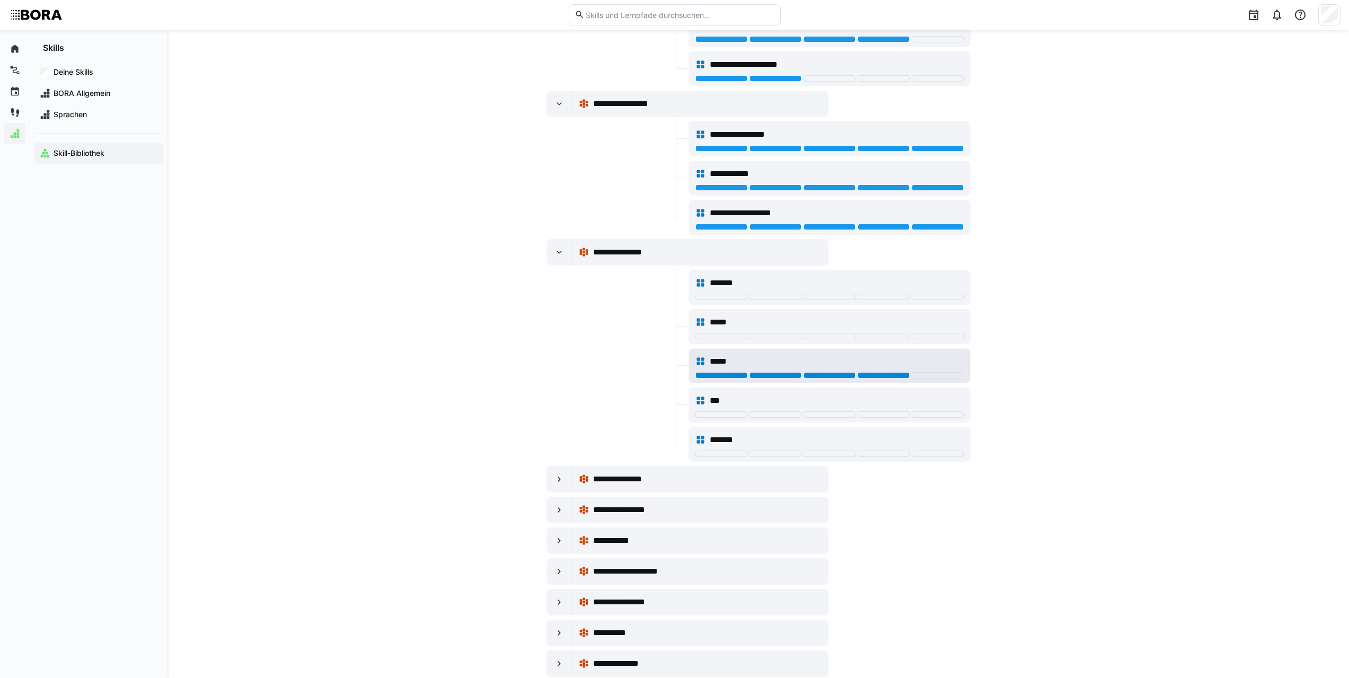
click at [899, 377] on div at bounding box center [884, 375] width 52 height 6
click at [892, 295] on div at bounding box center [884, 297] width 52 height 6
click at [554, 482] on eds-icon at bounding box center [559, 479] width 11 height 11
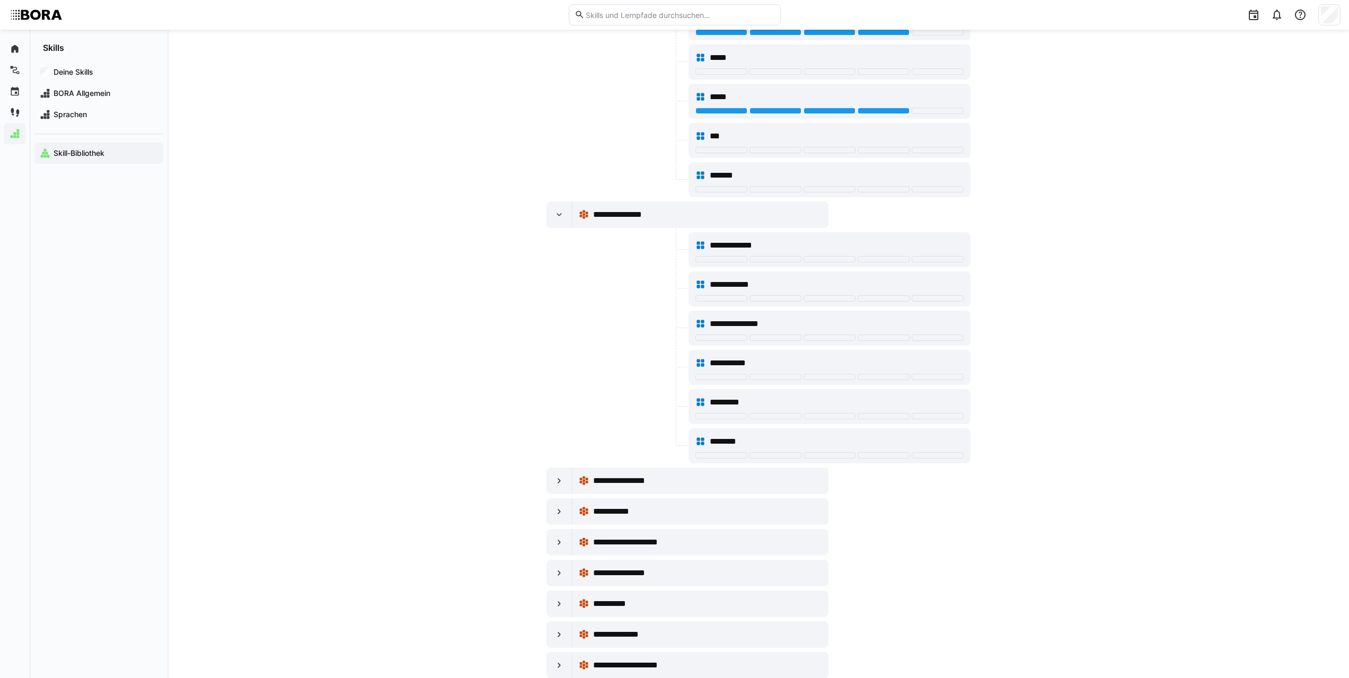
scroll to position [2173, 0]
click at [894, 259] on div at bounding box center [884, 258] width 52 height 6
click at [878, 296] on div at bounding box center [884, 298] width 52 height 6
click at [552, 476] on div at bounding box center [559, 479] width 25 height 25
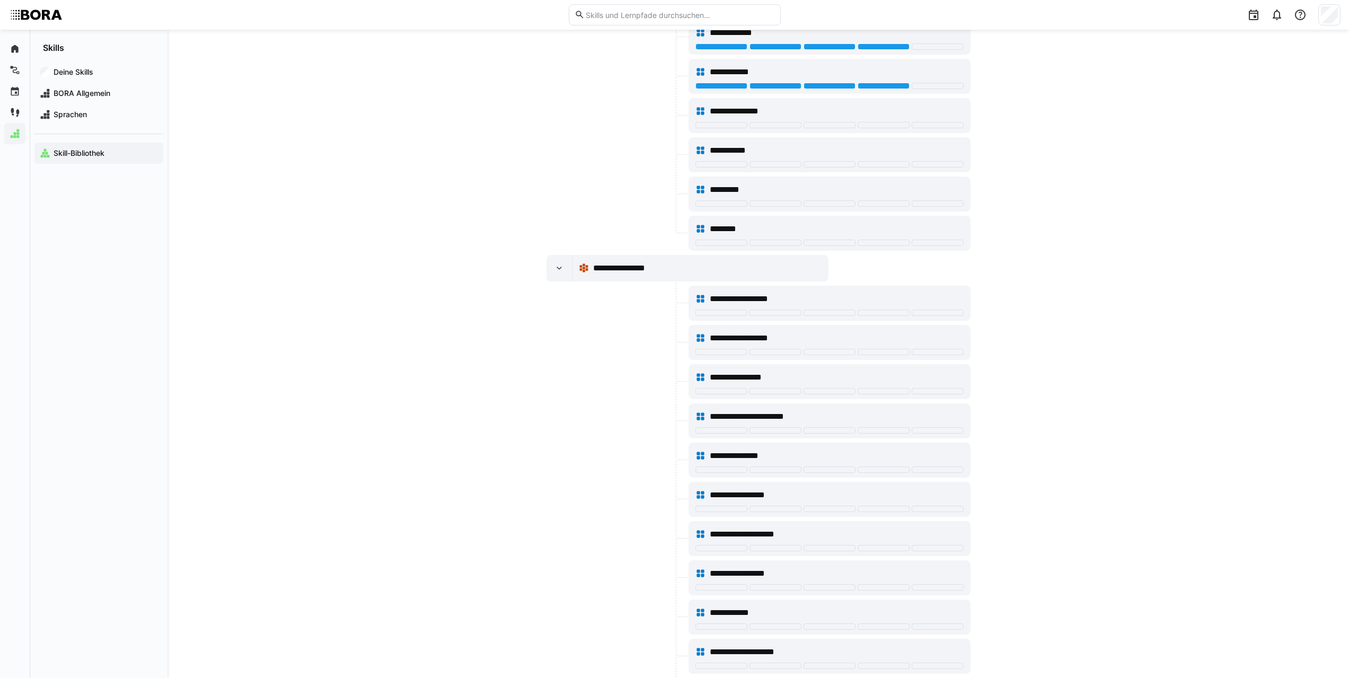
scroll to position [2491, 0]
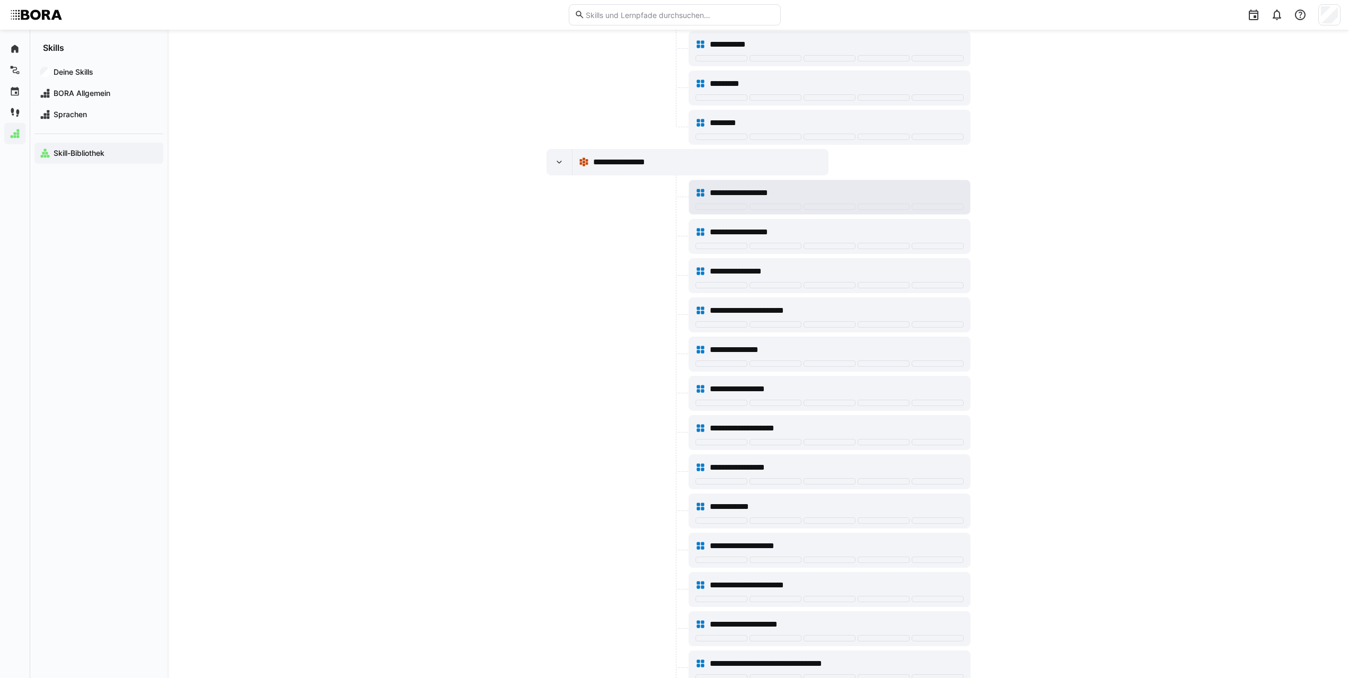
click at [775, 202] on div "**********" at bounding box center [829, 192] width 268 height 21
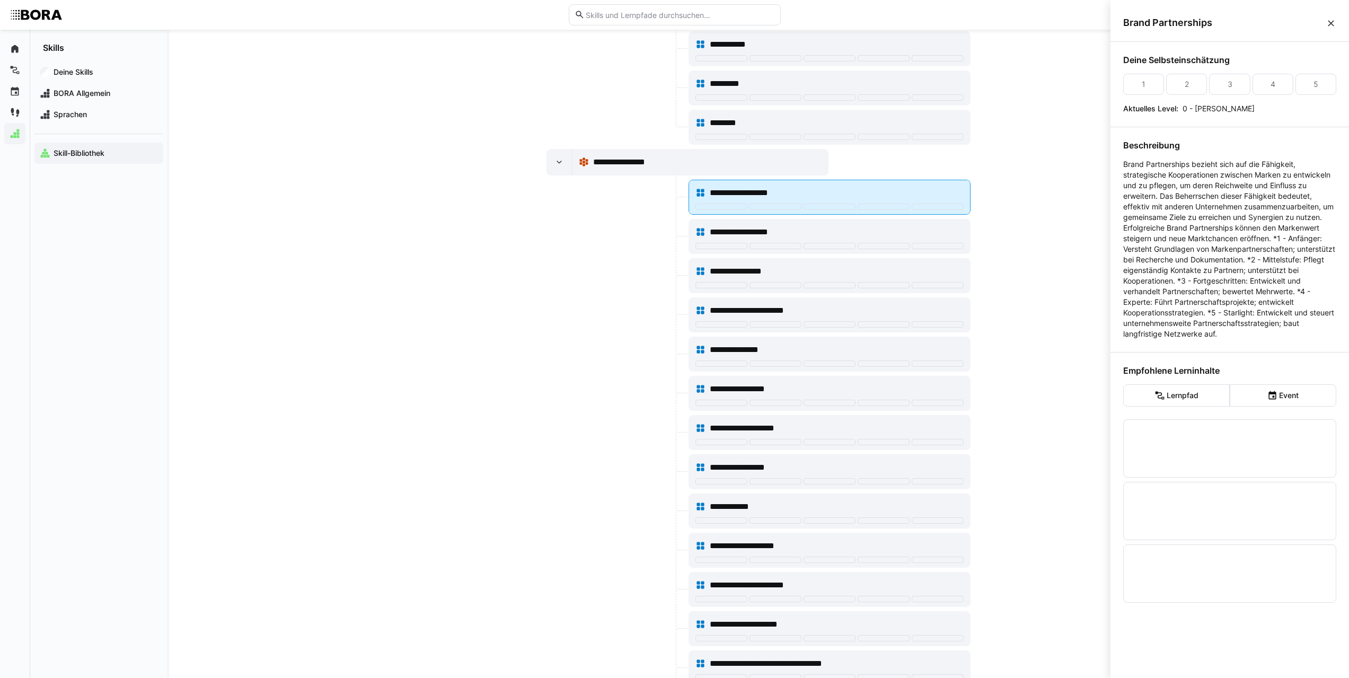
scroll to position [0, 0]
click at [772, 204] on div at bounding box center [775, 207] width 52 height 6
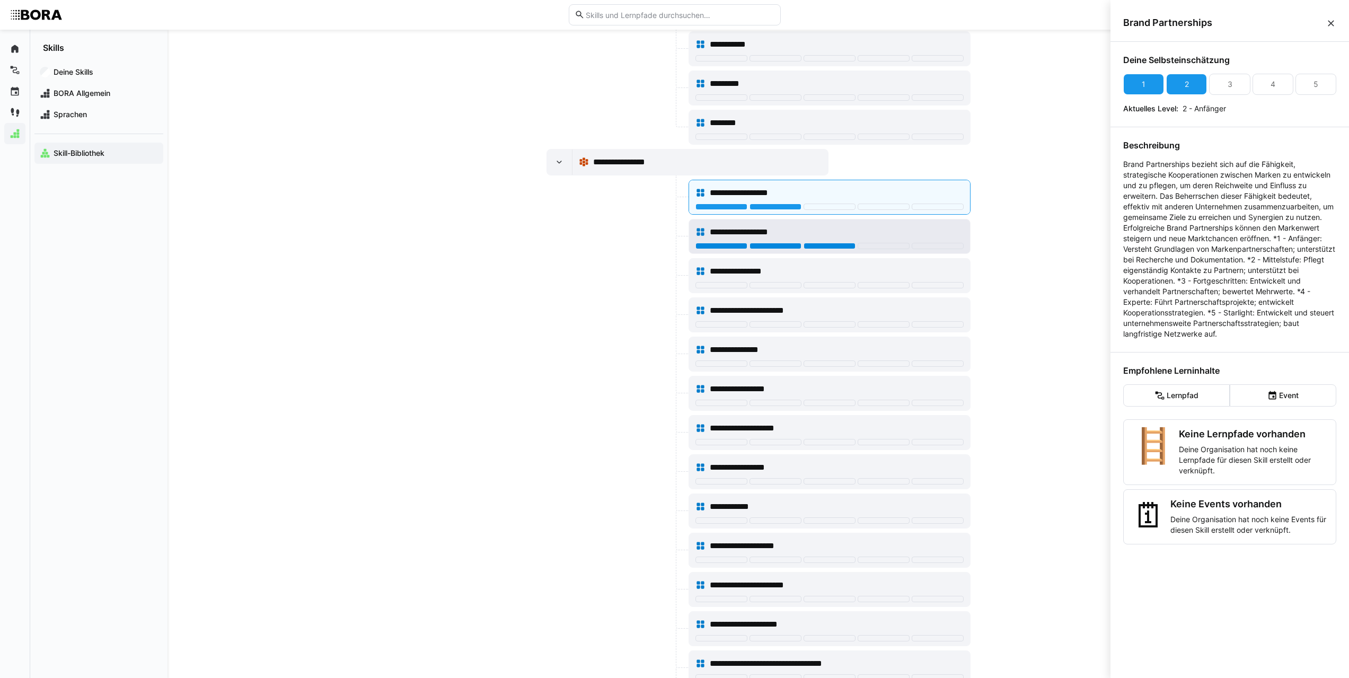
click at [833, 245] on div at bounding box center [829, 246] width 52 height 6
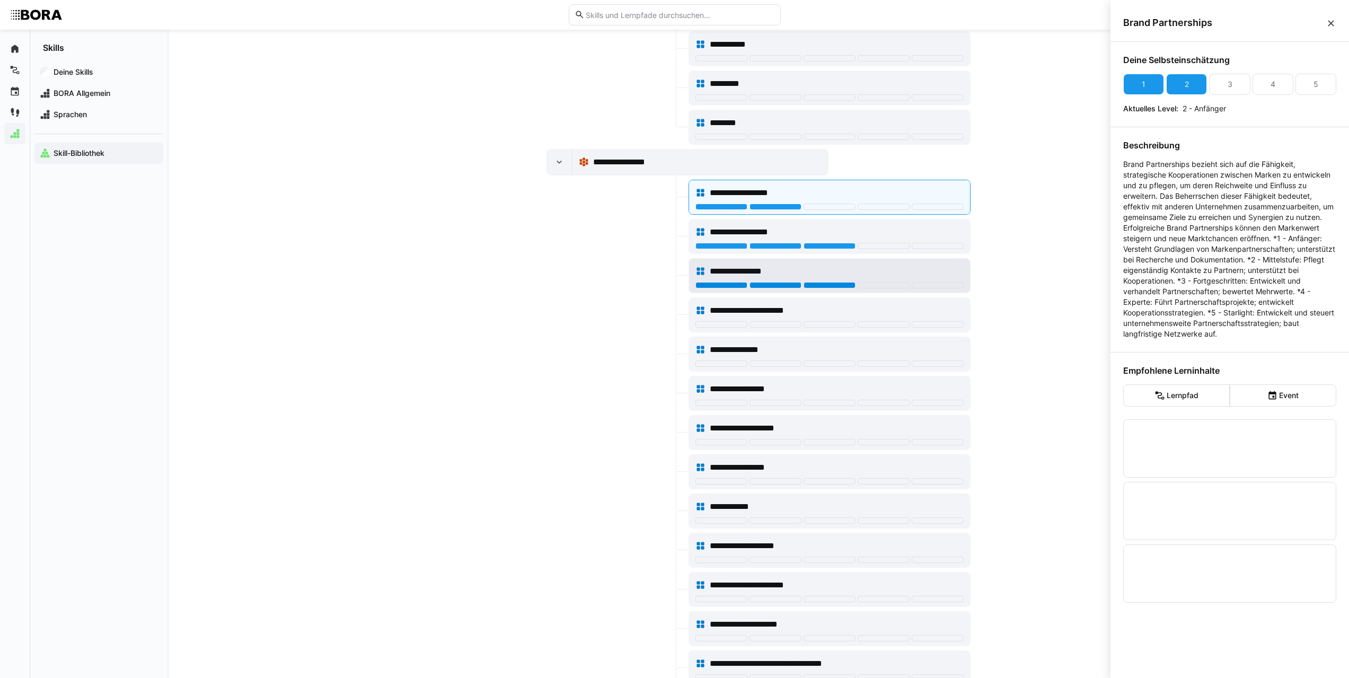
click at [837, 285] on div at bounding box center [829, 285] width 52 height 6
click at [821, 325] on div at bounding box center [829, 324] width 52 height 6
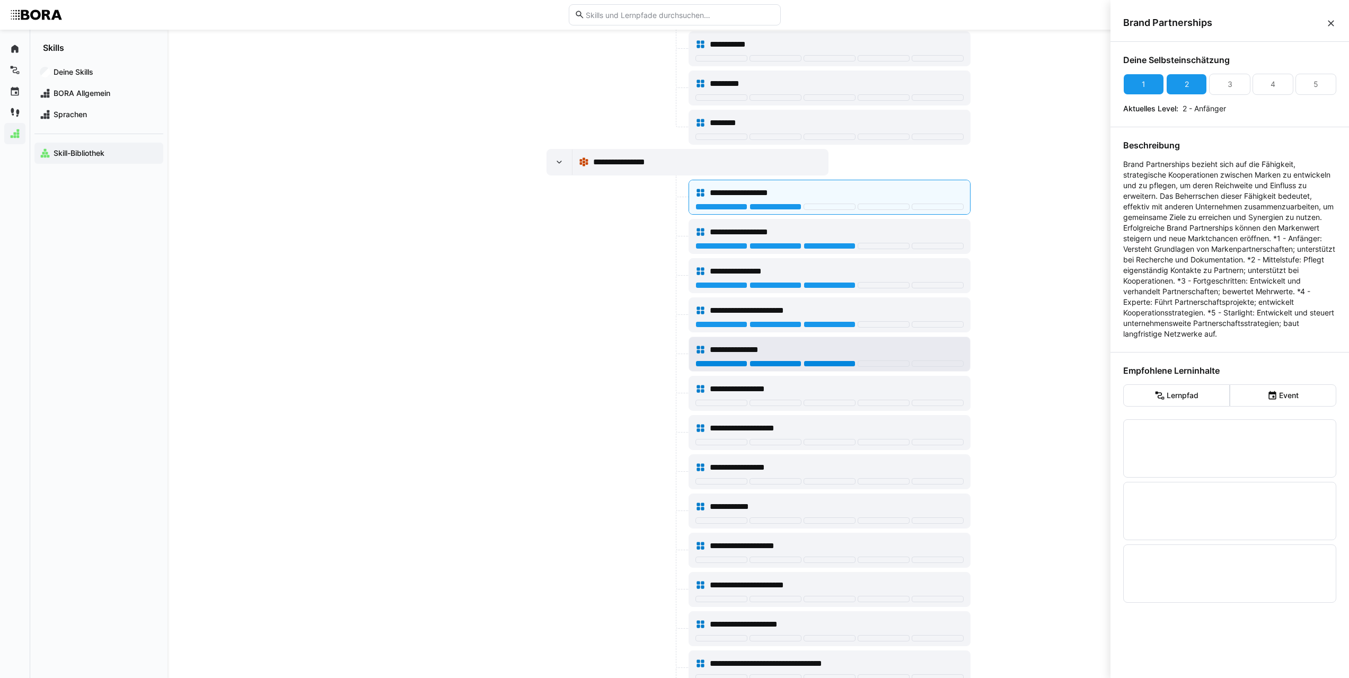
click at [824, 364] on div at bounding box center [829, 363] width 52 height 6
click at [813, 403] on div at bounding box center [829, 403] width 52 height 6
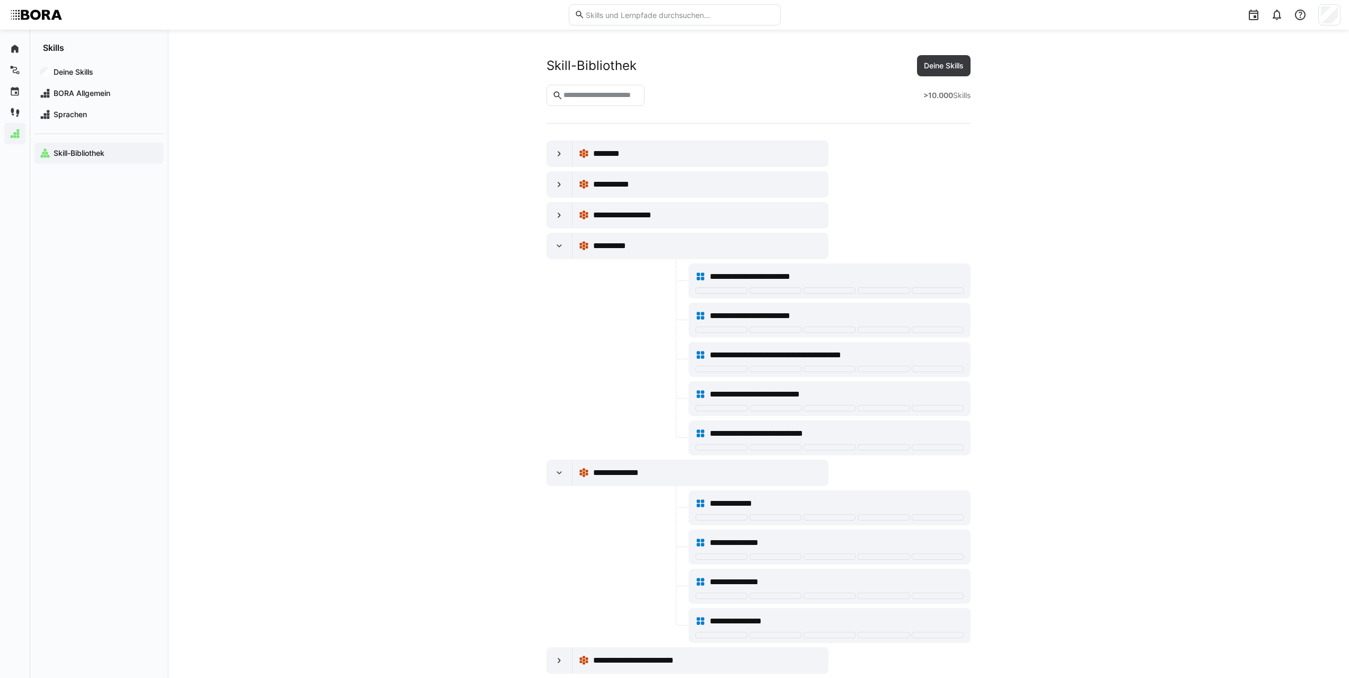
scroll to position [2491, 0]
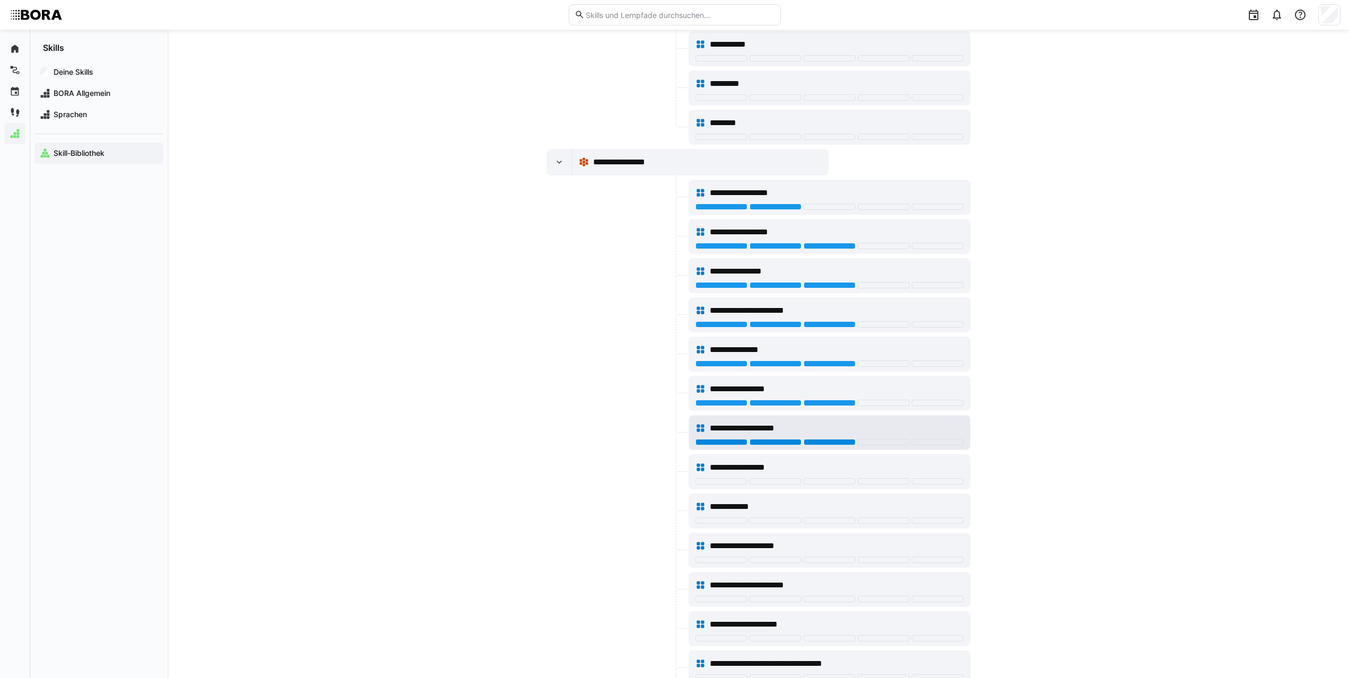
click at [828, 440] on div at bounding box center [829, 442] width 52 height 6
click at [830, 480] on div at bounding box center [829, 481] width 52 height 6
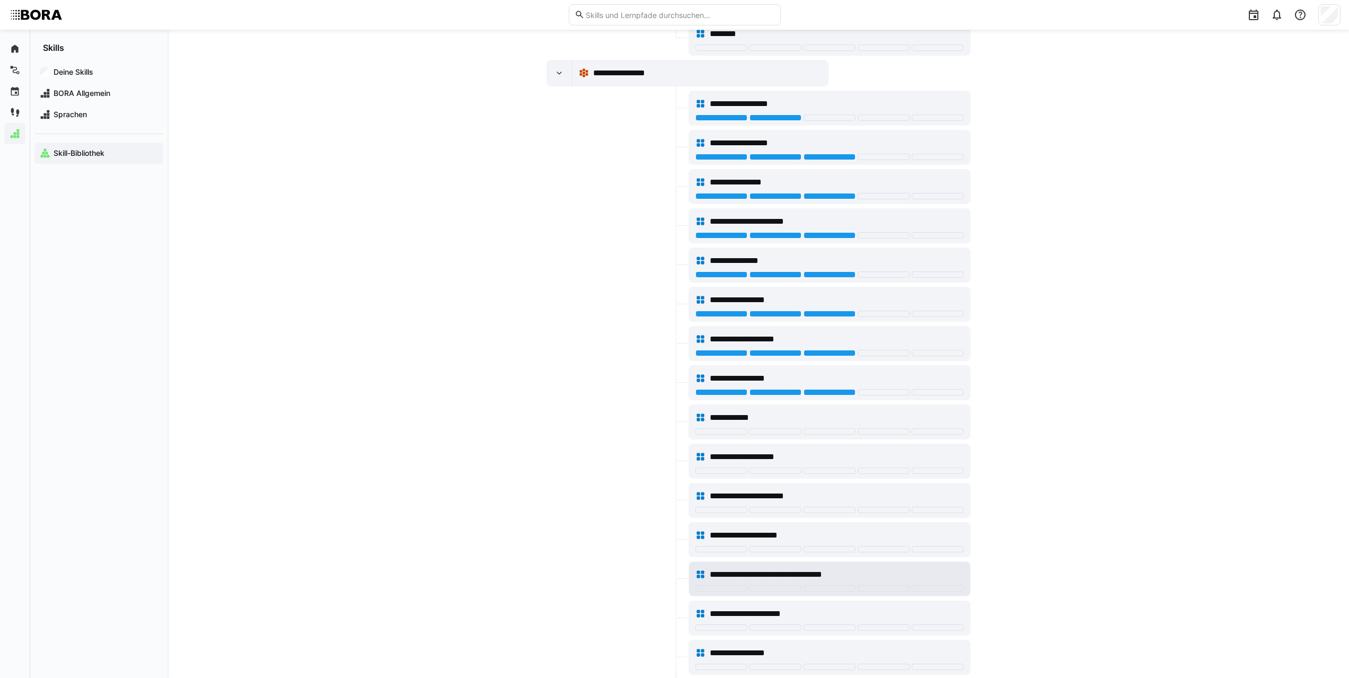
scroll to position [2650, 0]
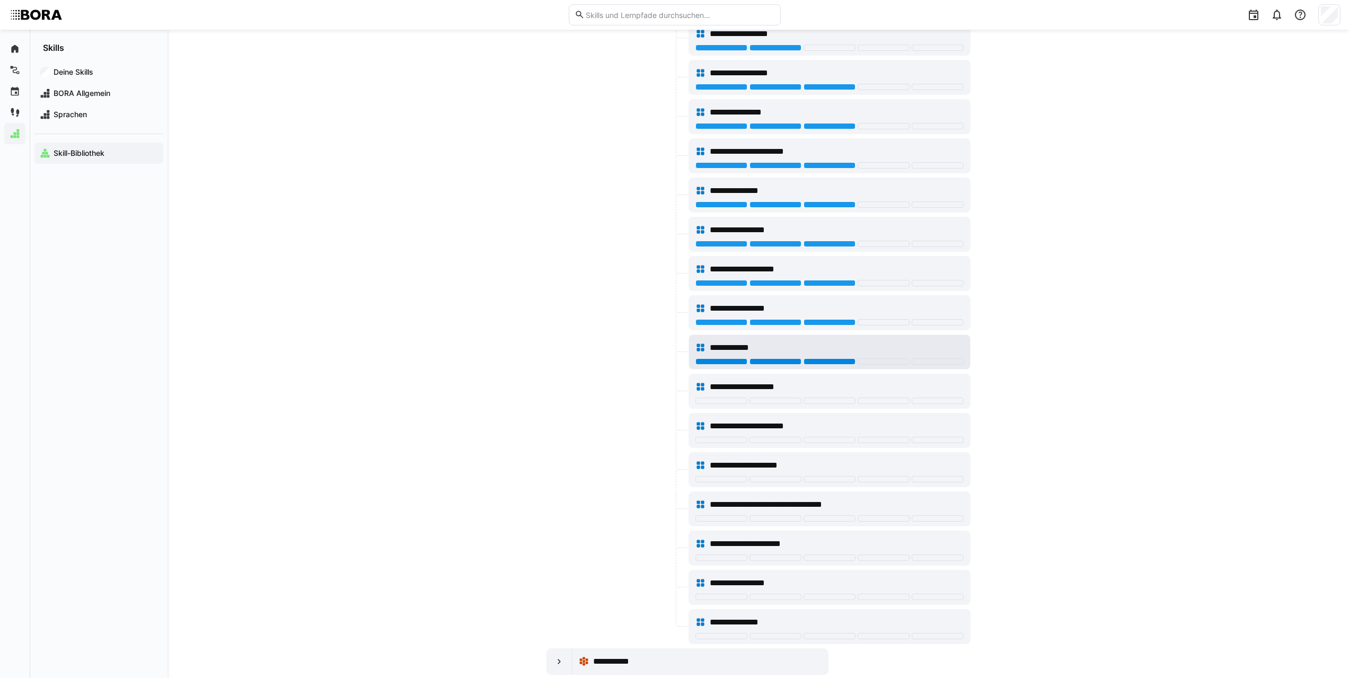
click at [814, 363] on div at bounding box center [829, 361] width 52 height 6
click at [814, 402] on div at bounding box center [829, 401] width 52 height 6
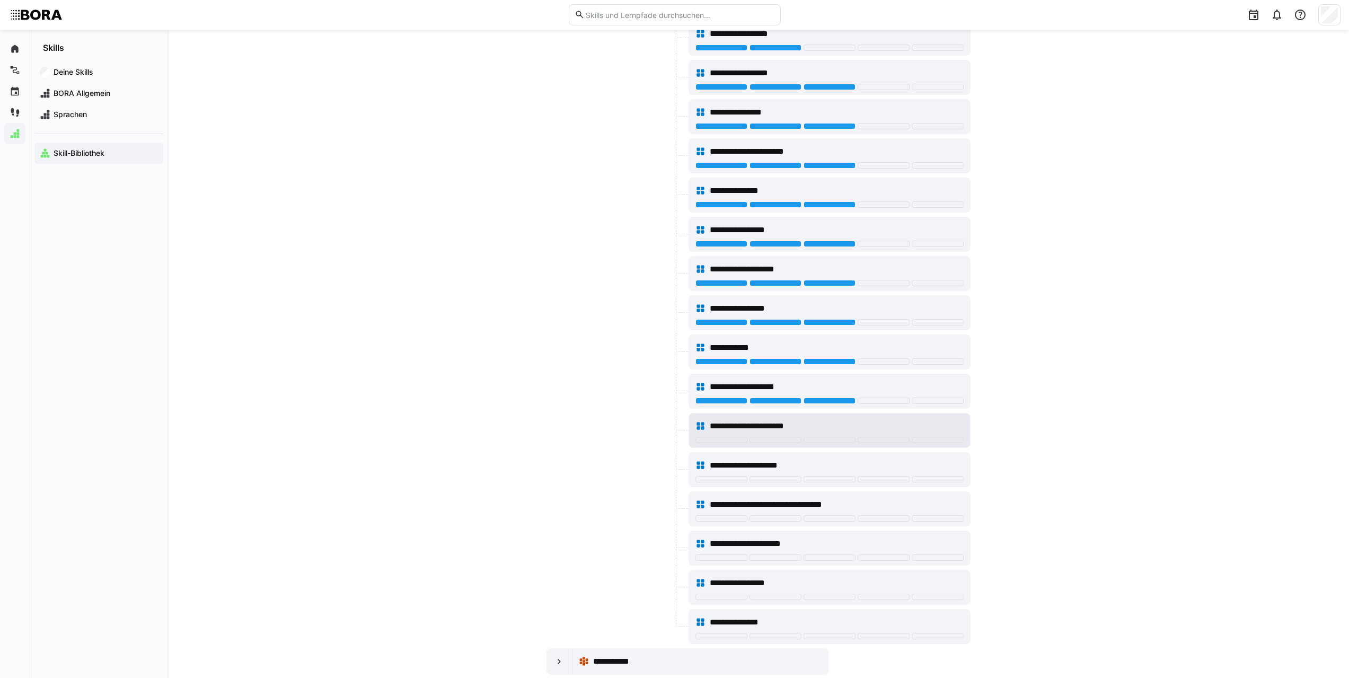
click at [817, 436] on div "**********" at bounding box center [829, 426] width 268 height 21
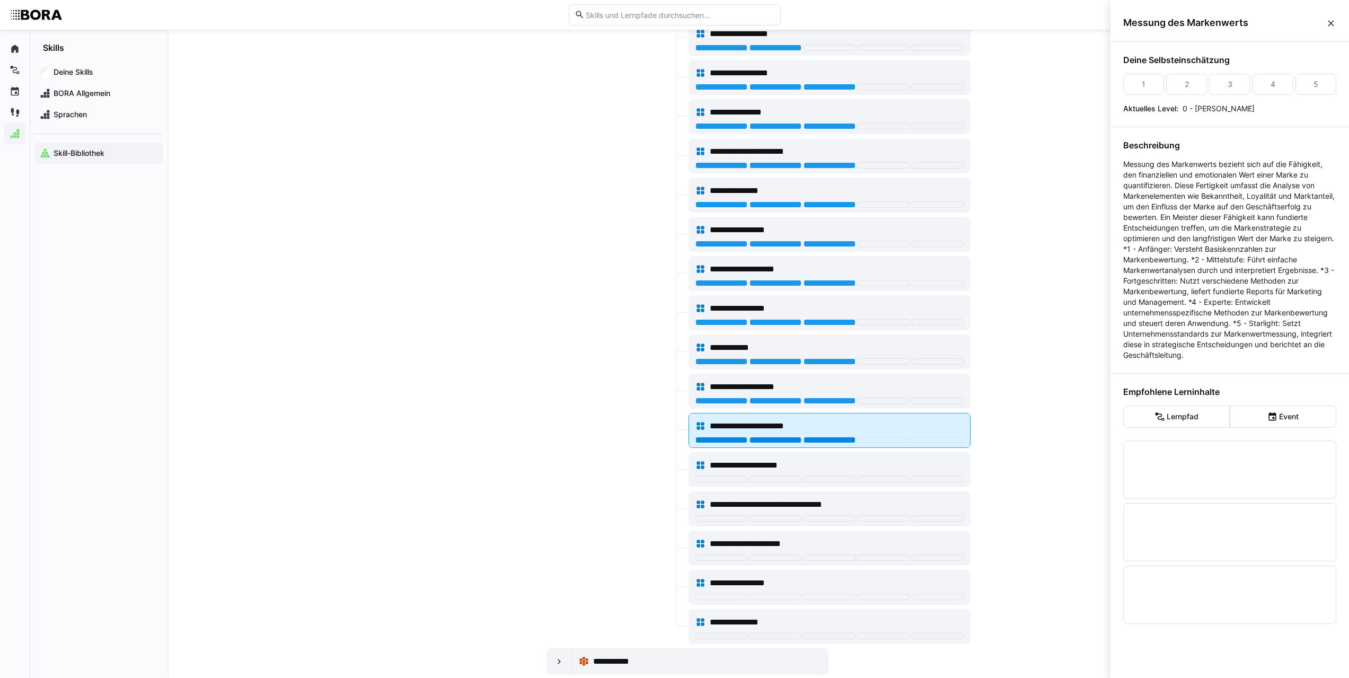
scroll to position [0, 0]
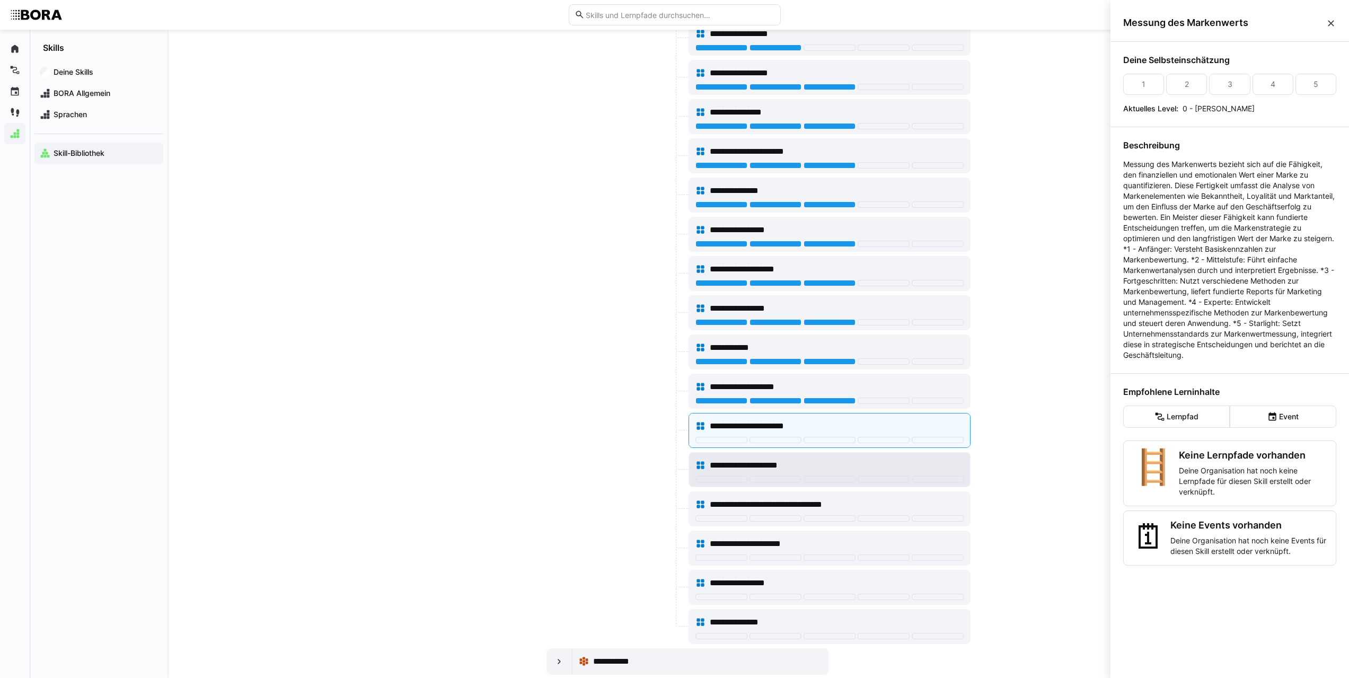
click at [818, 475] on div "**********" at bounding box center [829, 465] width 268 height 21
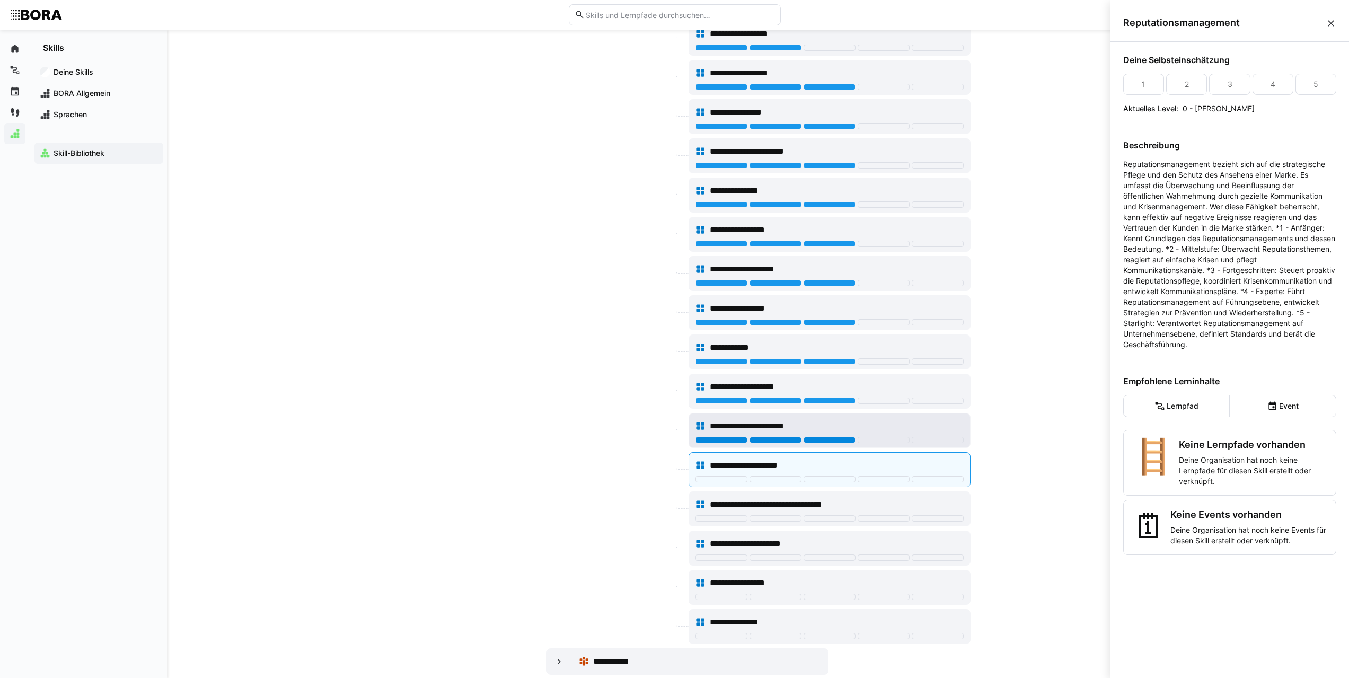
click at [824, 440] on div at bounding box center [829, 440] width 52 height 6
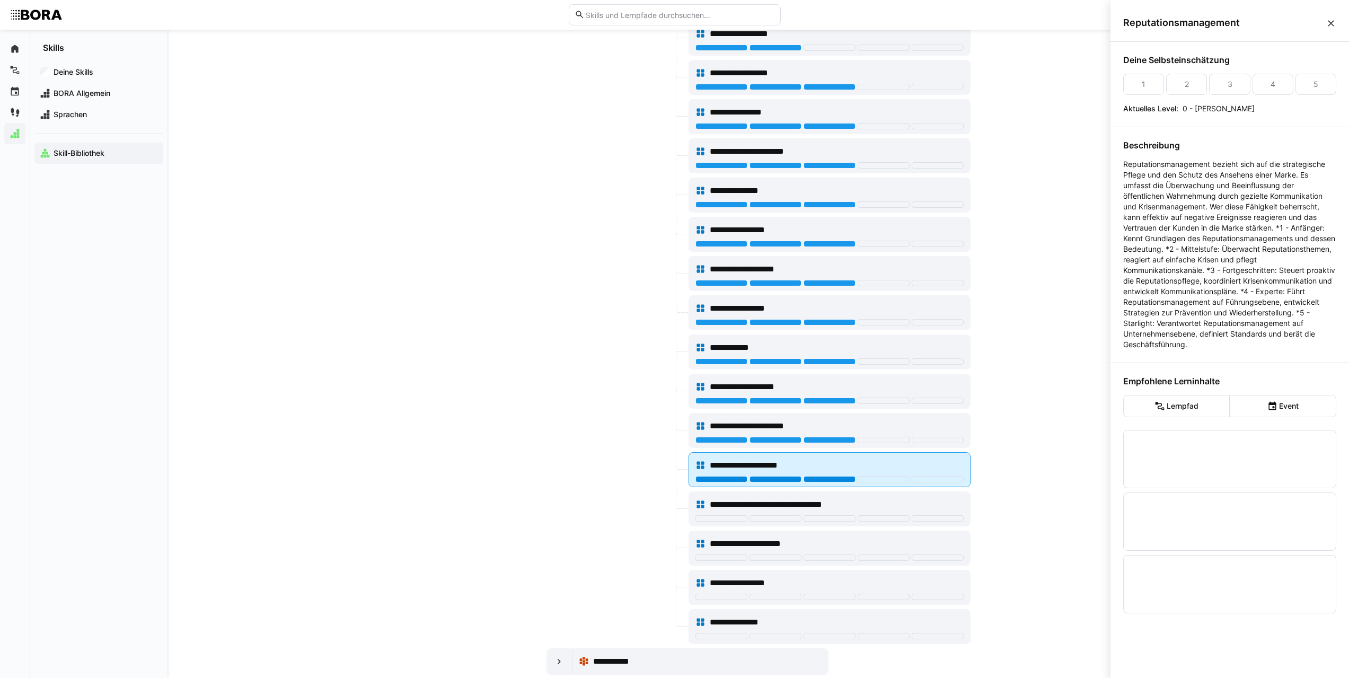
click at [823, 480] on div at bounding box center [829, 479] width 52 height 6
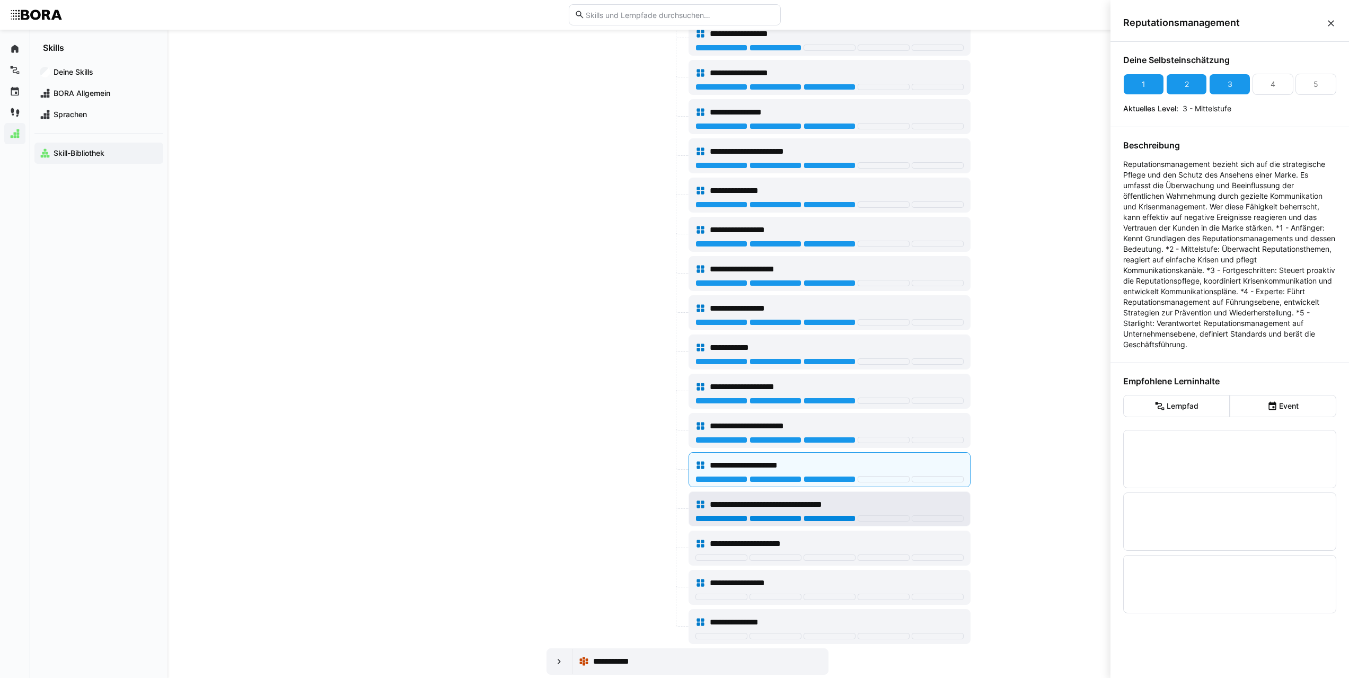
click at [821, 517] on div at bounding box center [829, 518] width 52 height 6
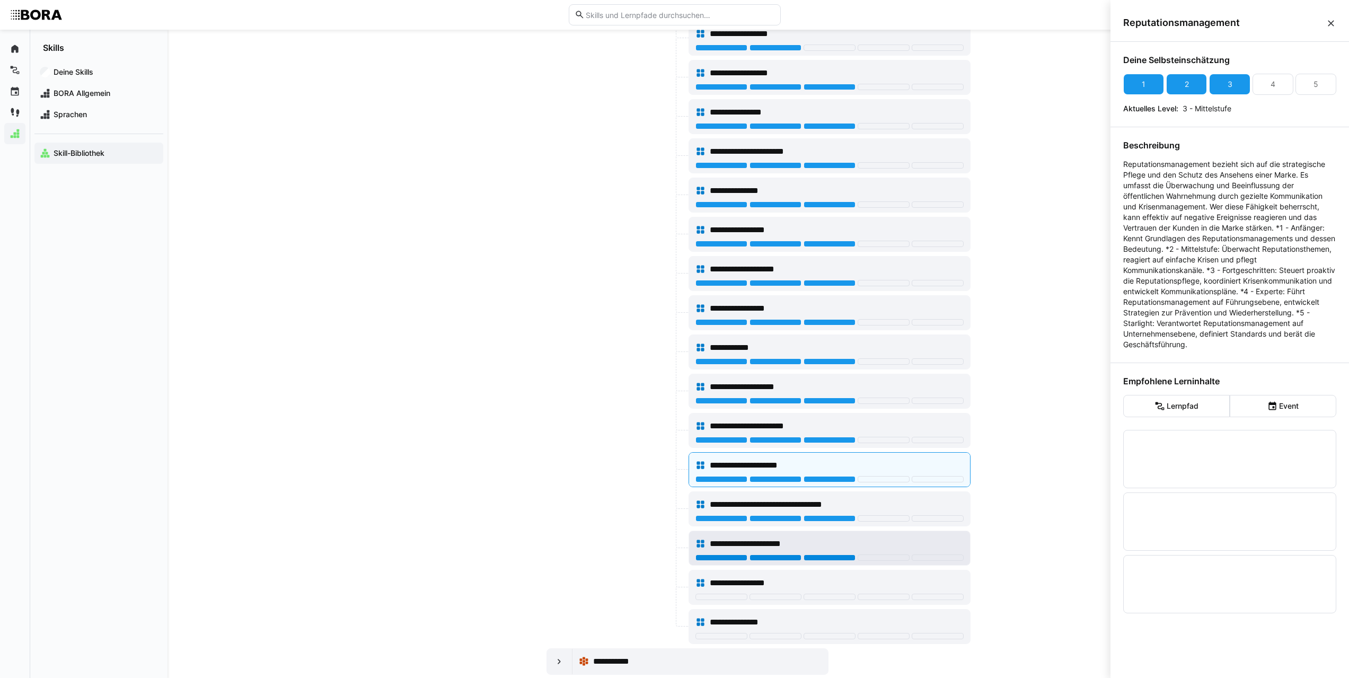
click at [814, 557] on div at bounding box center [829, 557] width 52 height 6
click at [728, 554] on div "**********" at bounding box center [829, 543] width 268 height 21
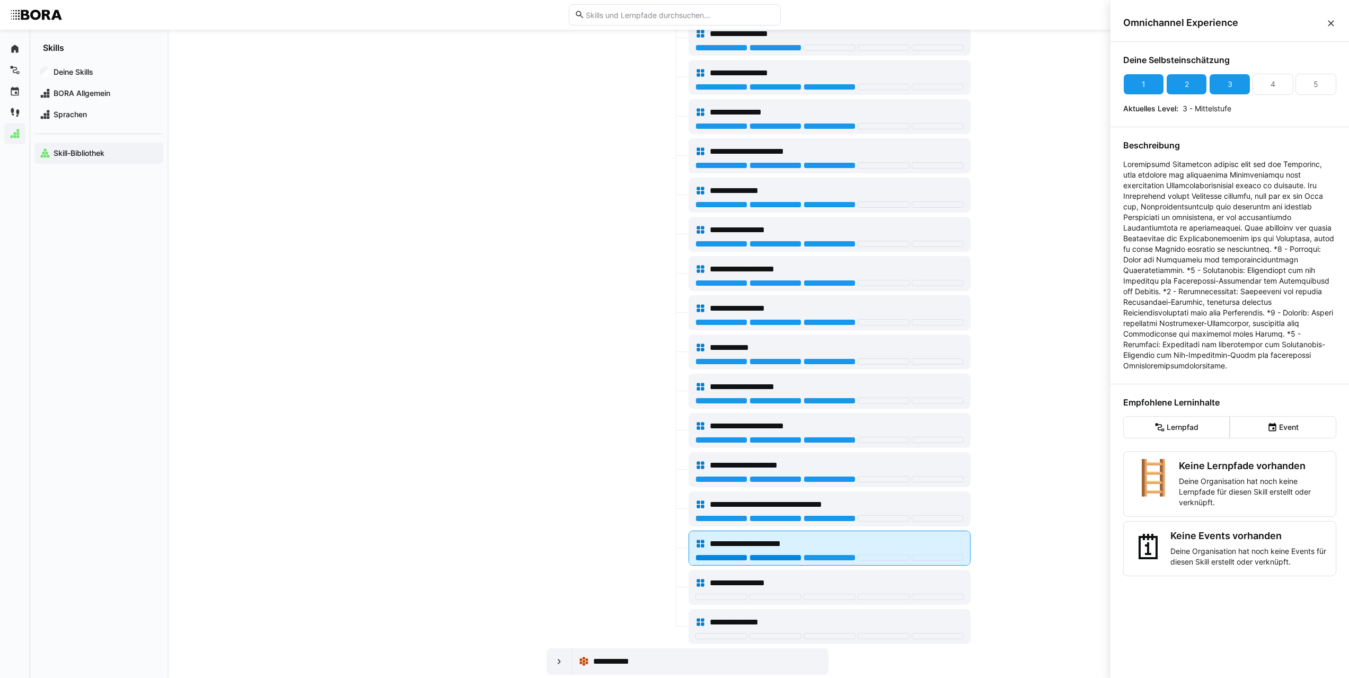
click at [779, 557] on div at bounding box center [775, 557] width 52 height 6
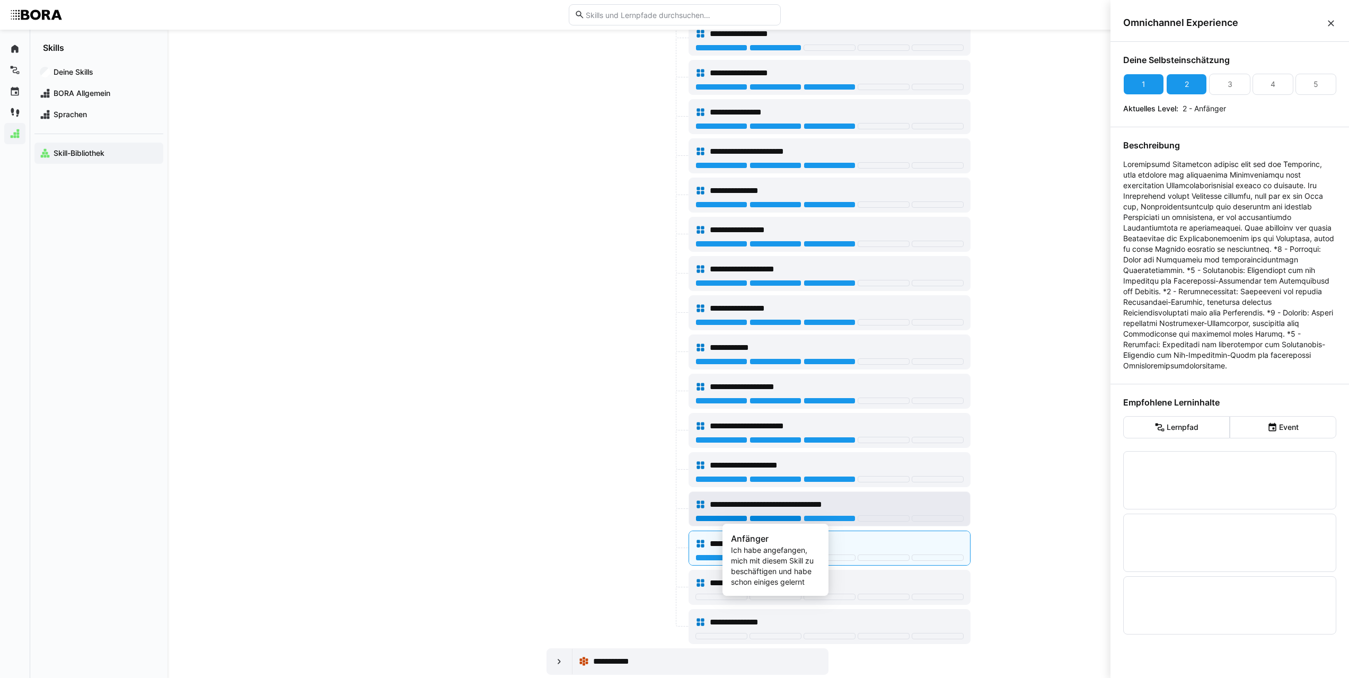
click at [787, 516] on div at bounding box center [775, 518] width 52 height 6
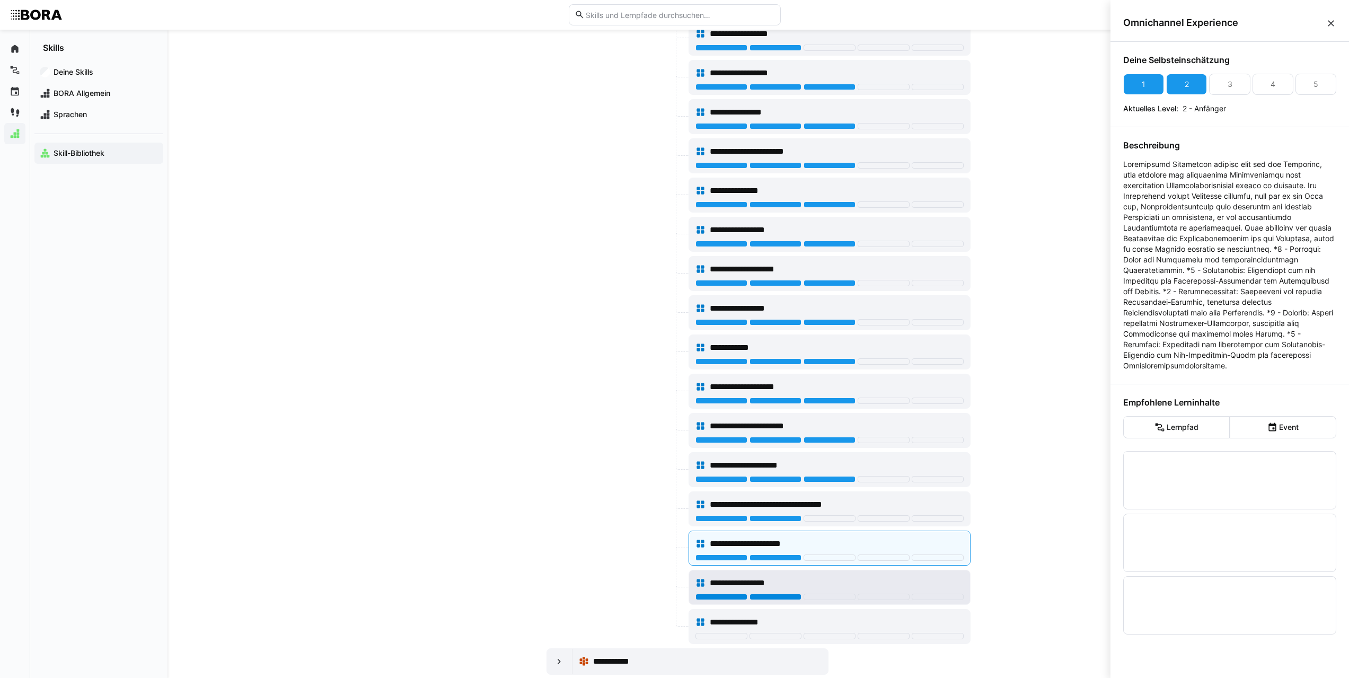
click at [790, 597] on div at bounding box center [775, 597] width 52 height 6
click at [775, 635] on div at bounding box center [775, 636] width 52 height 6
click at [613, 594] on div at bounding box center [616, 587] width 140 height 35
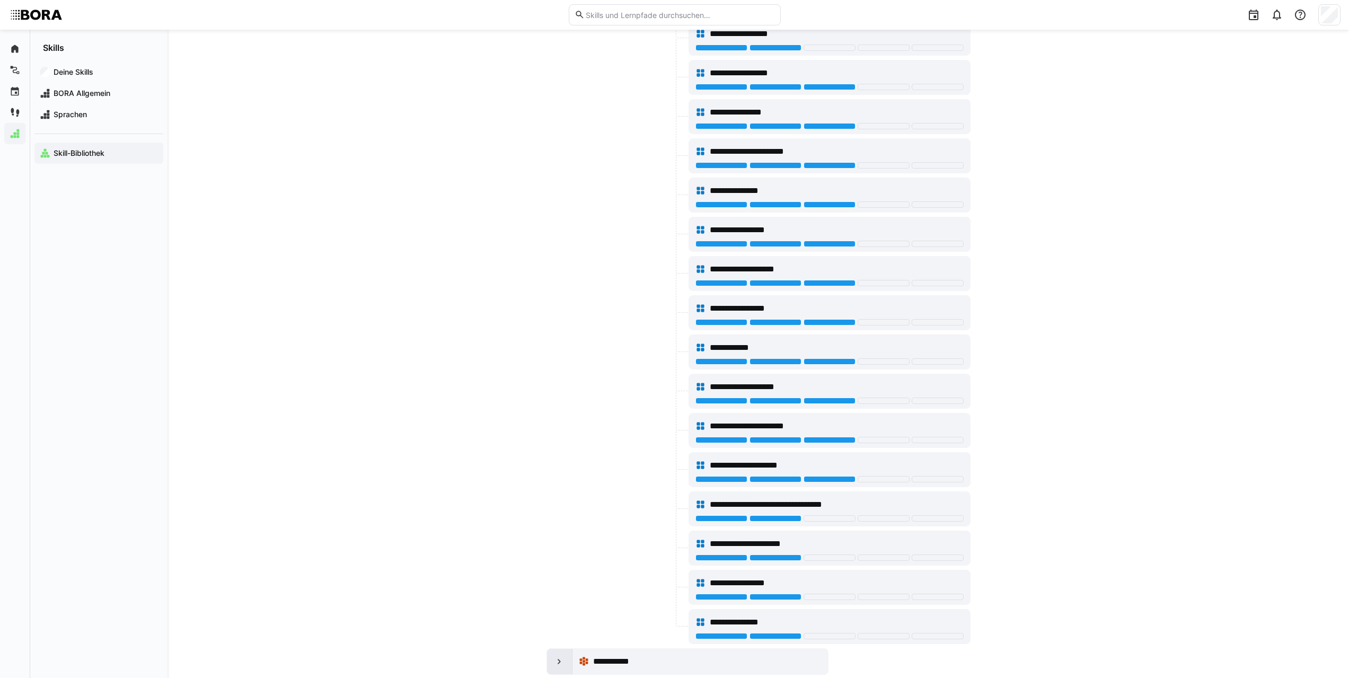
click at [553, 659] on div at bounding box center [559, 661] width 25 height 25
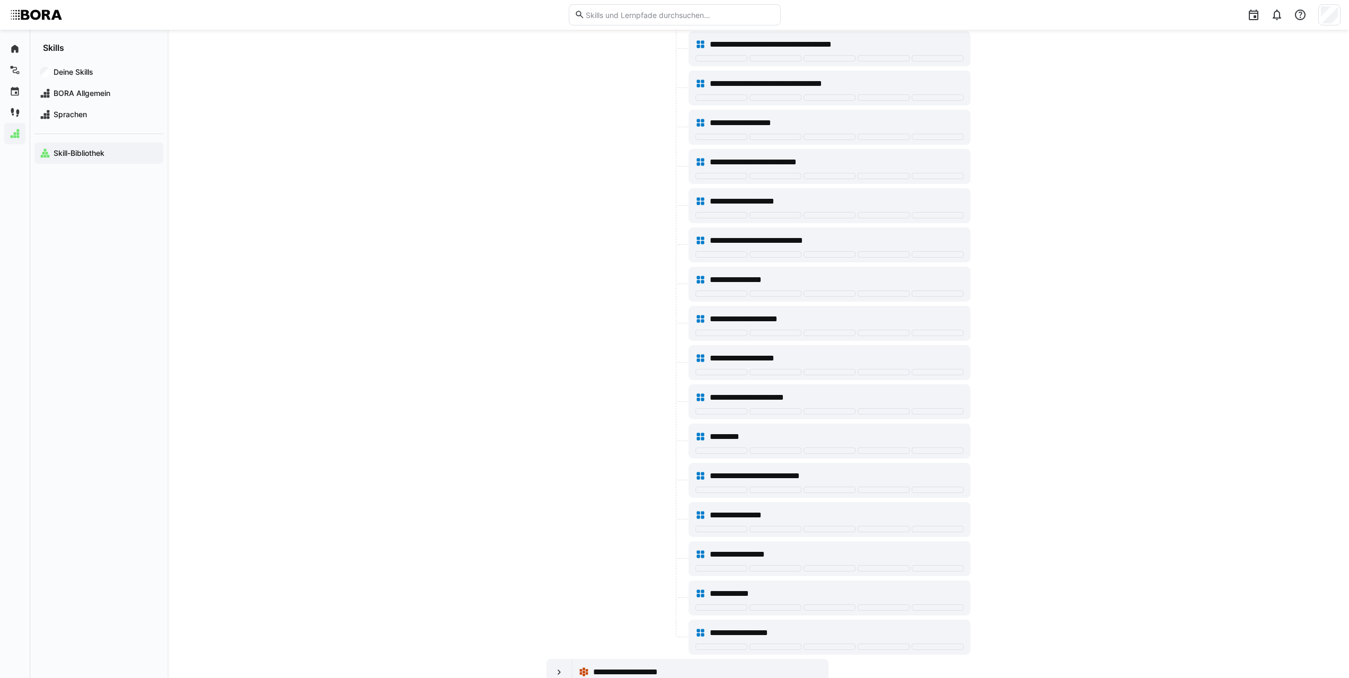
scroll to position [2860, 0]
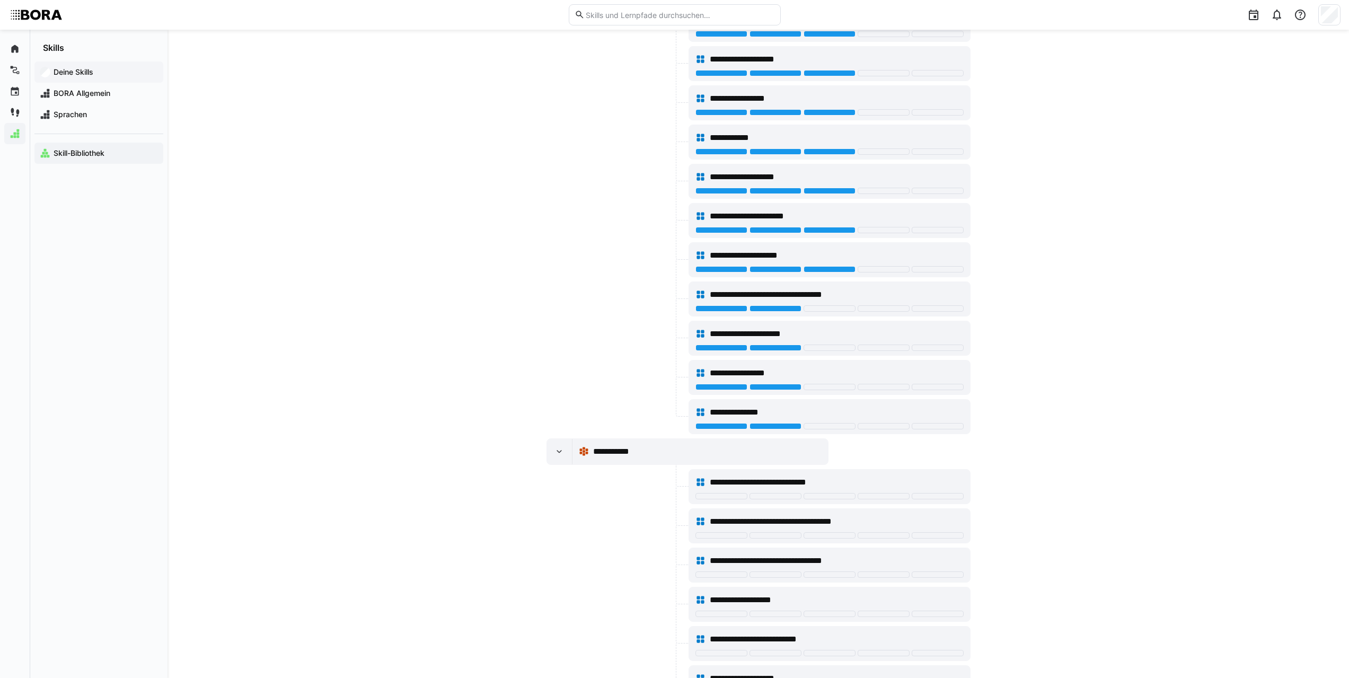
click at [0, 0] on app-navigation-label "Deine Skills" at bounding box center [0, 0] width 0 height 0
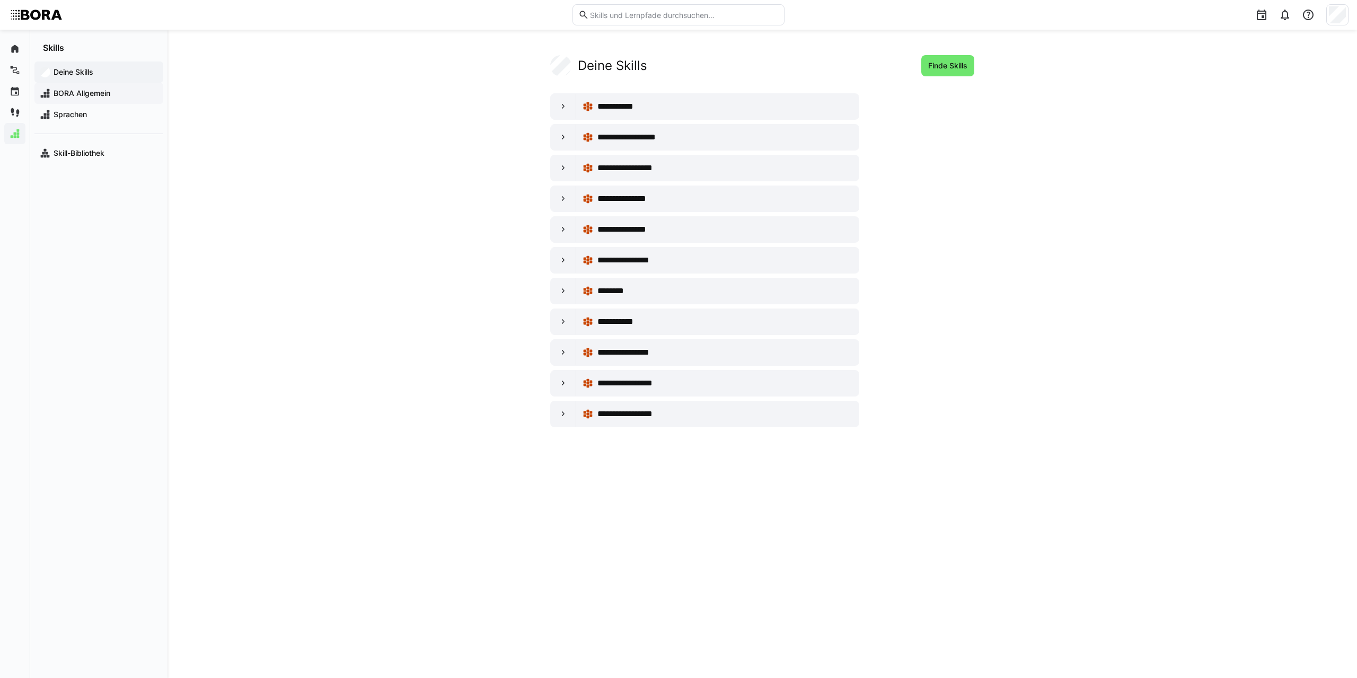
click at [87, 91] on span "BORA Allgemein" at bounding box center [105, 93] width 106 height 11
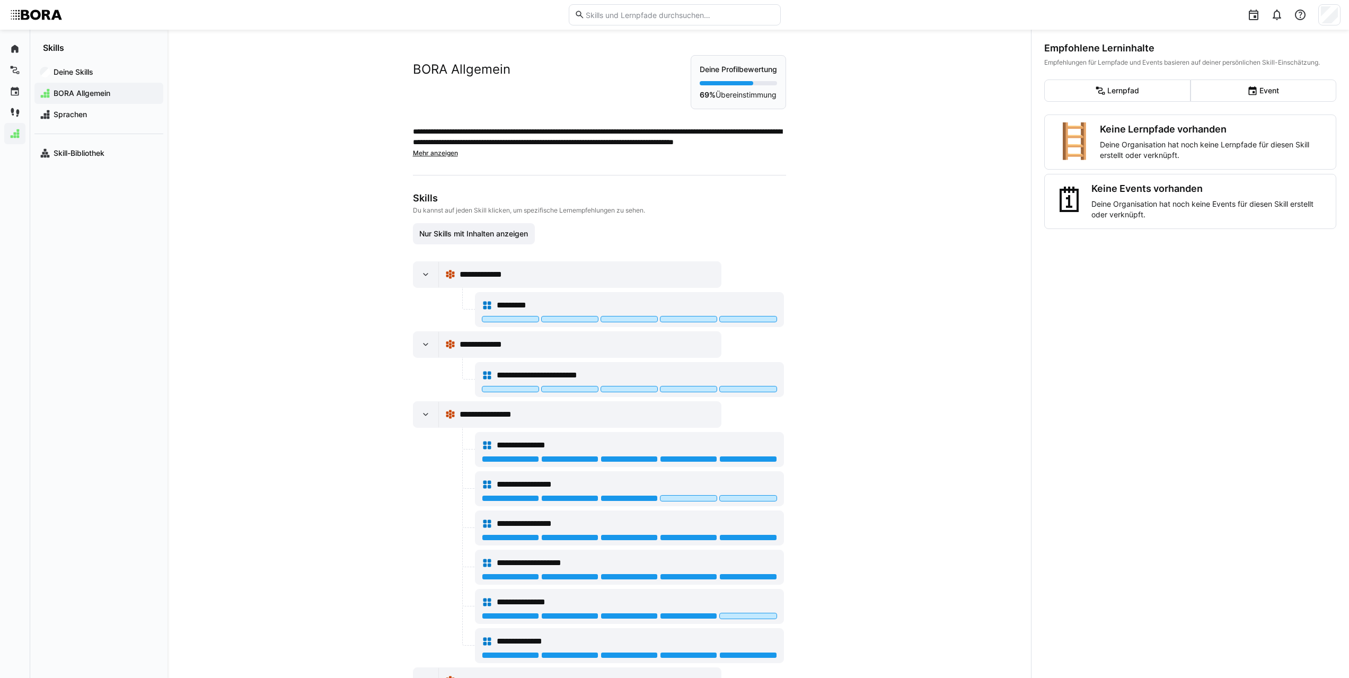
click at [731, 76] on div "Deine Profilbewertung 69% Übereinstimmung" at bounding box center [738, 82] width 95 height 54
click at [420, 273] on eds-icon at bounding box center [425, 274] width 11 height 11
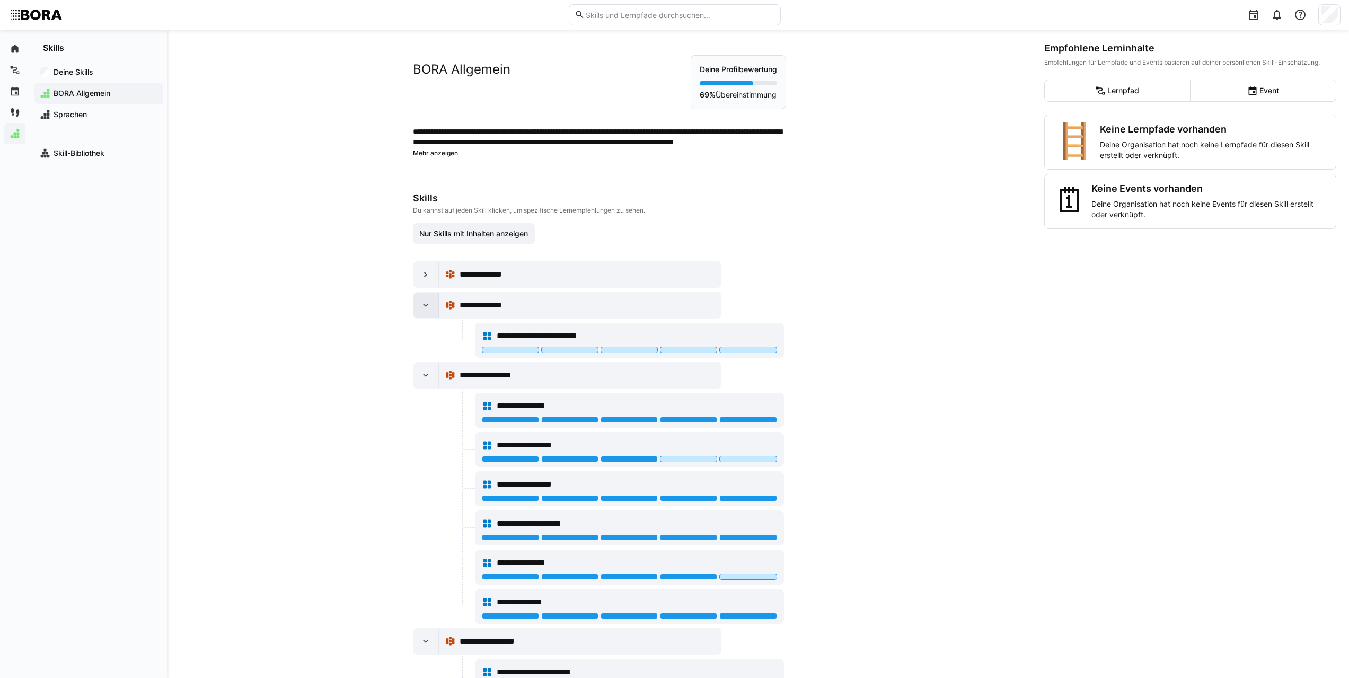
click at [420, 303] on eds-icon at bounding box center [425, 305] width 11 height 11
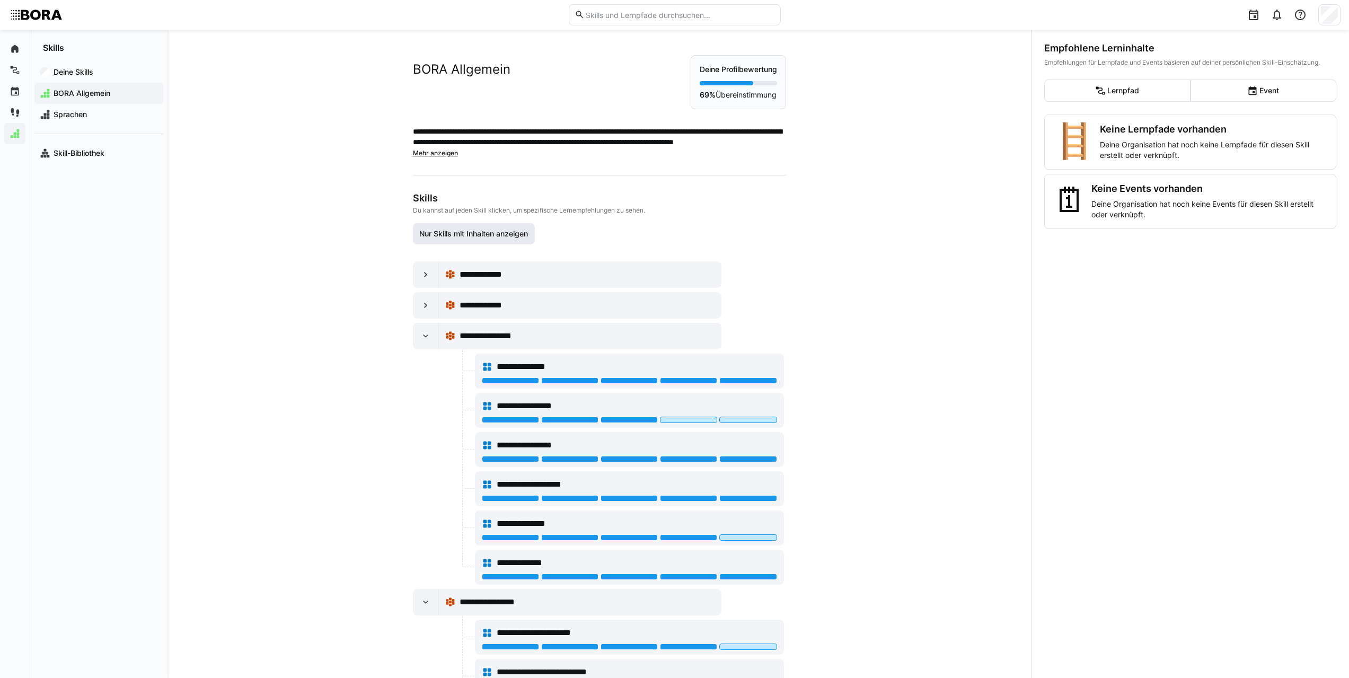
click at [456, 235] on span "Nur Skills mit Inhalten anzeigen" at bounding box center [474, 233] width 112 height 11
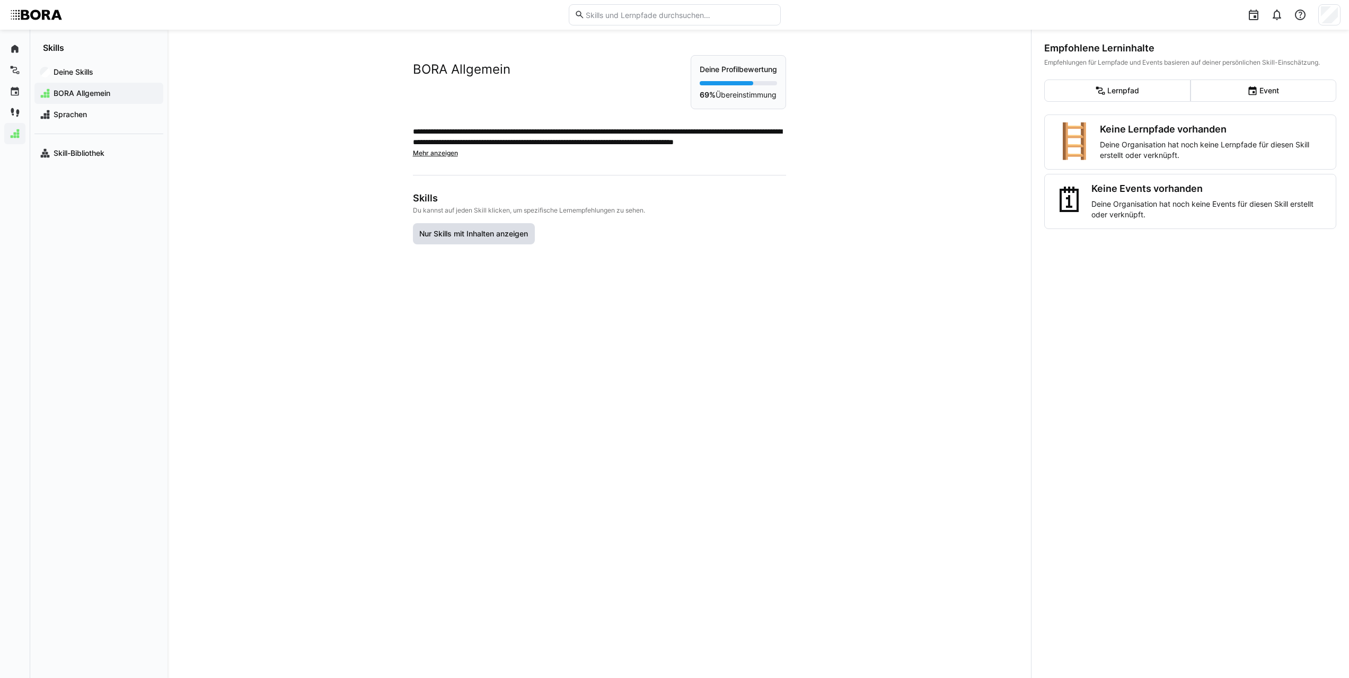
click at [456, 235] on span "Nur Skills mit Inhalten anzeigen" at bounding box center [474, 233] width 112 height 11
